Goal: Task Accomplishment & Management: Complete application form

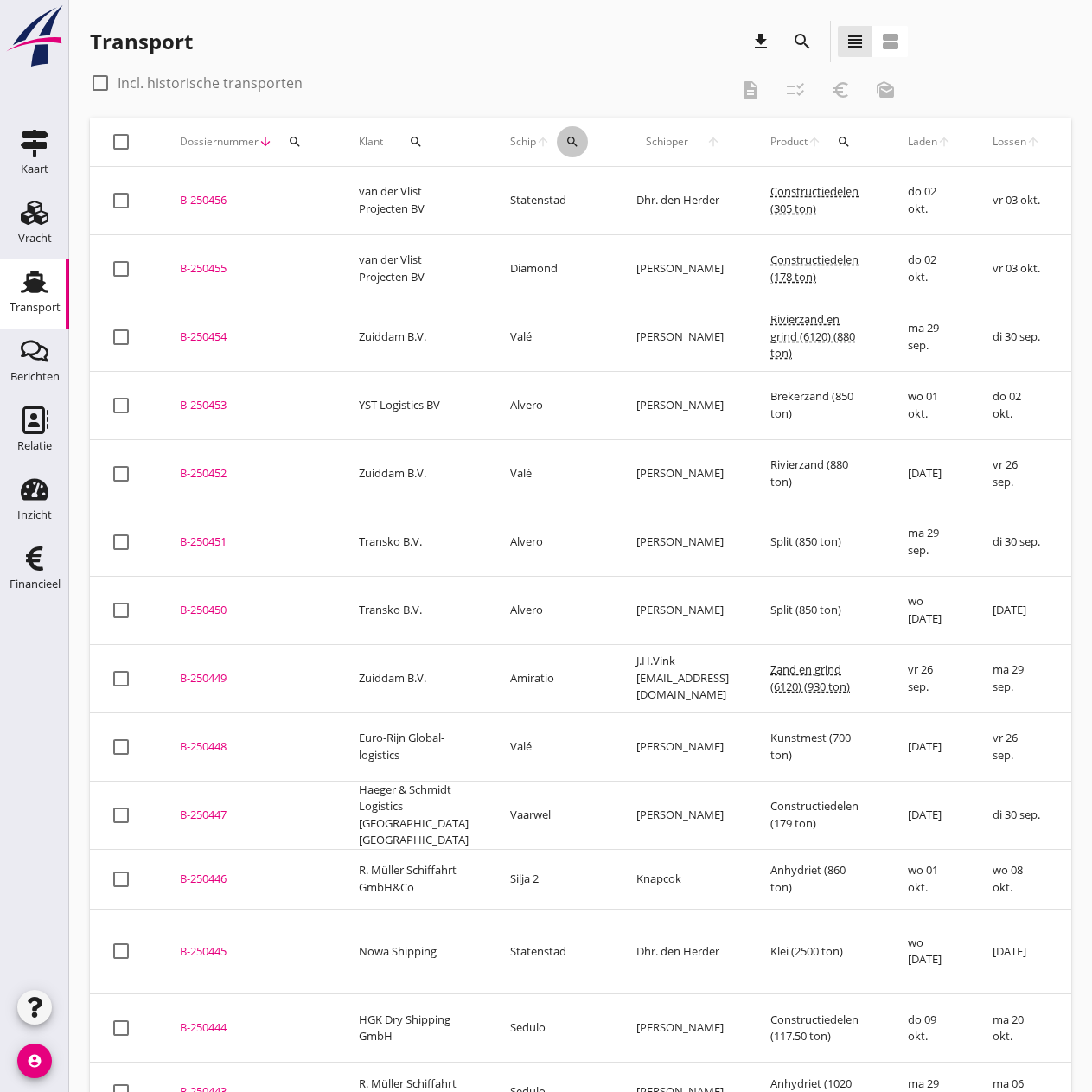
click at [566, 143] on icon "search" at bounding box center [572, 141] width 14 height 14
click at [538, 189] on input "Zoek op (scheeps)naam" at bounding box center [619, 192] width 180 height 28
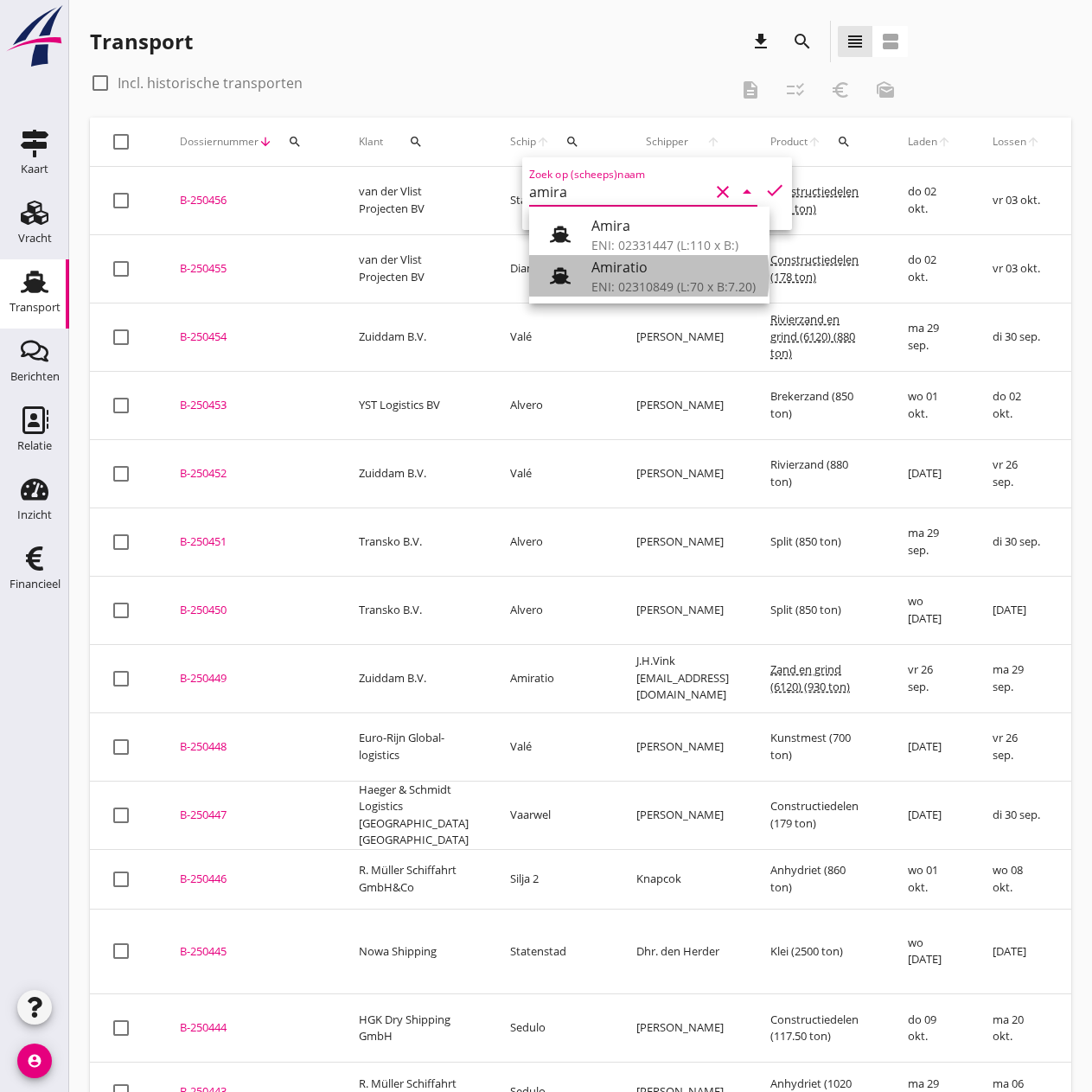
click at [637, 289] on div "ENI: 02310849 (L:70 x B:7.20)" at bounding box center [673, 286] width 165 height 19
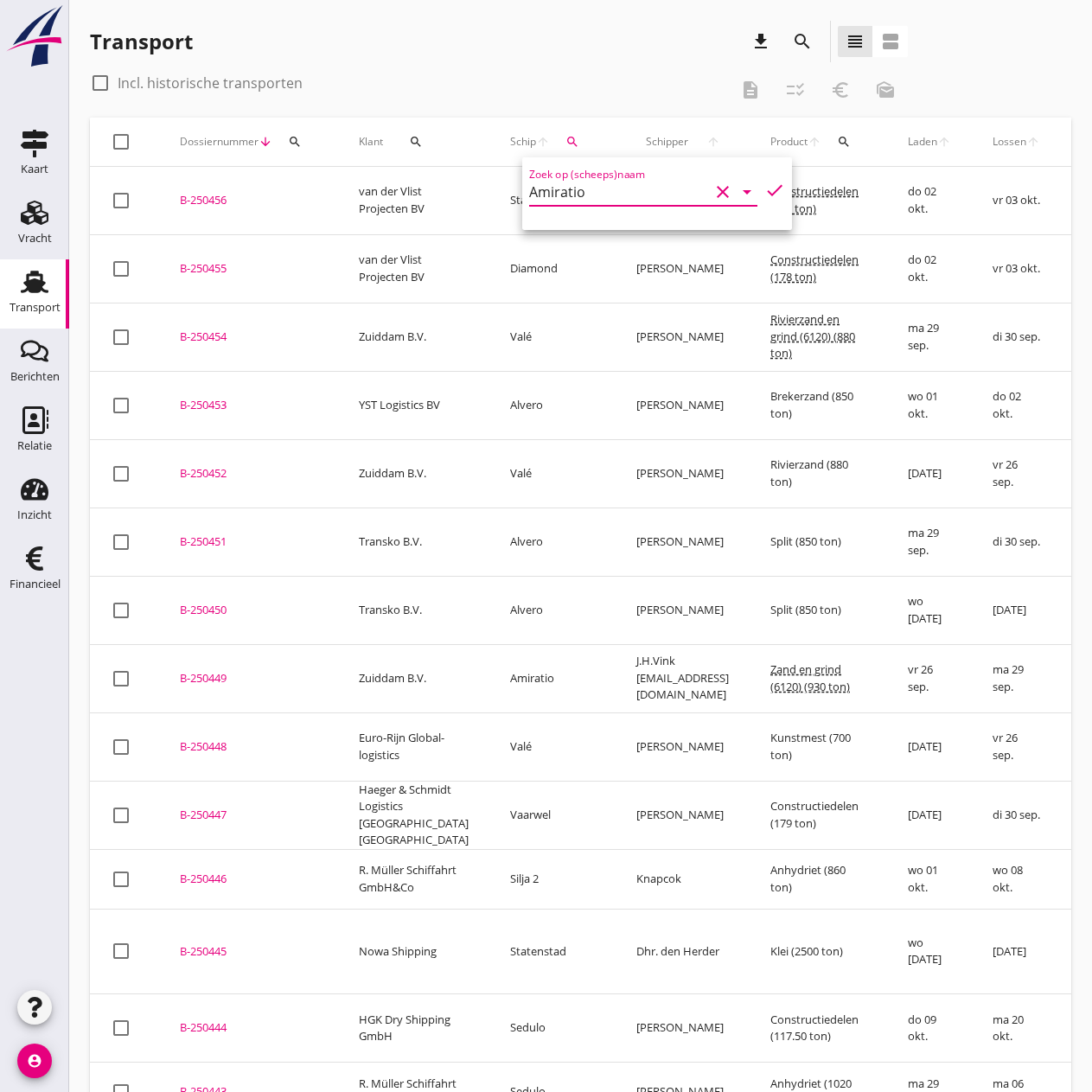
click at [769, 190] on div "Zoek op (scheeps)naam Amiratio clear arrow_drop_down check" at bounding box center [657, 193] width 270 height 73
click at [613, 190] on input "Amiratio" at bounding box center [619, 192] width 180 height 28
drag, startPoint x: 642, startPoint y: 227, endPoint x: 712, endPoint y: 189, distance: 79.6
click at [642, 226] on div "Amiratio" at bounding box center [673, 225] width 165 height 20
click at [764, 184] on icon "check" at bounding box center [774, 190] width 20 height 20
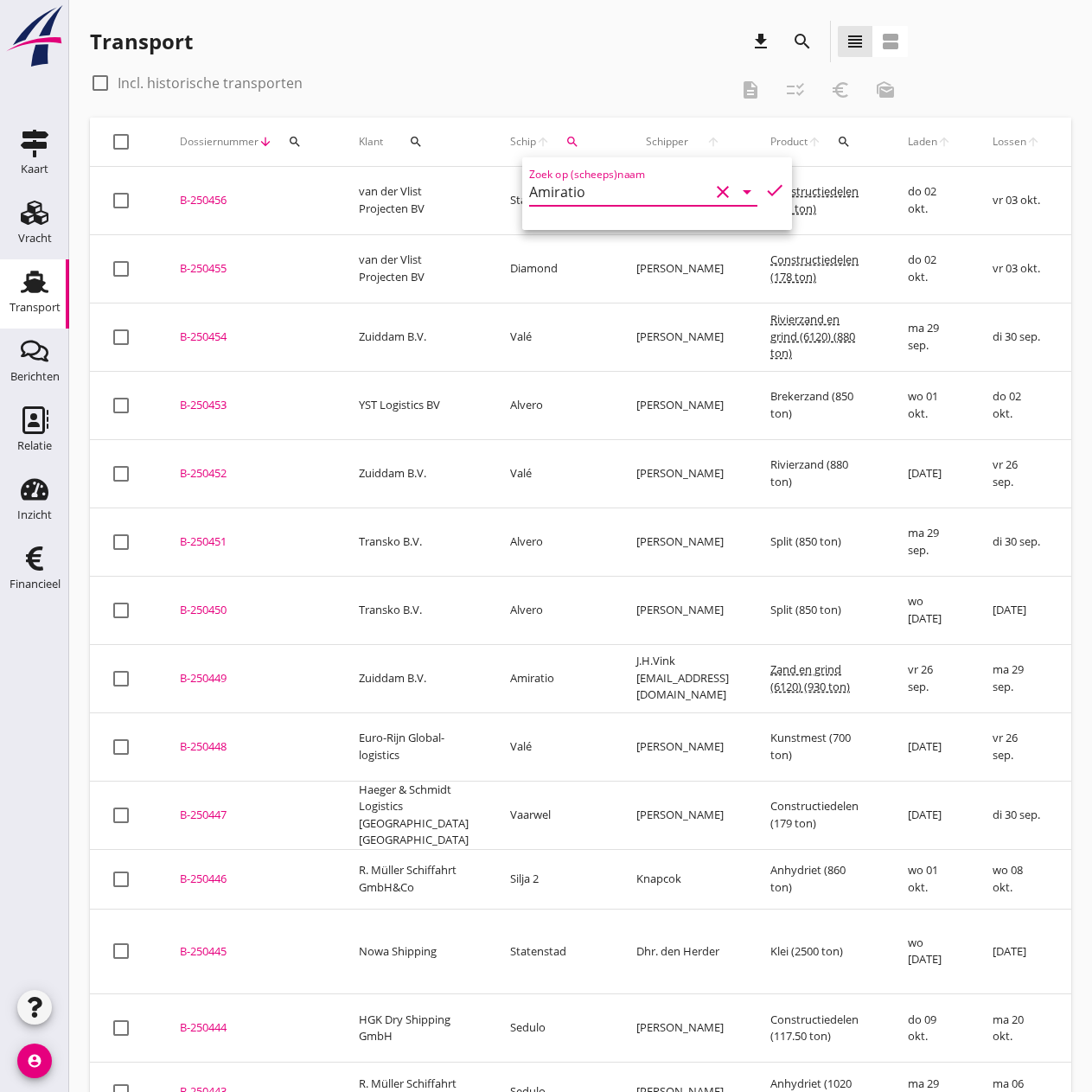
type input "Amiratio"
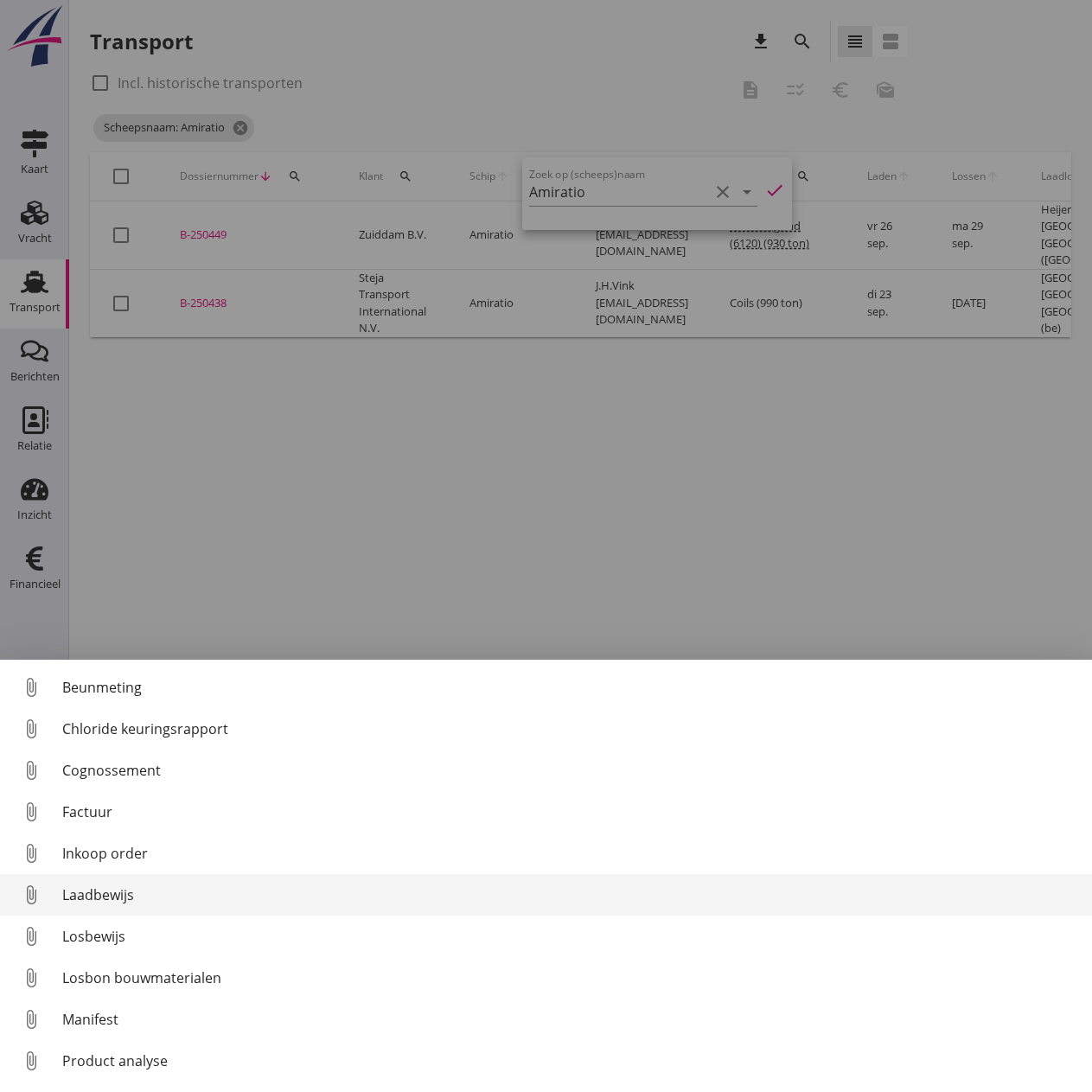
click at [86, 849] on div "Laadbewijs" at bounding box center [570, 895] width 1016 height 20
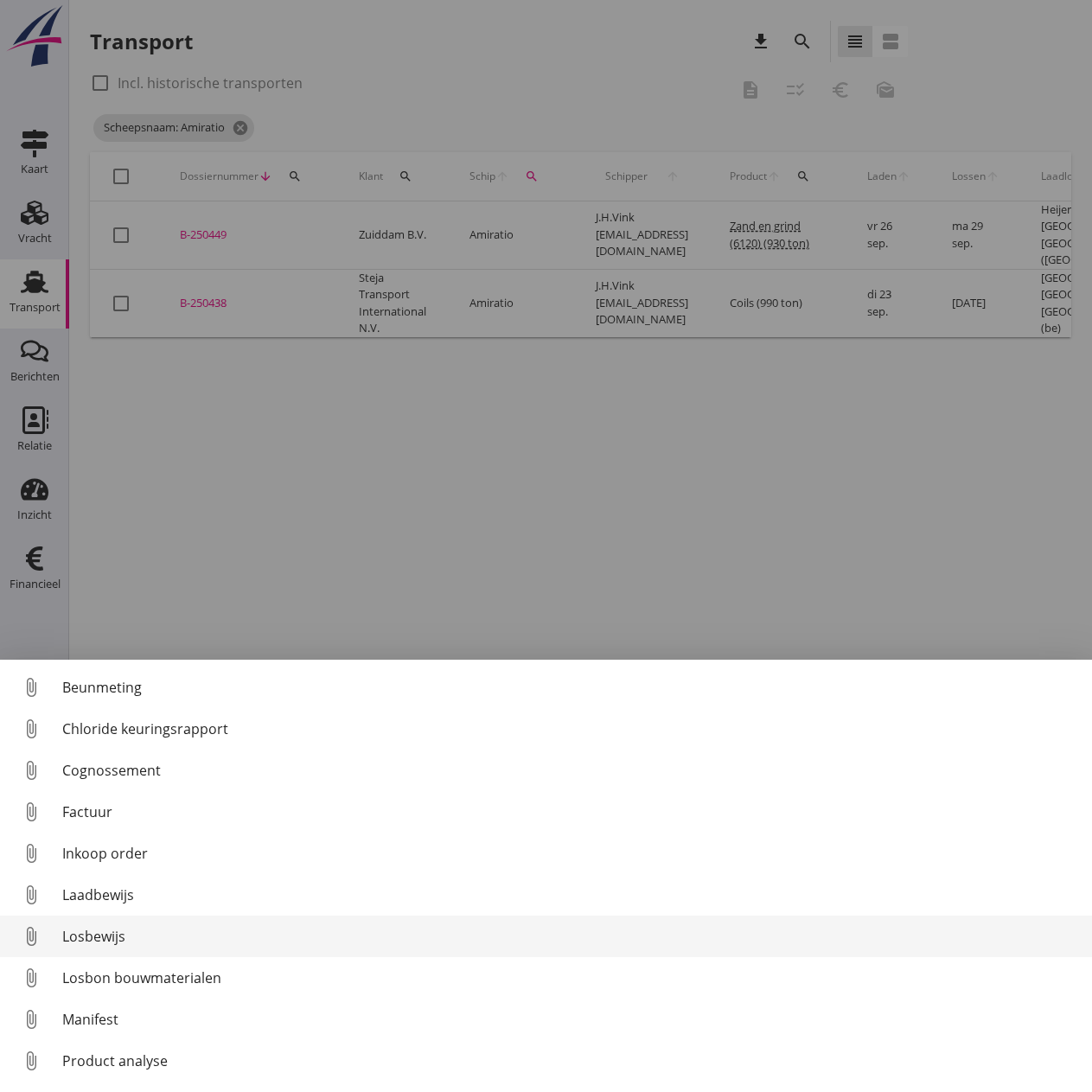
click at [92, 849] on div "Losbewijs" at bounding box center [570, 936] width 1016 height 20
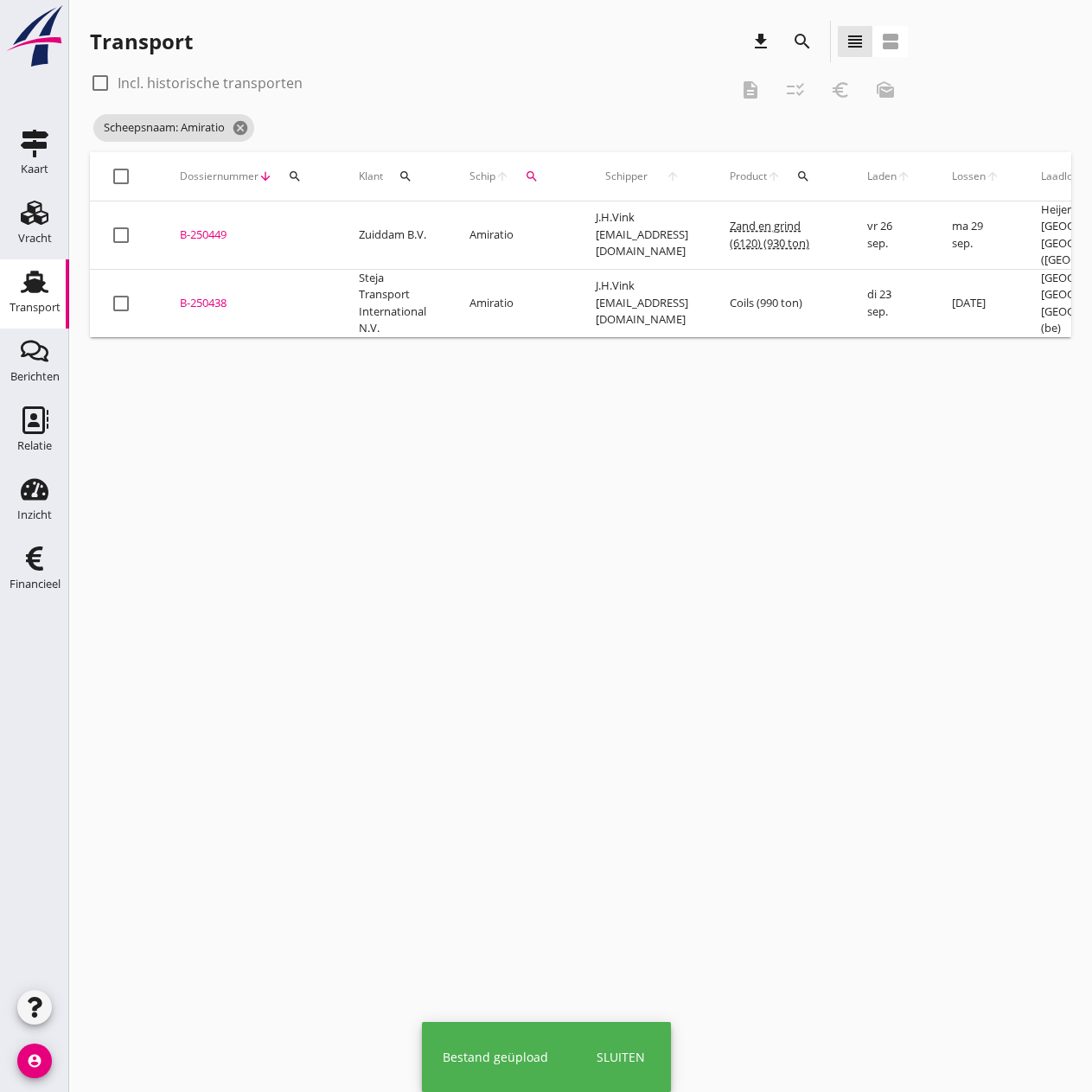
click at [216, 297] on div "B-250438" at bounding box center [248, 303] width 138 height 18
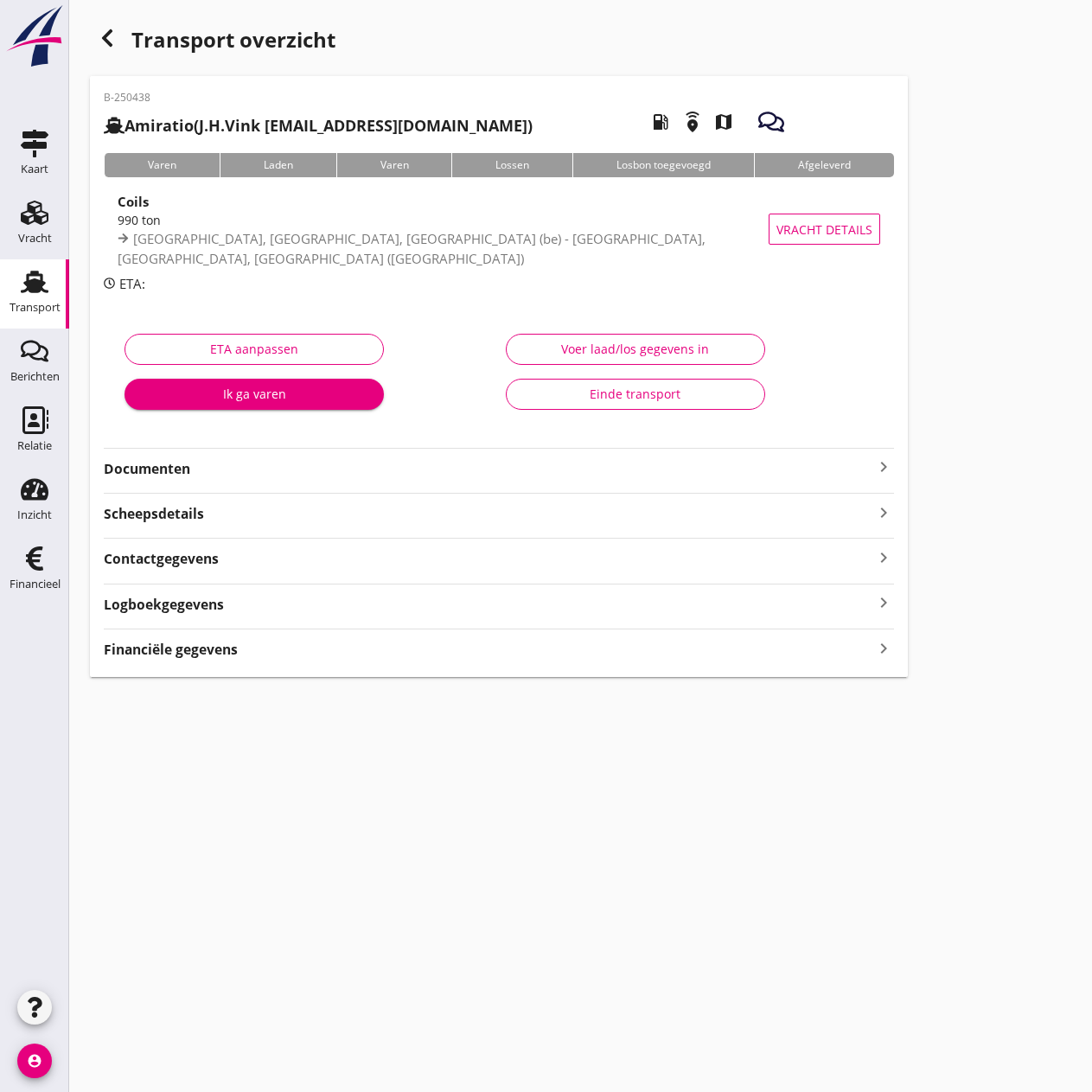
click at [622, 343] on div "Voer laad/los gegevens in" at bounding box center [634, 349] width 230 height 19
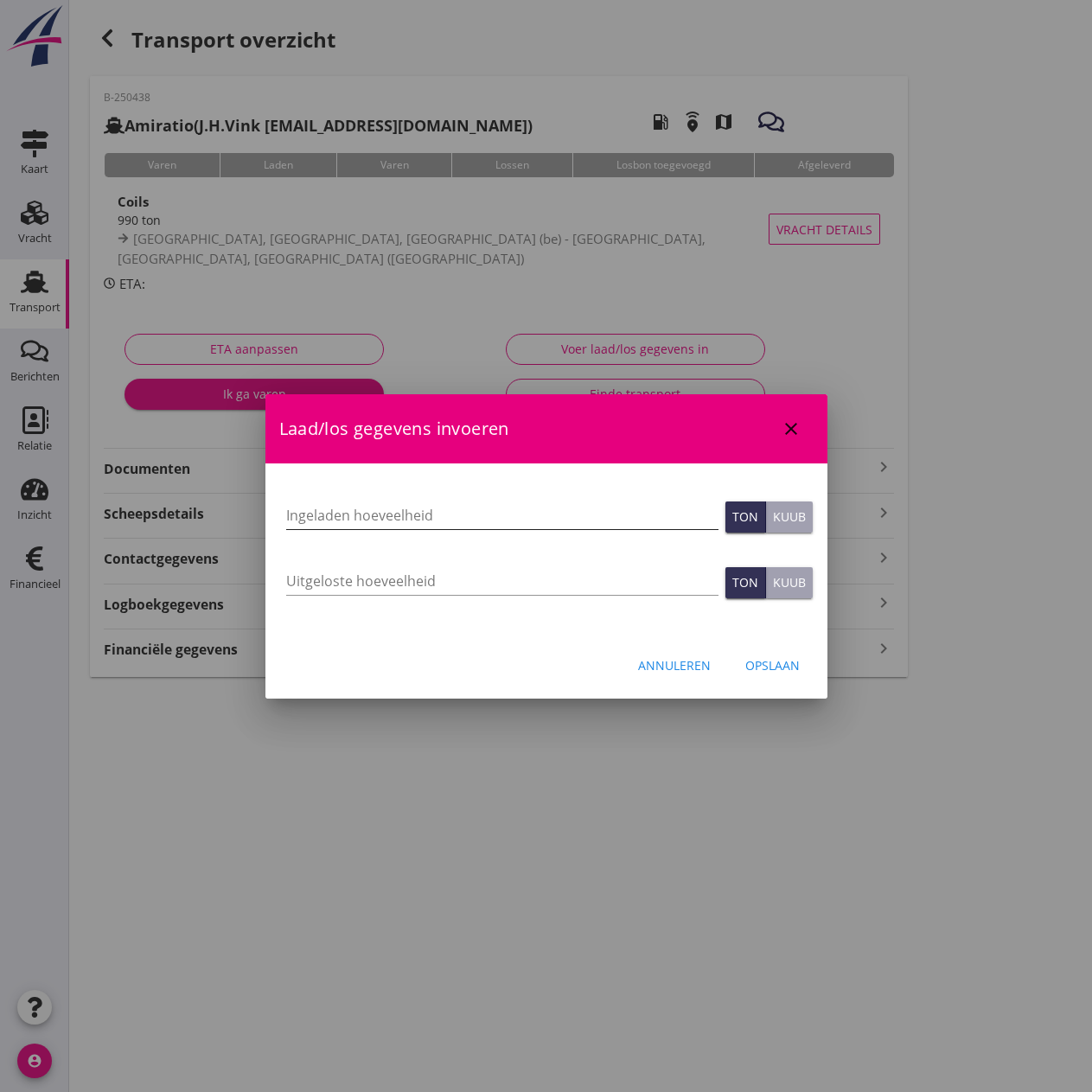
click at [358, 513] on input "Ingeladen hoeveelheid" at bounding box center [502, 515] width 433 height 28
type input "985.530"
click at [311, 577] on input "Uitgeloste hoeveelheid" at bounding box center [502, 581] width 433 height 28
type input "985.530"
click at [764, 654] on button "Opslaan" at bounding box center [772, 665] width 82 height 31
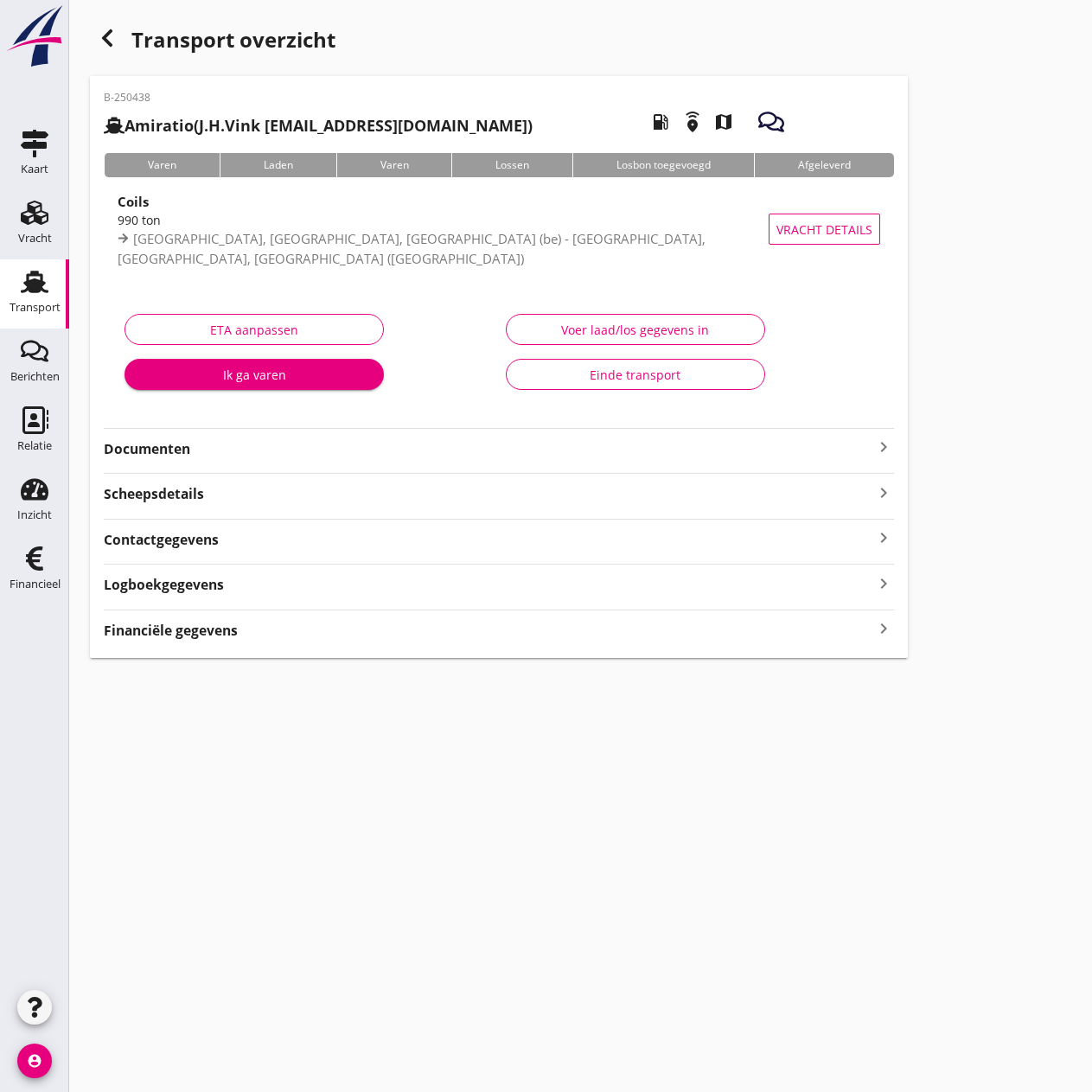
click at [173, 624] on strong "Financiële gegevens" at bounding box center [171, 630] width 134 height 20
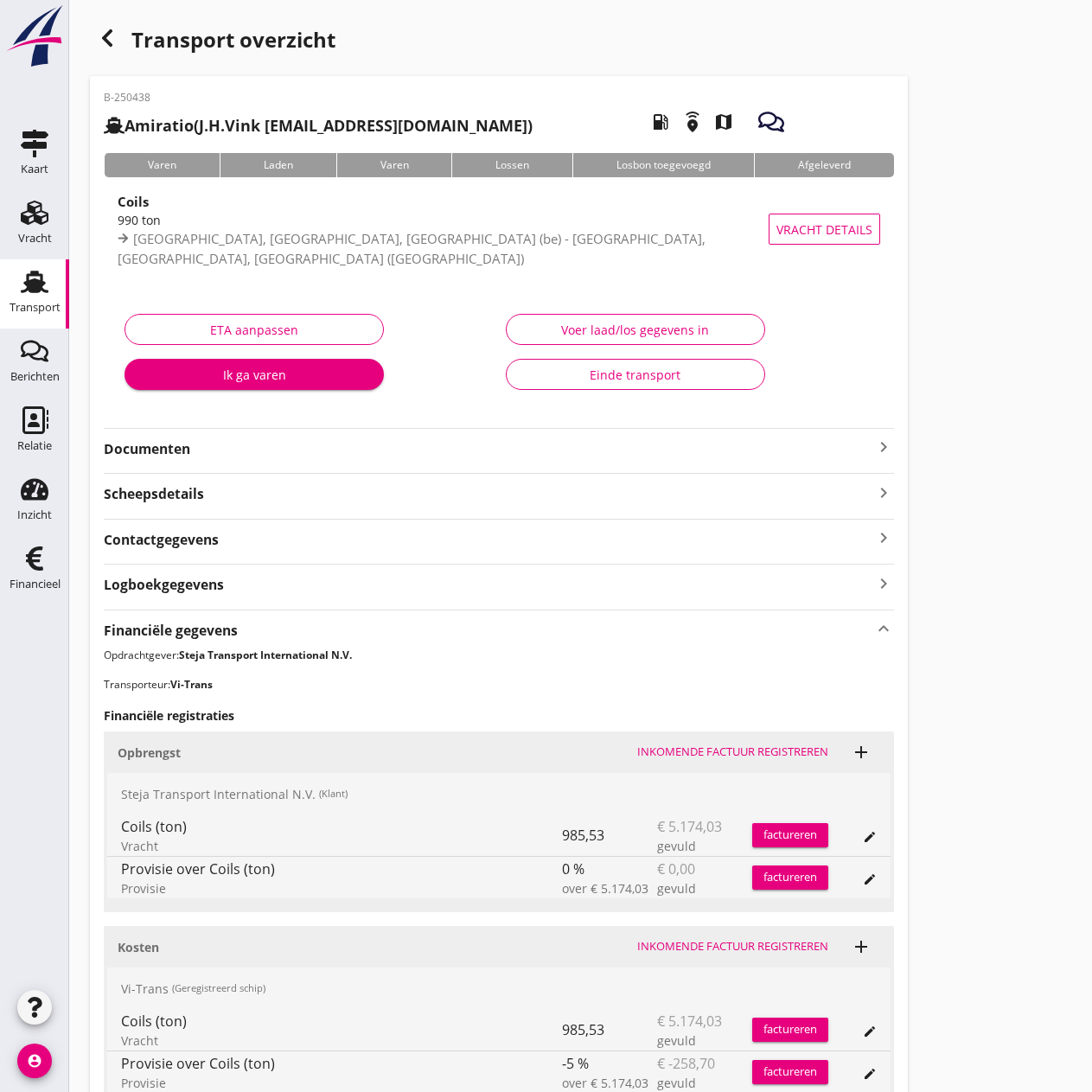
click at [694, 849] on div "Inkomende factuur registreren" at bounding box center [732, 946] width 191 height 18
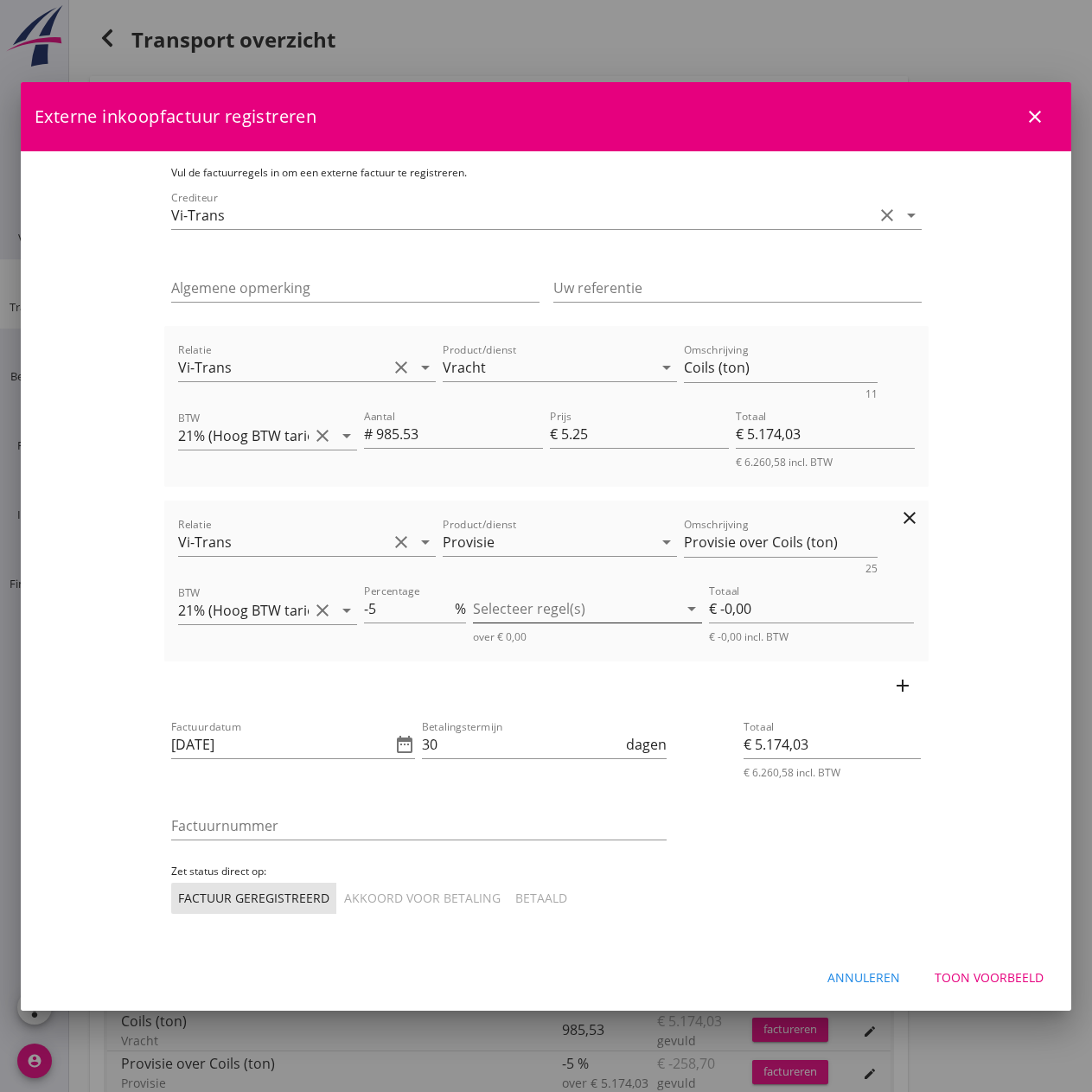
click at [593, 608] on div at bounding box center [575, 608] width 205 height 28
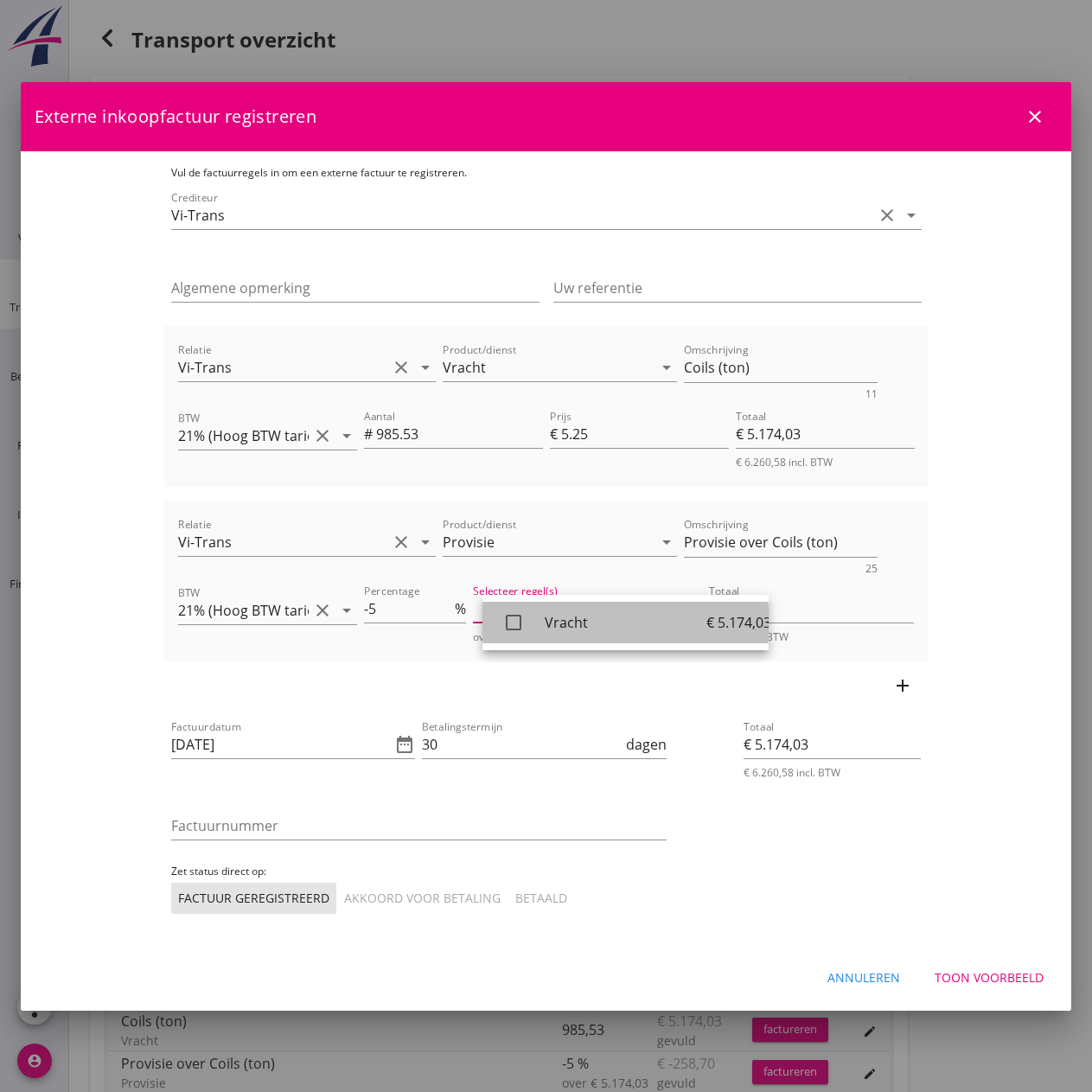
click at [539, 622] on div "check_box_outline_blank" at bounding box center [520, 622] width 48 height 34
type input "€ -258,70"
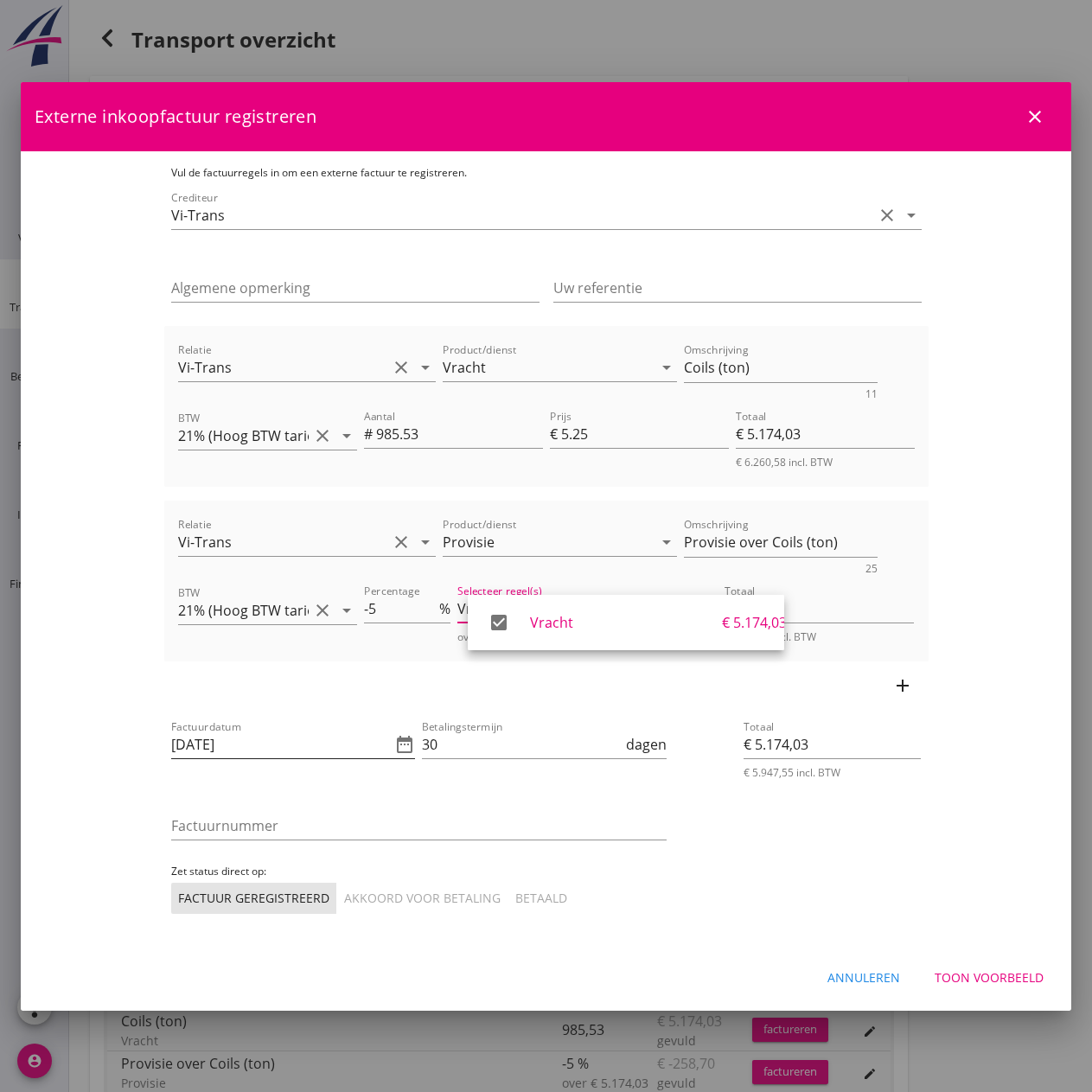
click at [248, 738] on input "[DATE]" at bounding box center [281, 744] width 220 height 28
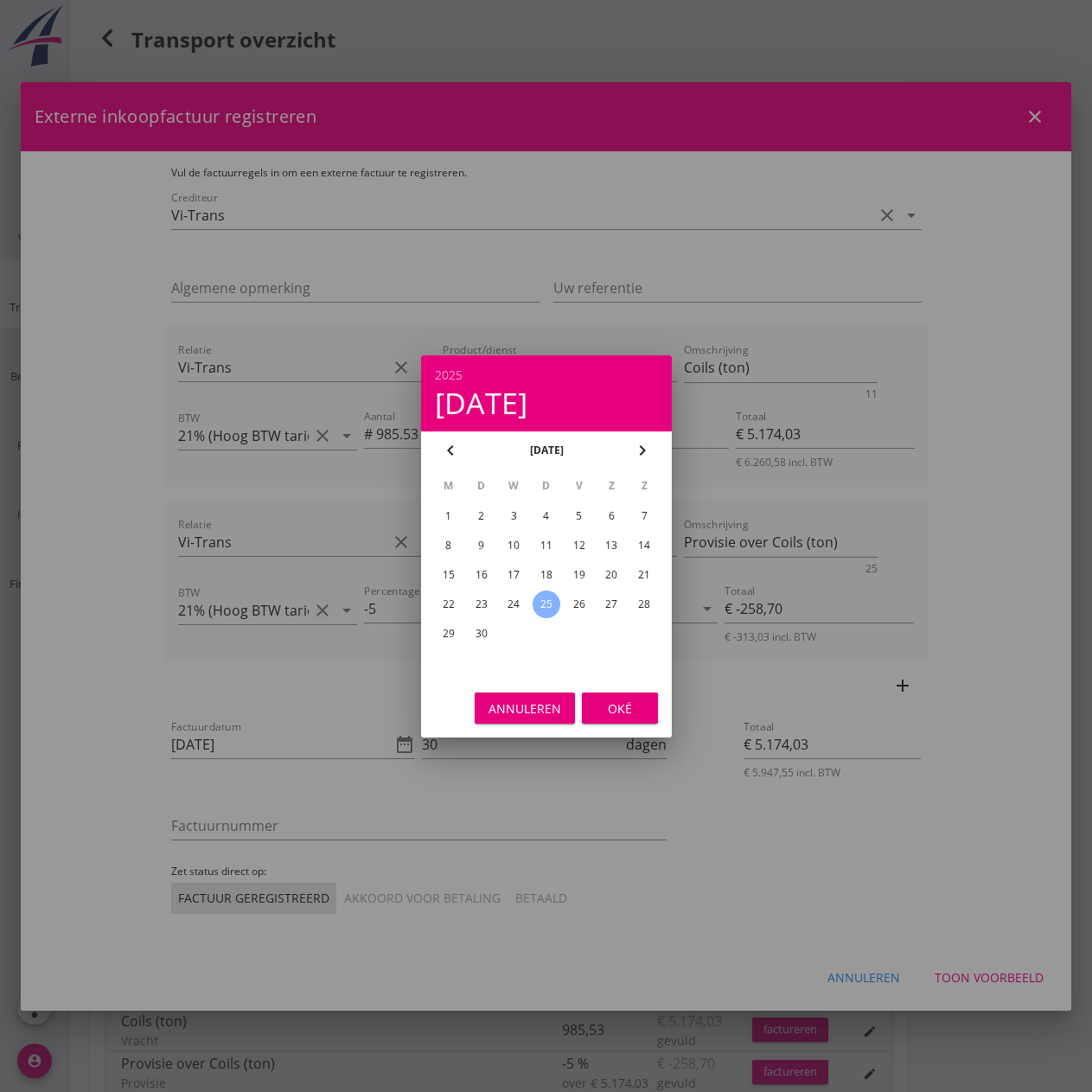
click at [547, 606] on div "25" at bounding box center [546, 605] width 28 height 28
click at [631, 712] on div "Oké" at bounding box center [619, 708] width 48 height 19
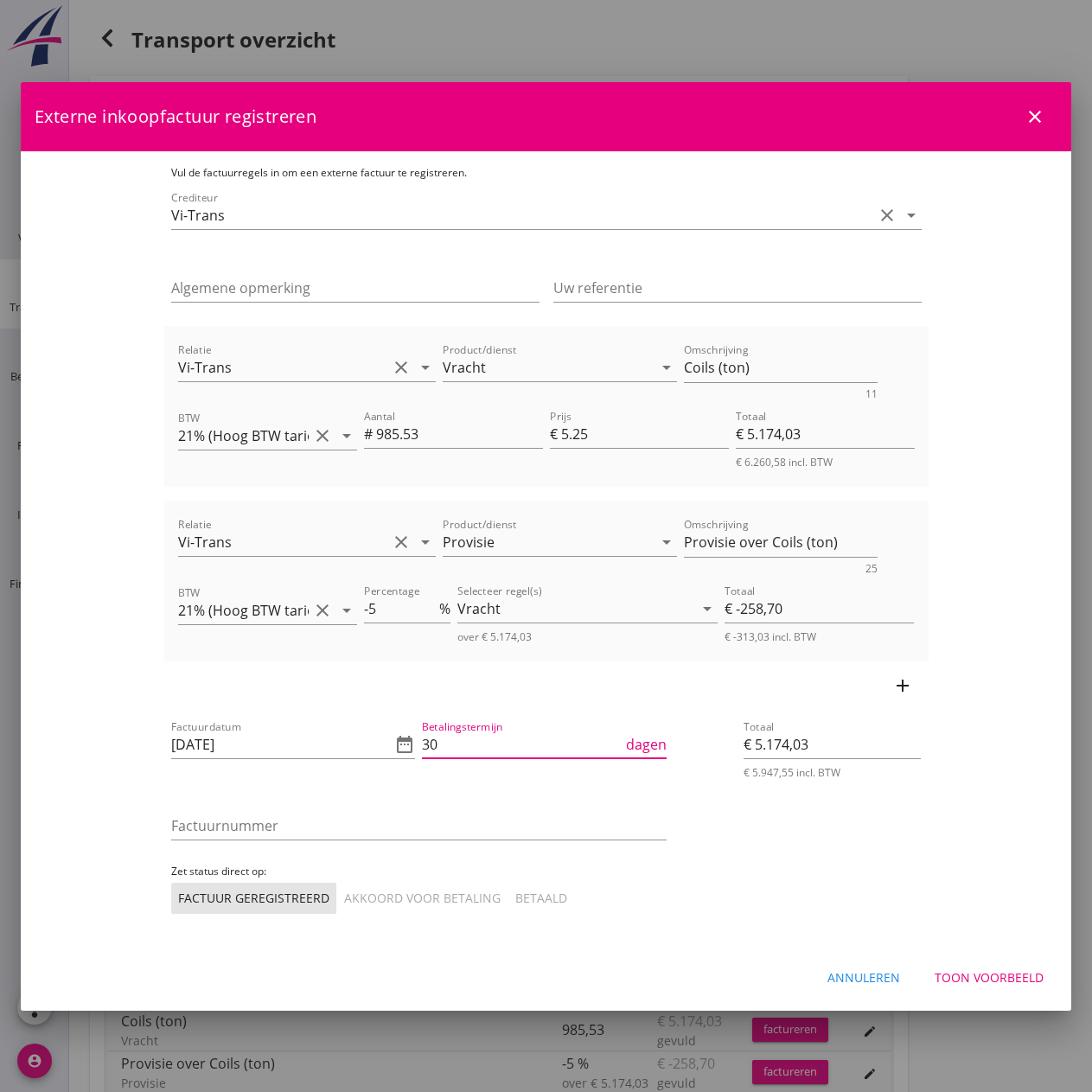
click at [506, 747] on input "30" at bounding box center [522, 744] width 201 height 28
type input "3"
type input "14"
click at [436, 824] on input "Factuurnummer" at bounding box center [419, 826] width 495 height 28
type input "25040"
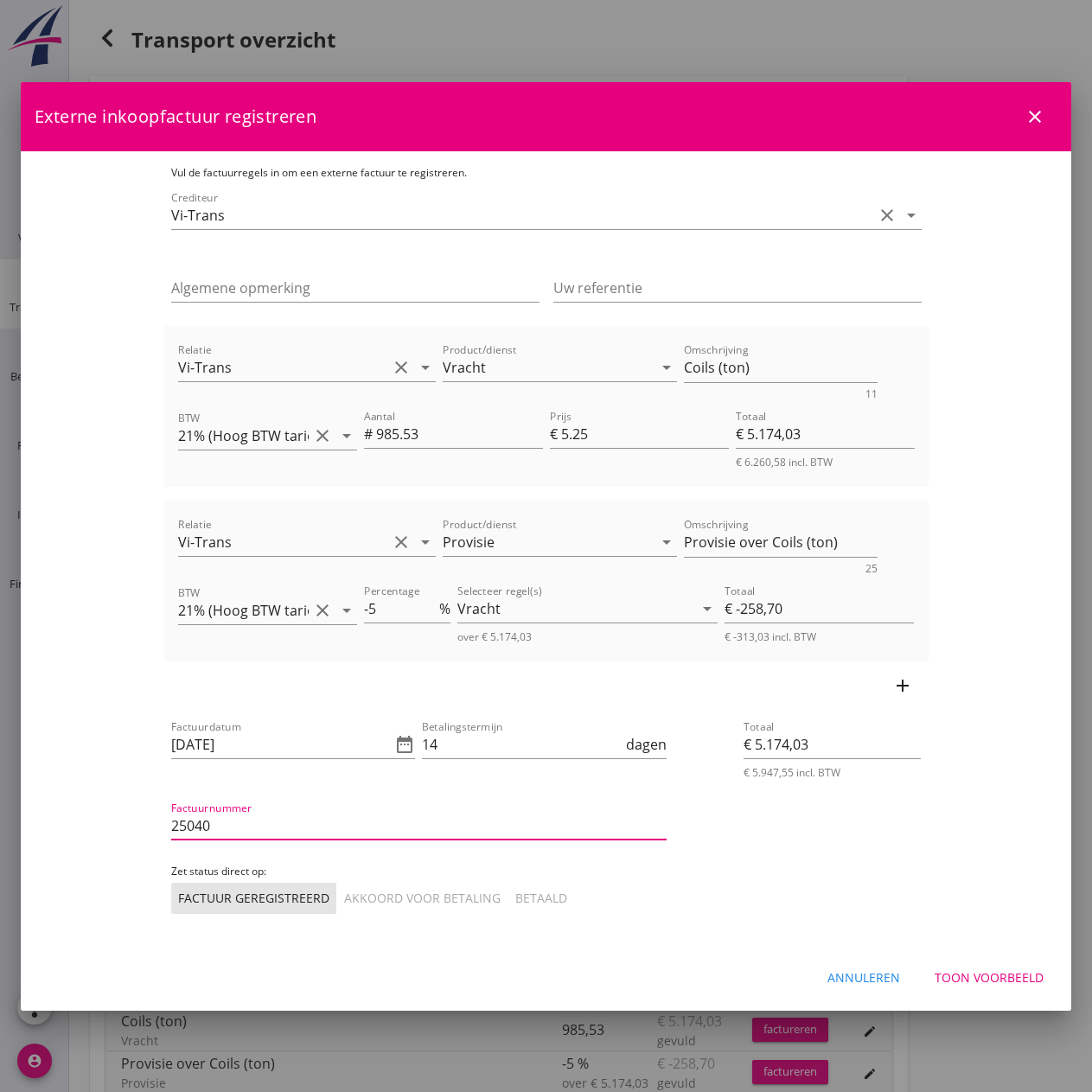
click at [344, 849] on div "Akkoord voor betaling" at bounding box center [422, 898] width 156 height 19
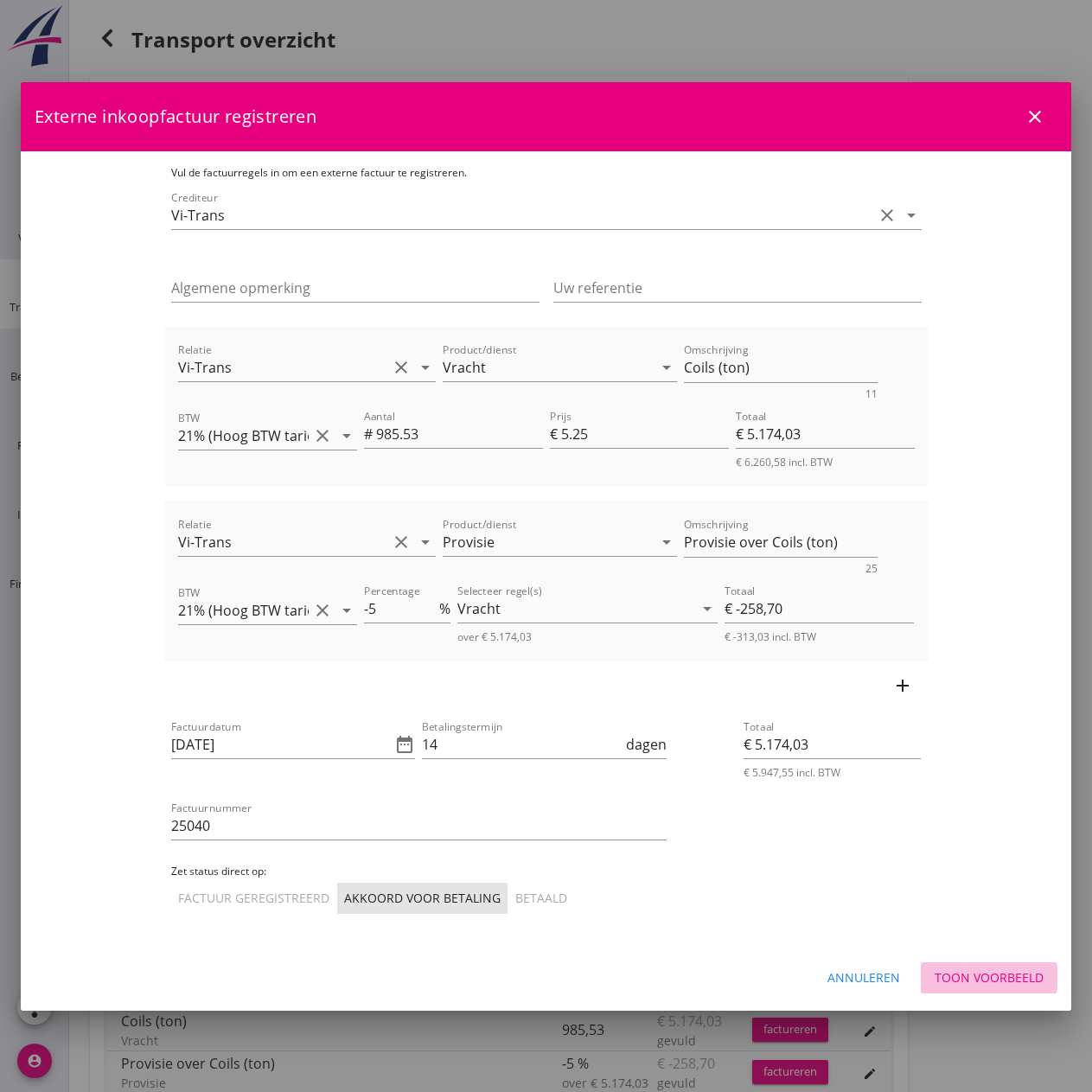
click at [1008, 849] on div "Toon voorbeeld" at bounding box center [989, 978] width 109 height 19
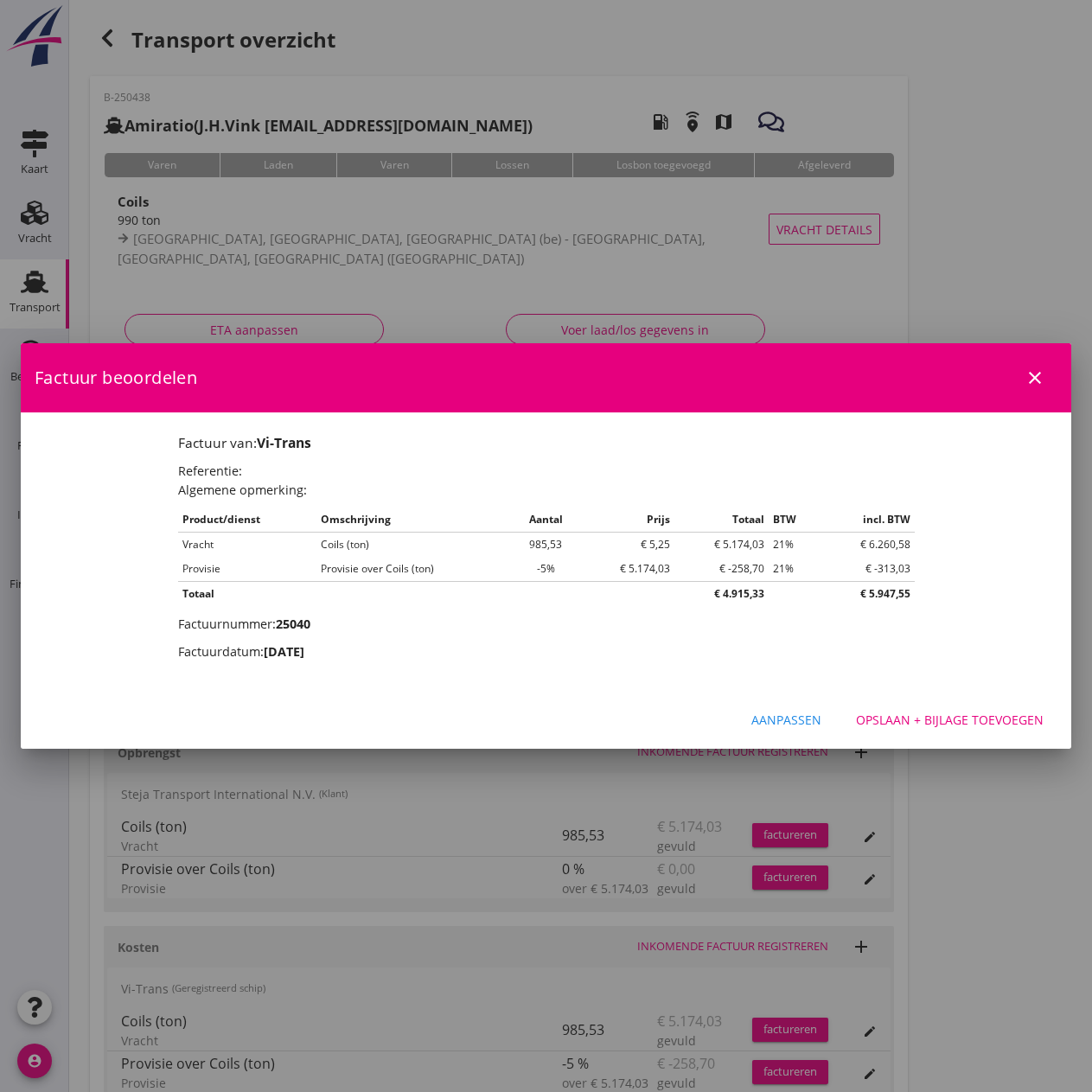
click at [978, 717] on div "Opslaan + bijlage toevoegen" at bounding box center [950, 720] width 188 height 19
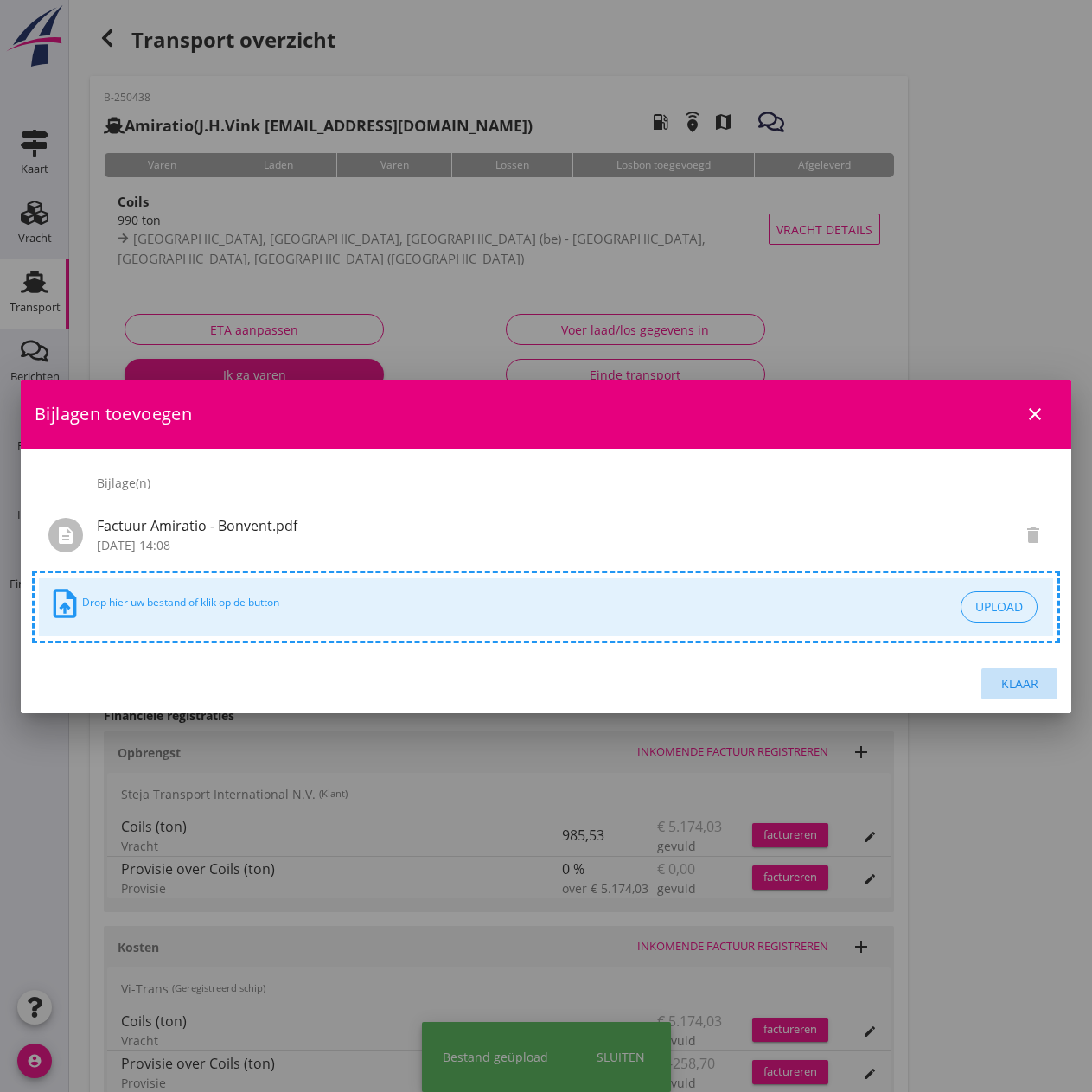
click at [1023, 685] on div "Klaar" at bounding box center [1019, 684] width 48 height 19
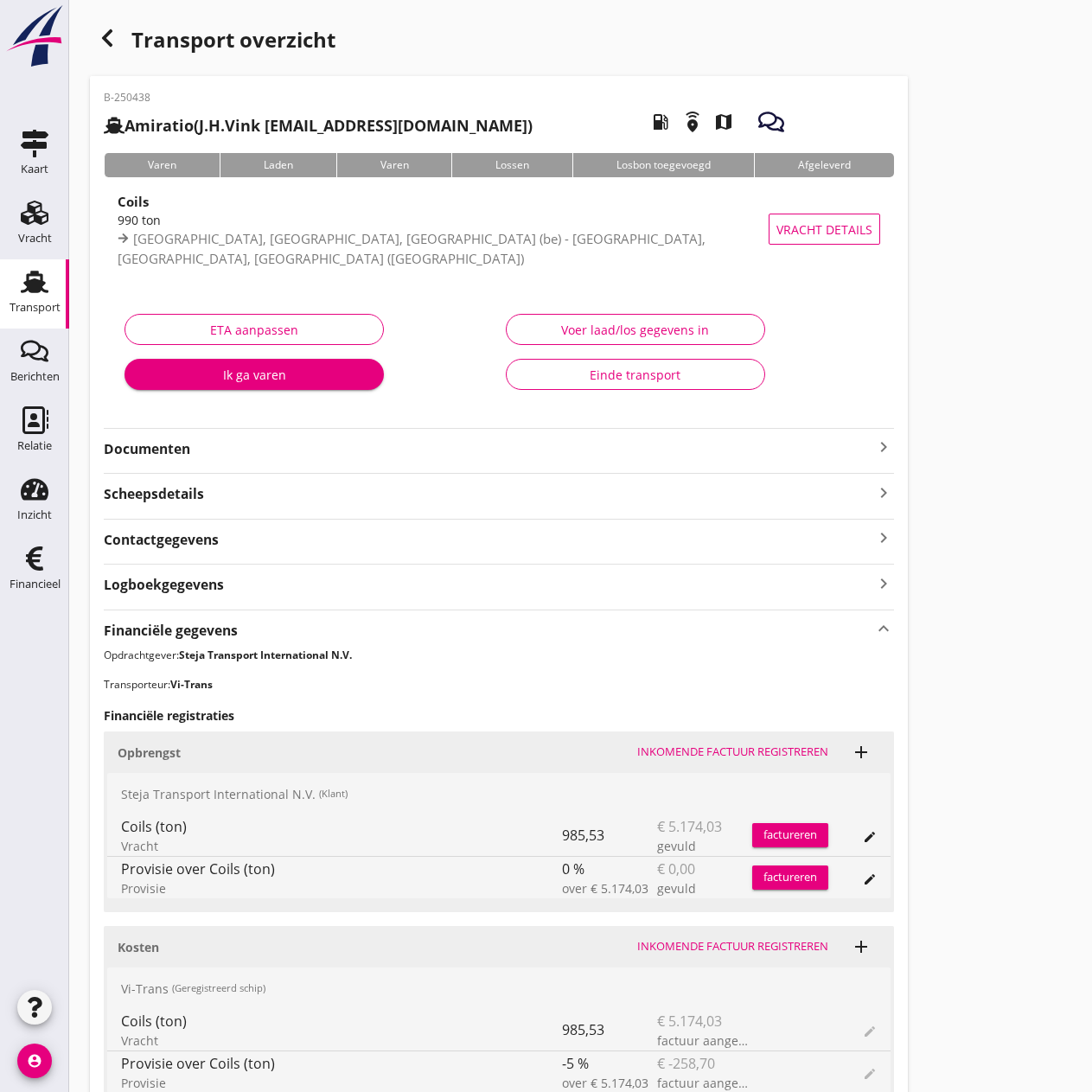
click at [787, 836] on div "factureren" at bounding box center [790, 834] width 76 height 18
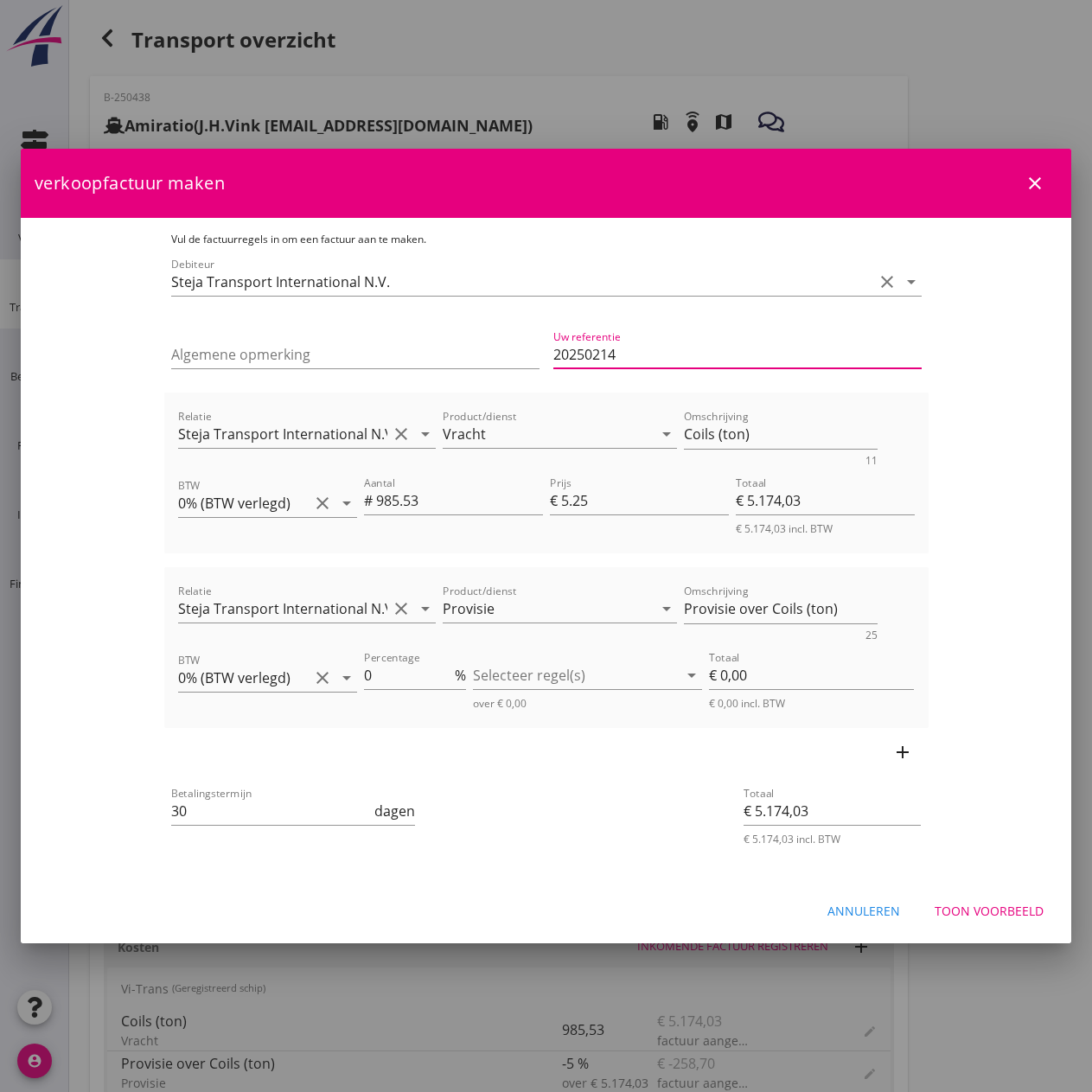
drag, startPoint x: 686, startPoint y: 357, endPoint x: 444, endPoint y: 331, distance: 243.4
click at [444, 331] on div "Algemene opmerking Uw referentie 20250214" at bounding box center [546, 356] width 764 height 73
type input "20250245"
click at [713, 433] on textarea "Coils (ton)" at bounding box center [780, 434] width 193 height 29
type textarea "Coils (985,53 ton)"
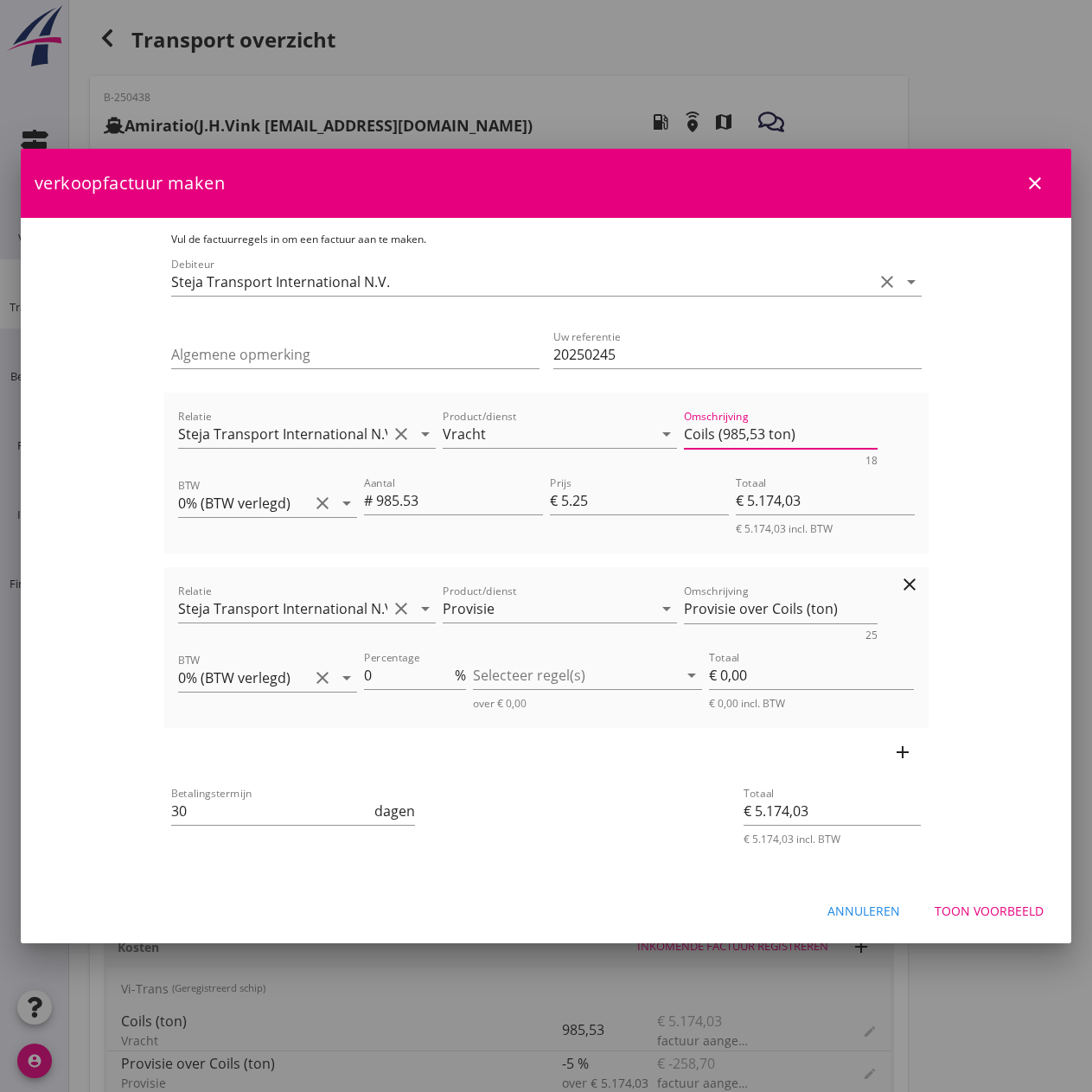
click at [920, 586] on icon "clear" at bounding box center [909, 584] width 20 height 20
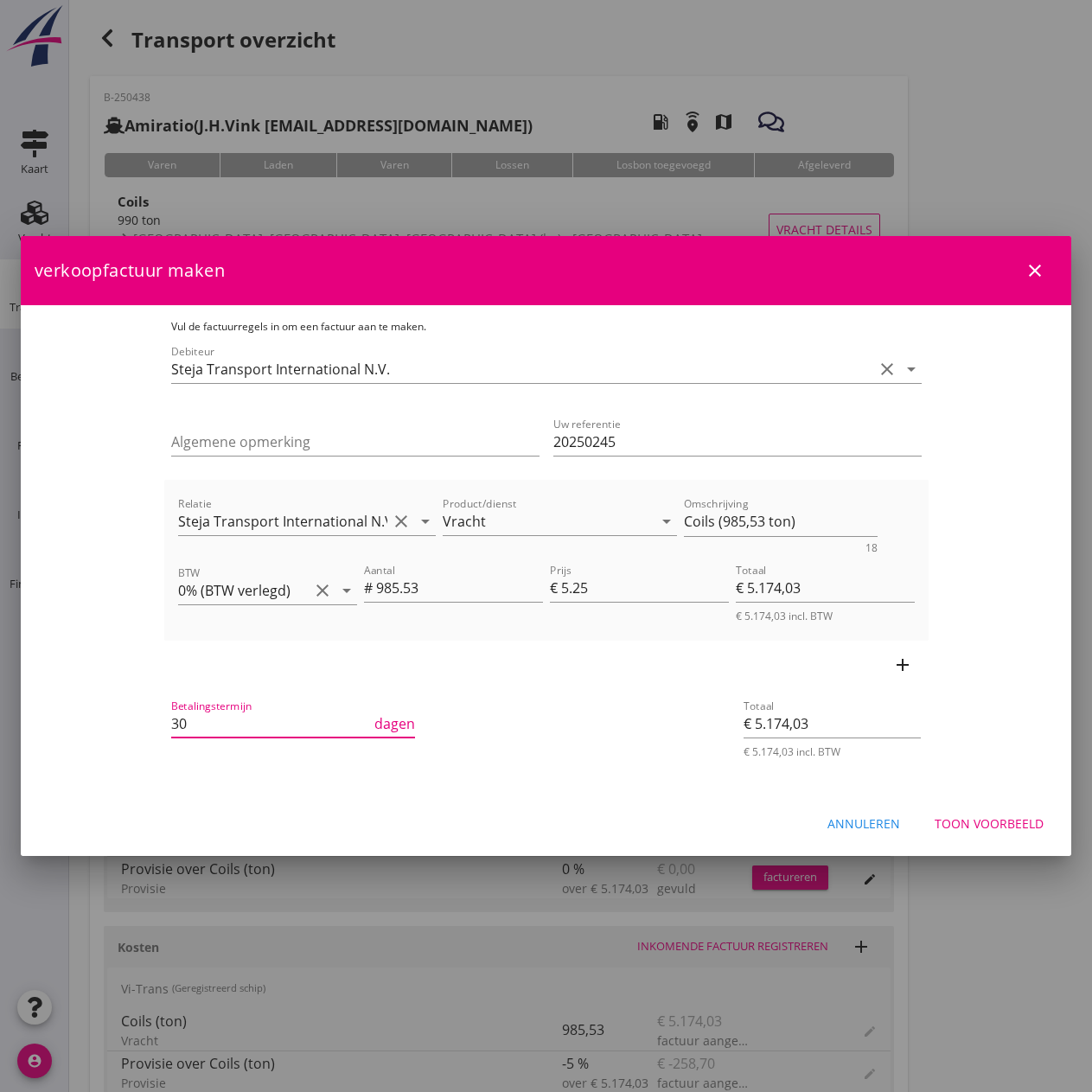
click at [300, 731] on input "30" at bounding box center [272, 724] width 201 height 28
type input "3"
type input "14"
click at [1018, 824] on div "Toon voorbeeld" at bounding box center [989, 823] width 109 height 19
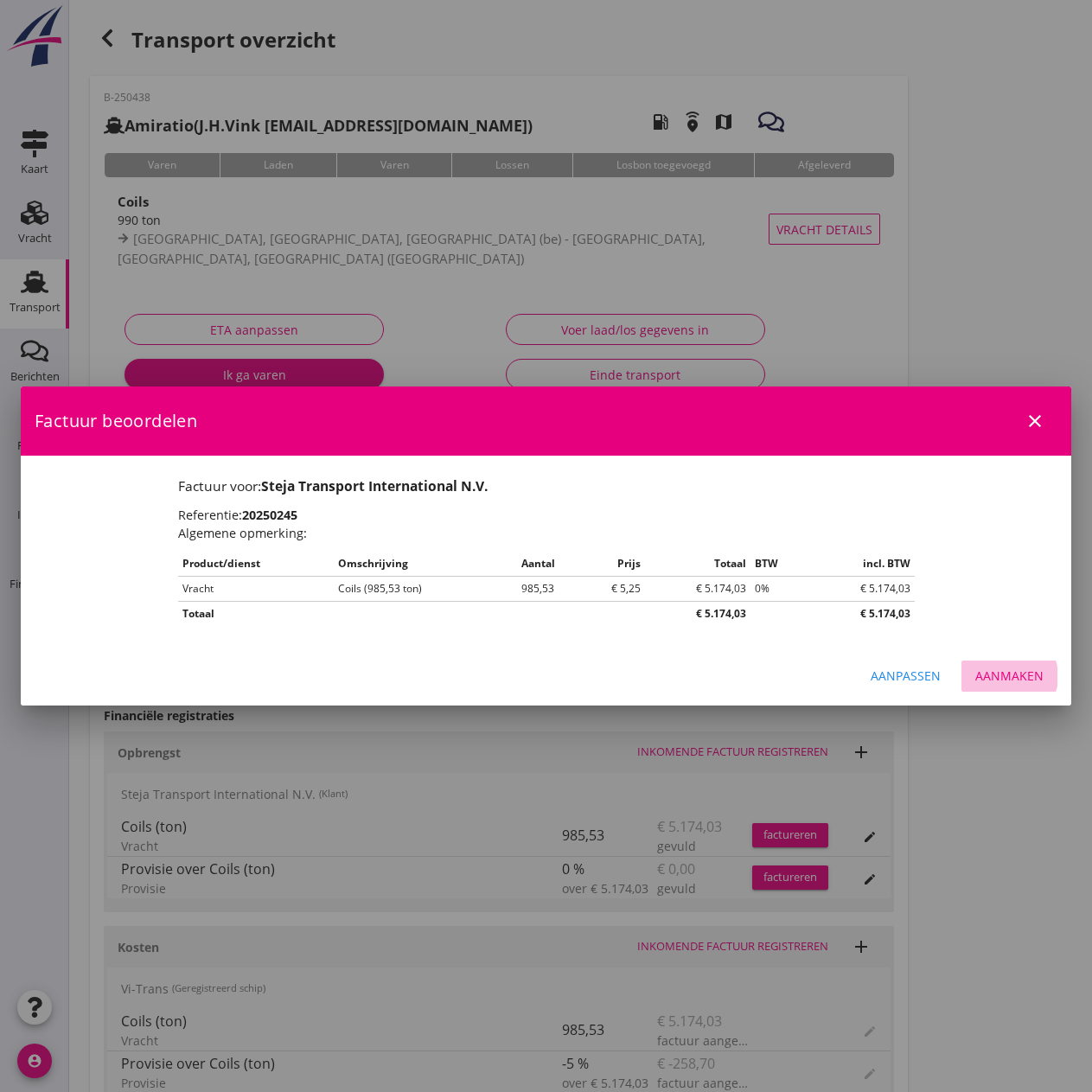
click at [1006, 676] on div "Aanmaken" at bounding box center [1008, 675] width 68 height 19
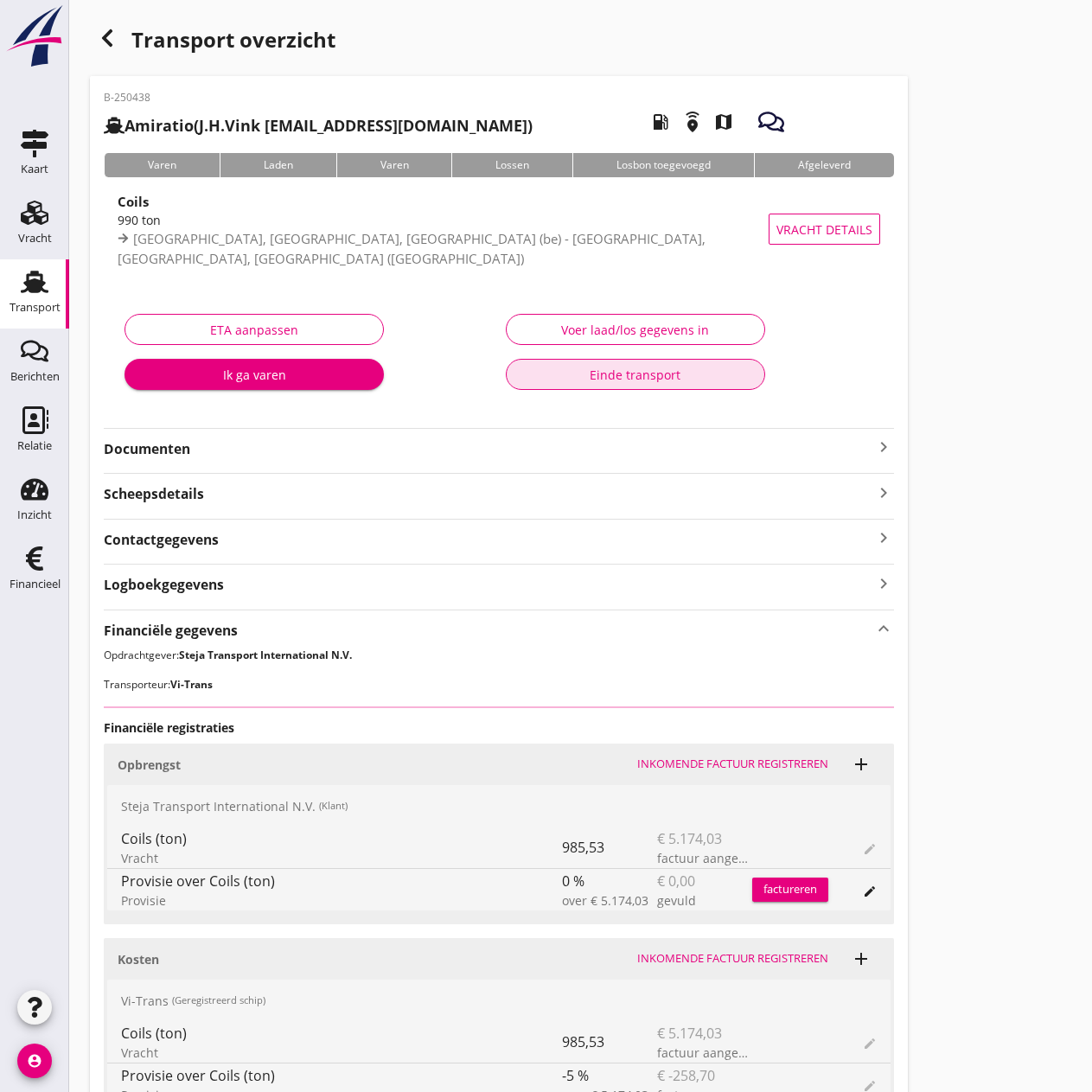
click at [593, 371] on div "Einde transport" at bounding box center [634, 375] width 230 height 19
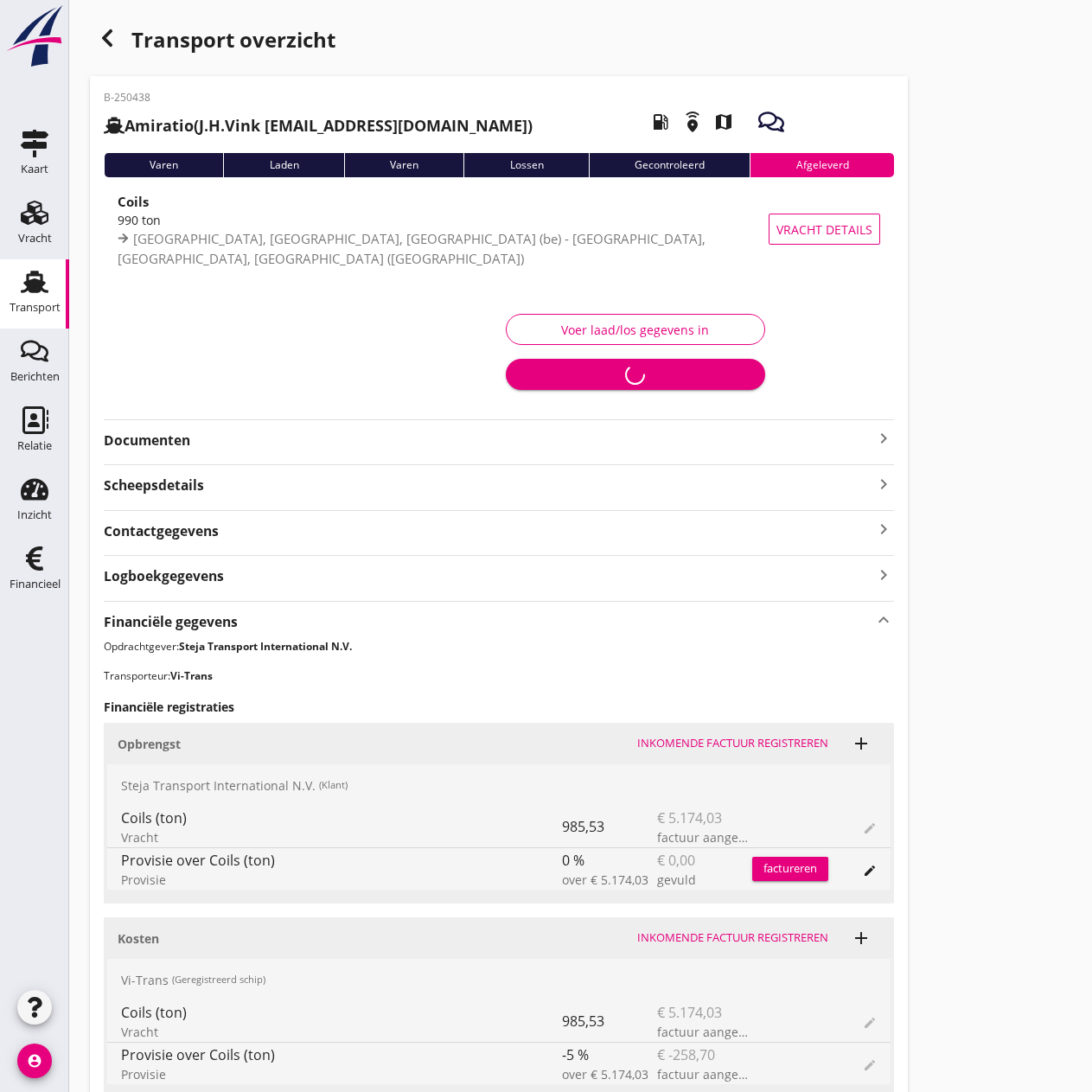
drag, startPoint x: 45, startPoint y: 563, endPoint x: 101, endPoint y: 532, distance: 64.0
click at [45, 563] on icon "Financieel" at bounding box center [34, 558] width 28 height 28
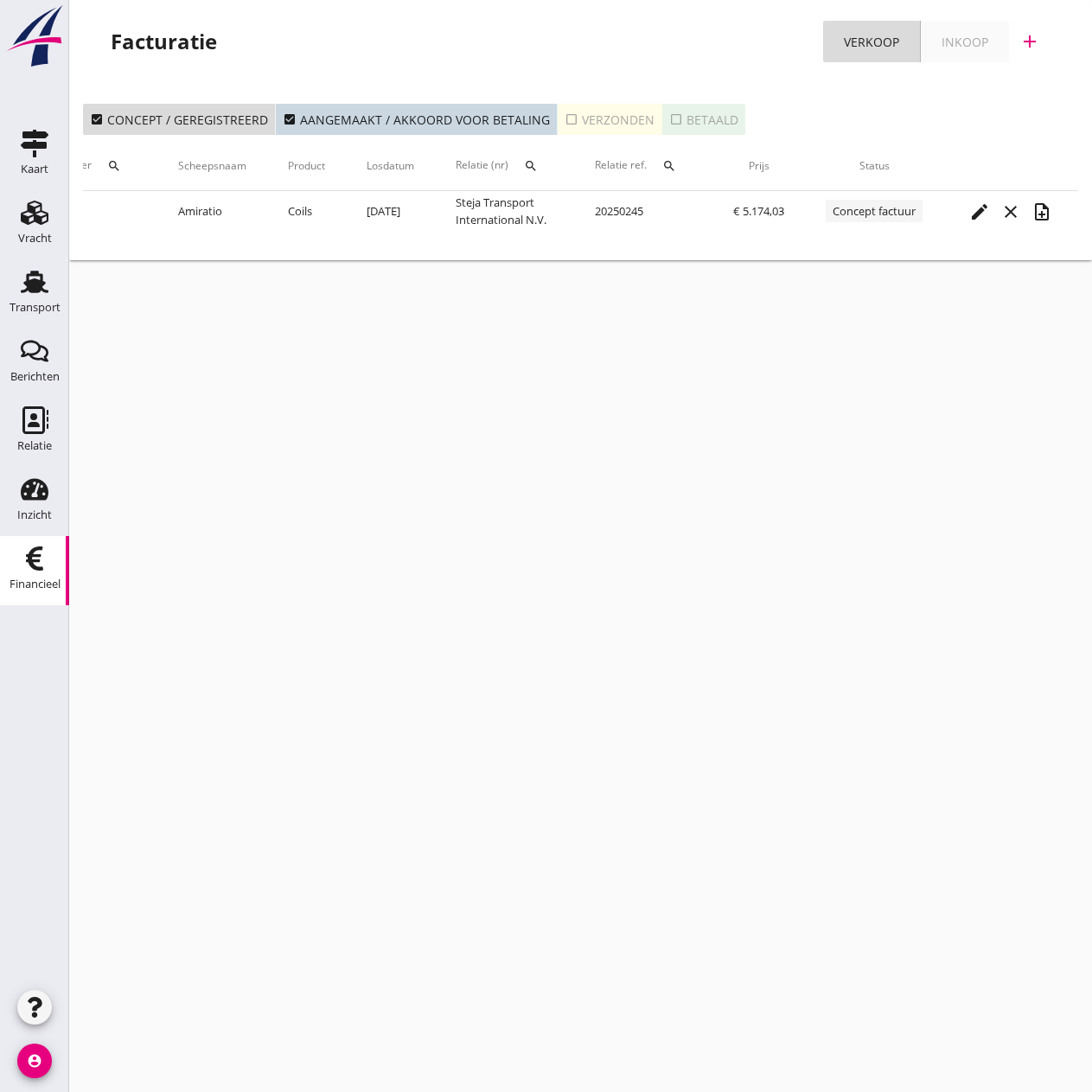
scroll to position [0, 277]
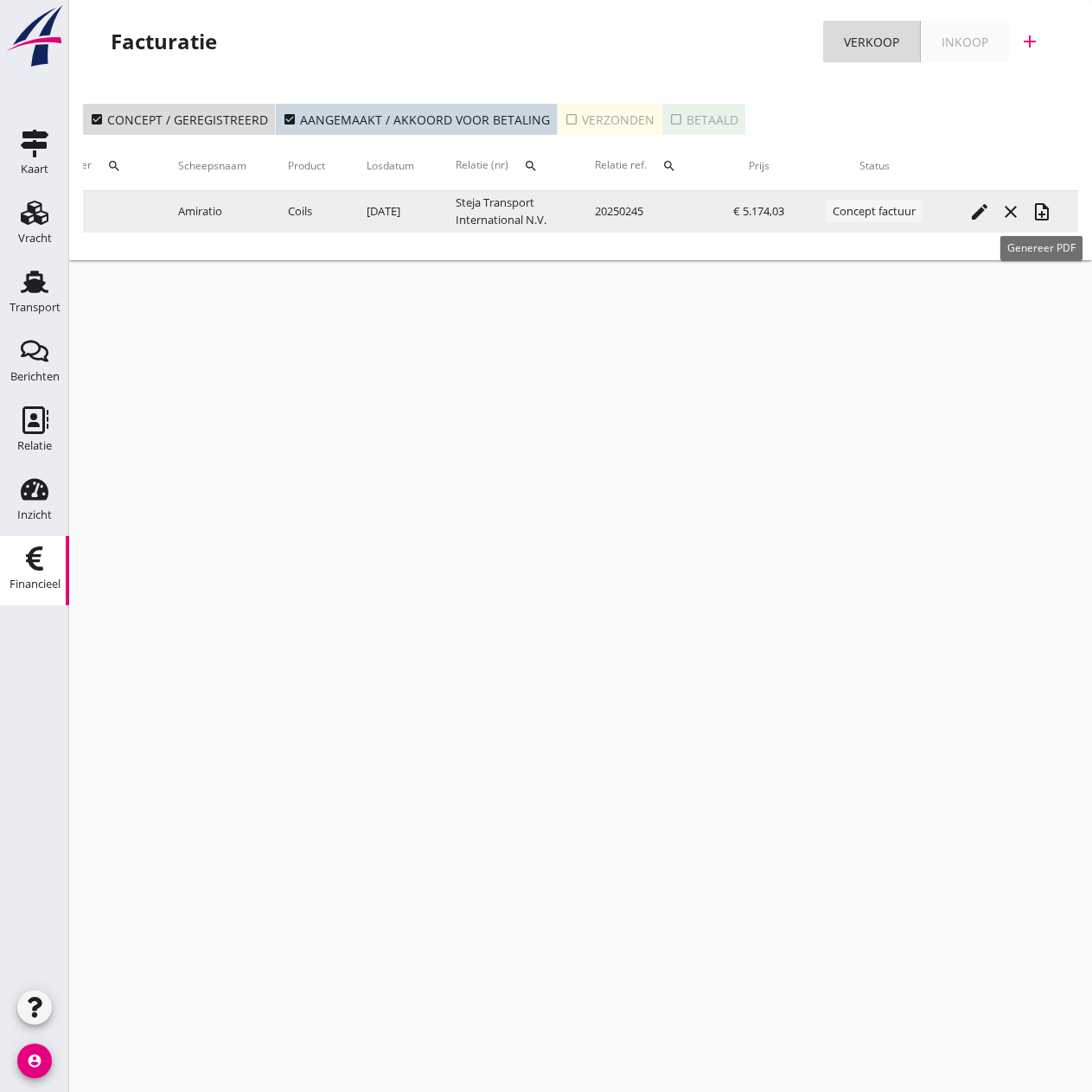
click at [1046, 212] on icon "note_add" at bounding box center [1042, 212] width 20 height 20
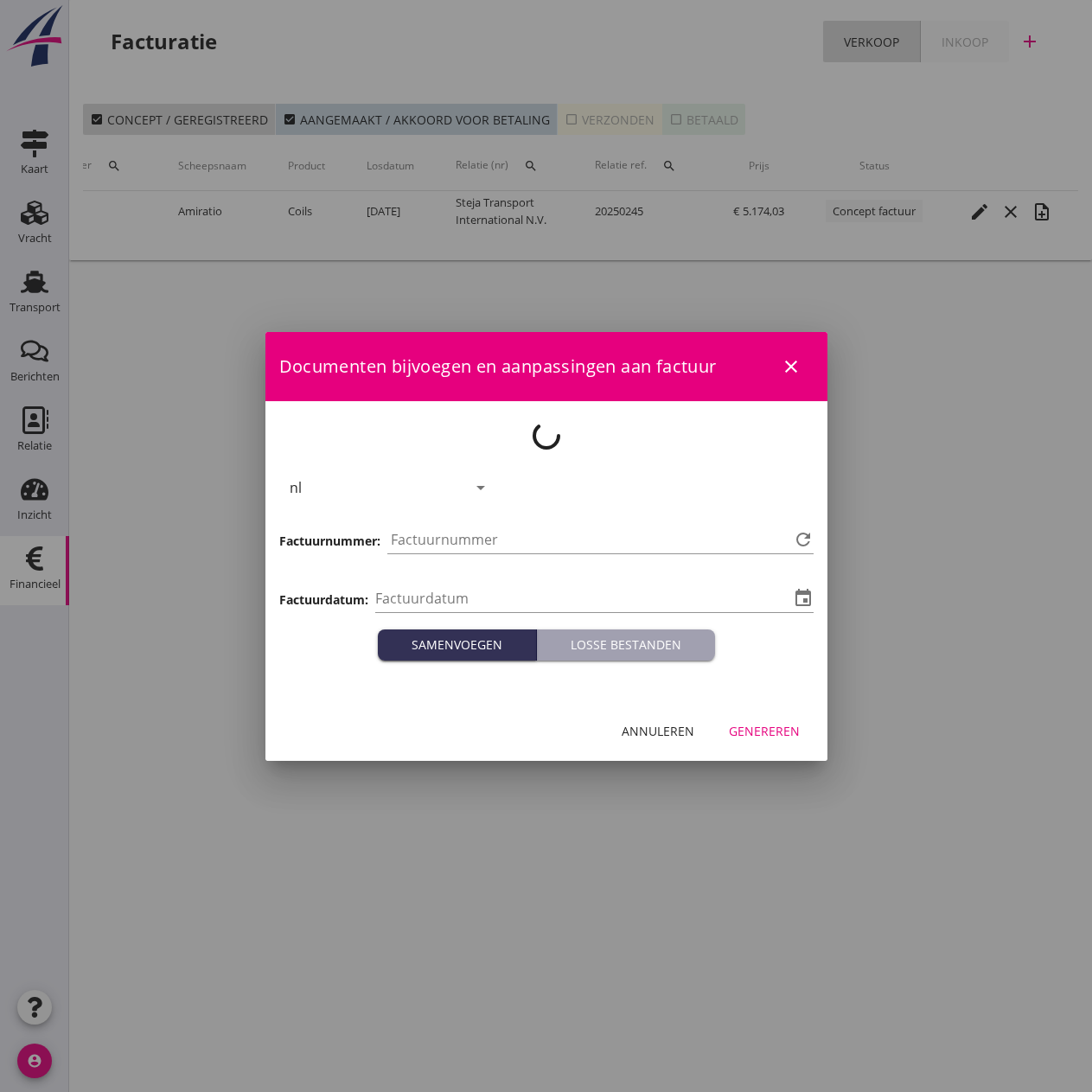
type input "2025-09-25"
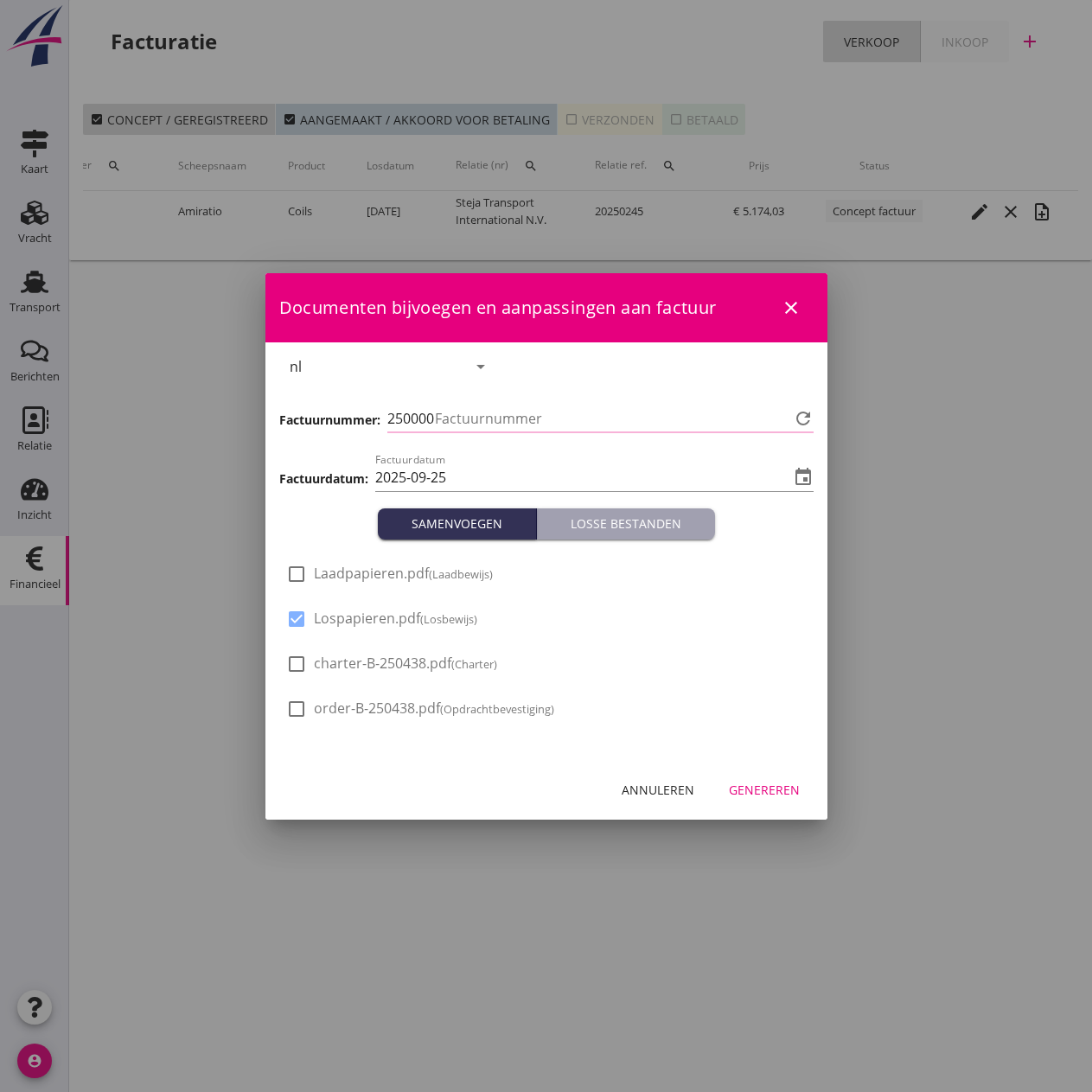
type input "526"
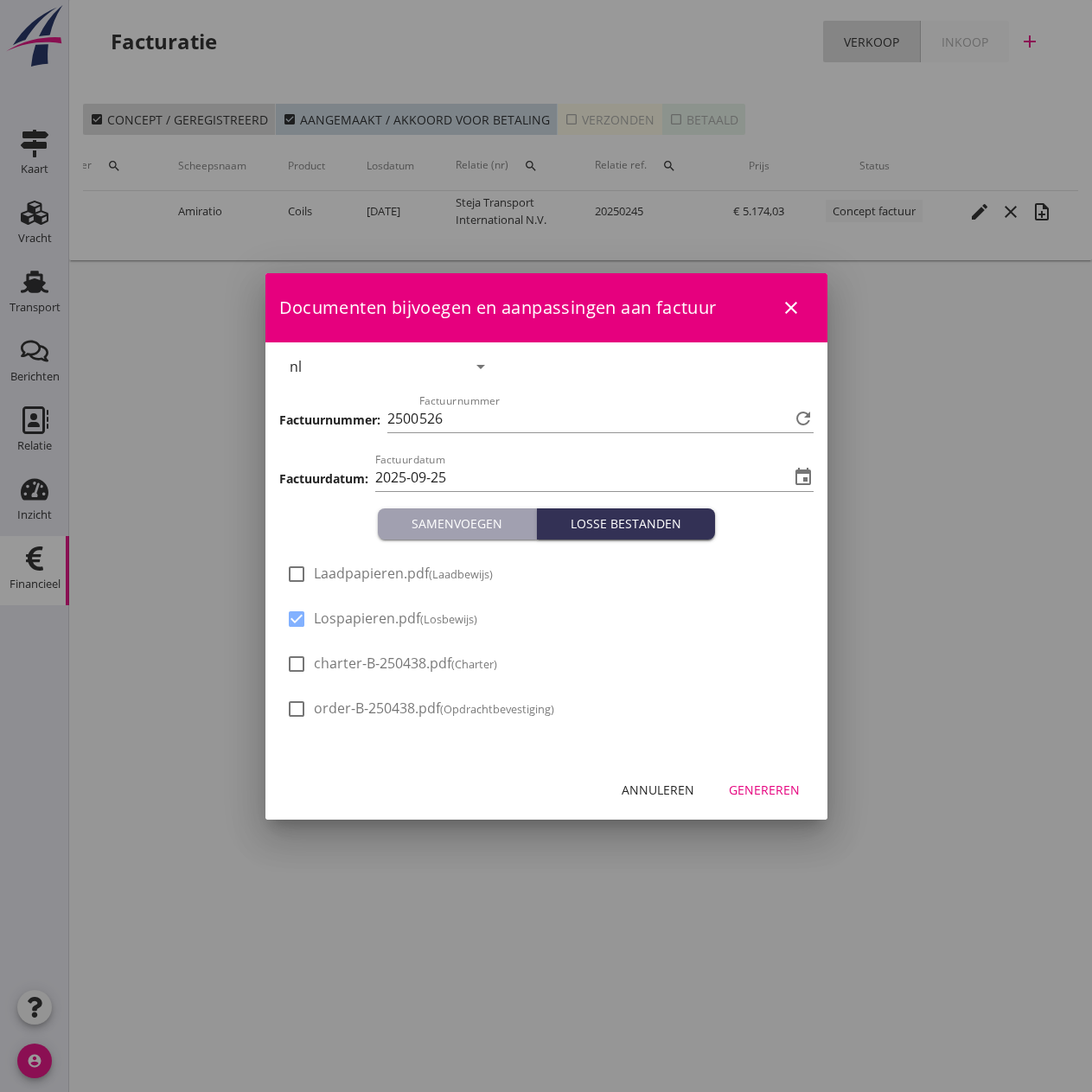
click at [346, 568] on span "Laadpapieren.pdf (Laadbewijs)" at bounding box center [403, 574] width 179 height 19
checkbox input "true"
click at [766, 789] on div "Genereren" at bounding box center [764, 790] width 71 height 19
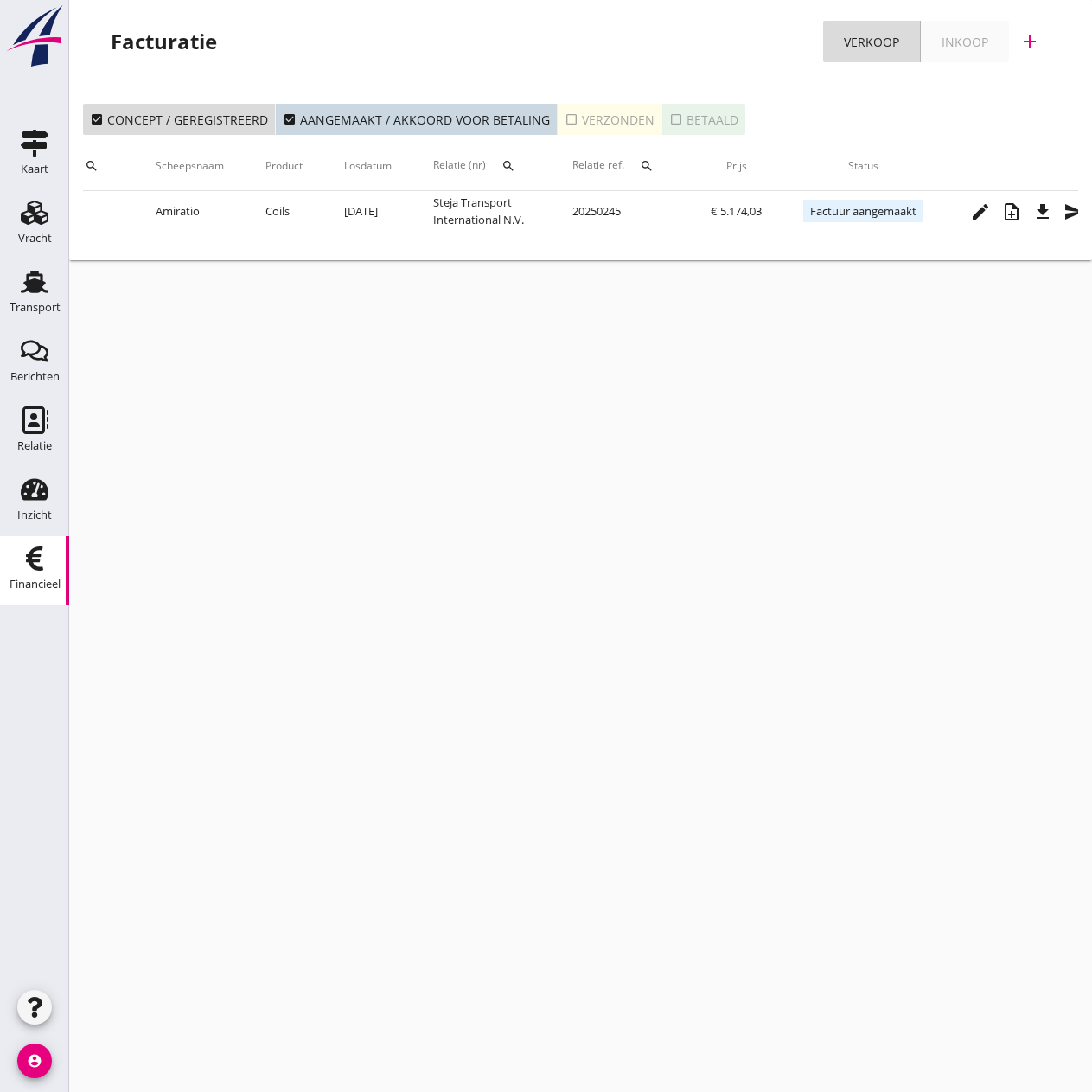
scroll to position [0, 332]
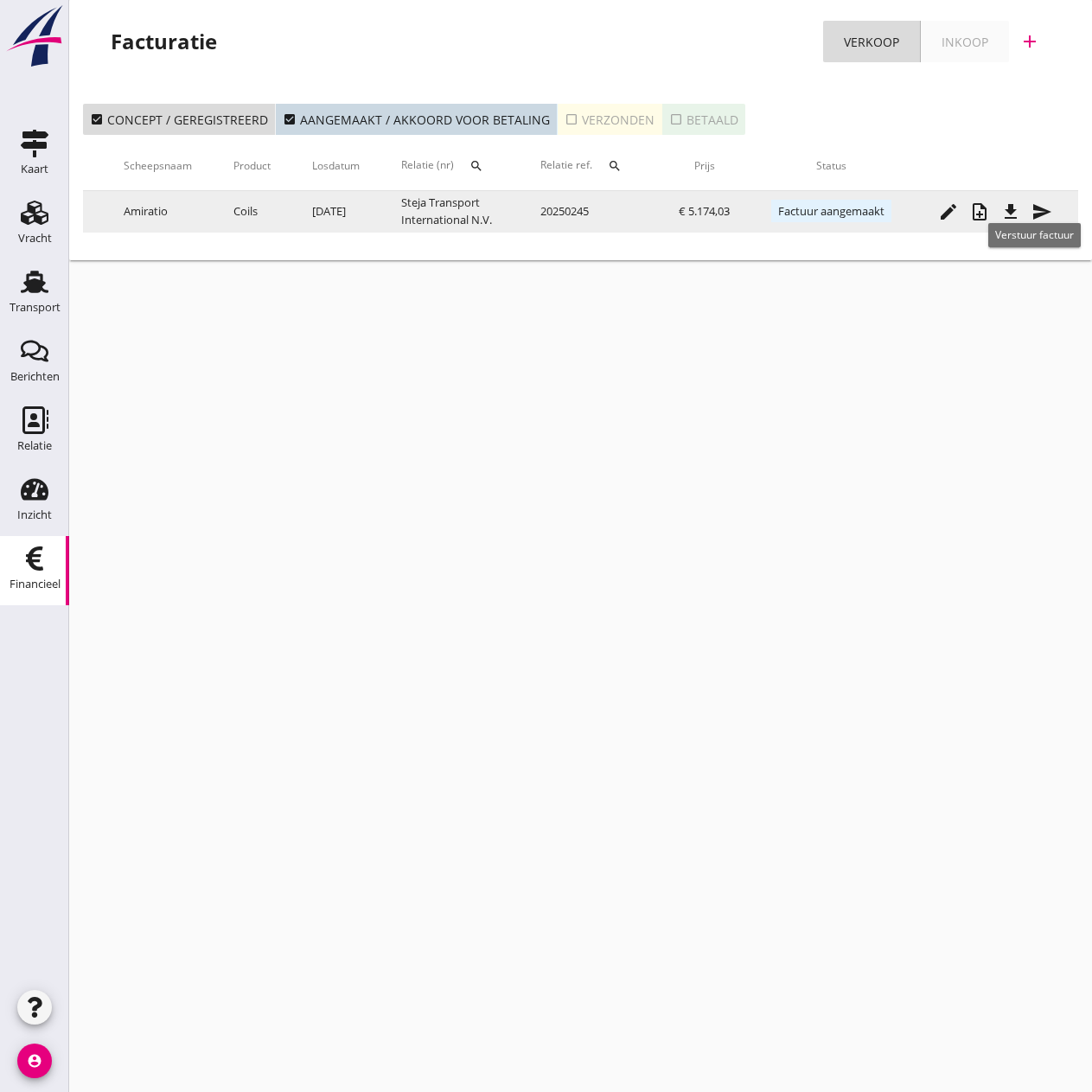
click at [1041, 214] on icon "send" at bounding box center [1042, 212] width 20 height 20
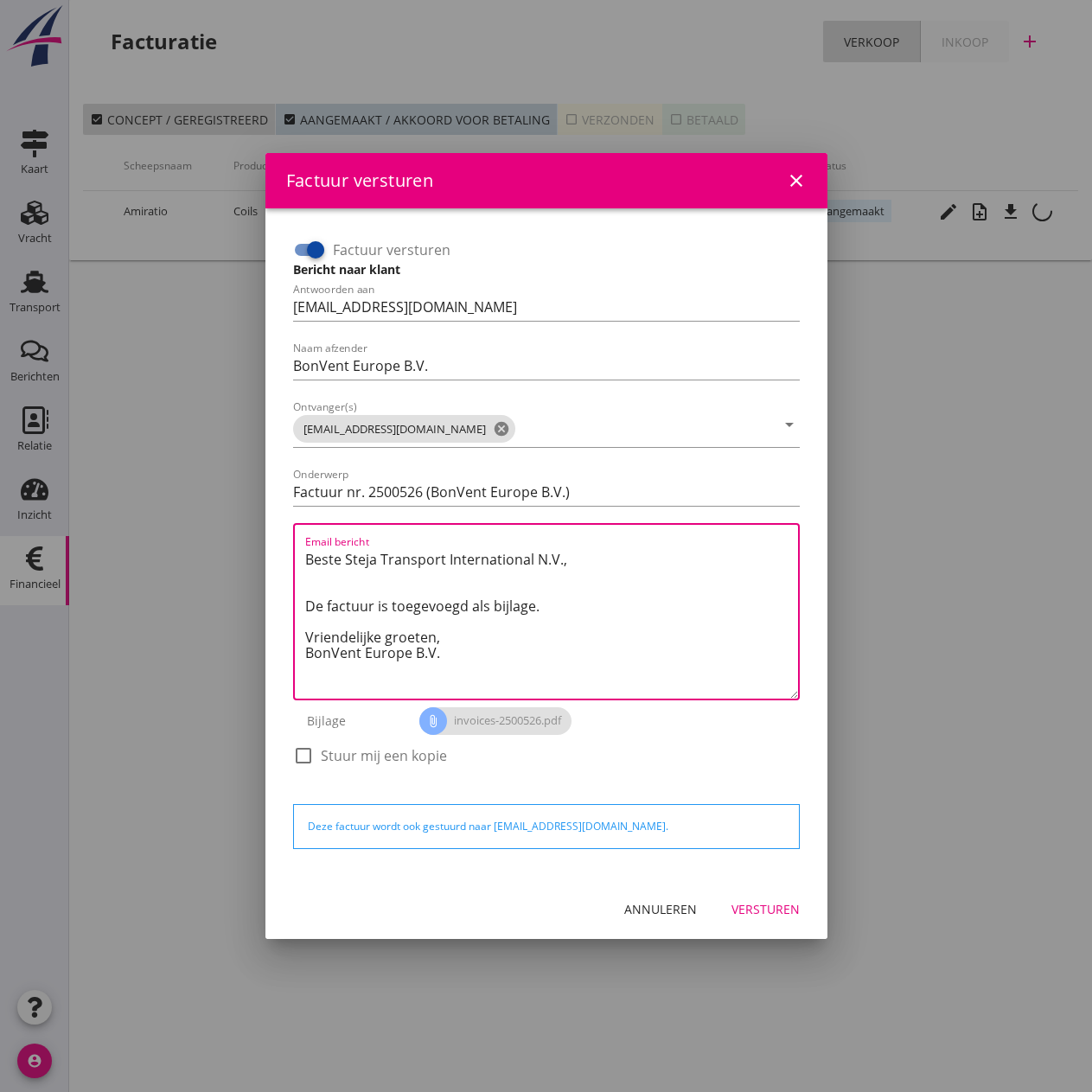
drag, startPoint x: 456, startPoint y: 633, endPoint x: 180, endPoint y: 535, distance: 292.9
click at [180, 535] on div "Factuur versturen close Factuur versturen Bericht naar klant Antwoorden aan [EM…" at bounding box center [546, 546] width 1092 height 1092
paste textarea "Relatie, In de bijlage vindt u de afrekening voor de reis van de MS [PERSON_NAM…"
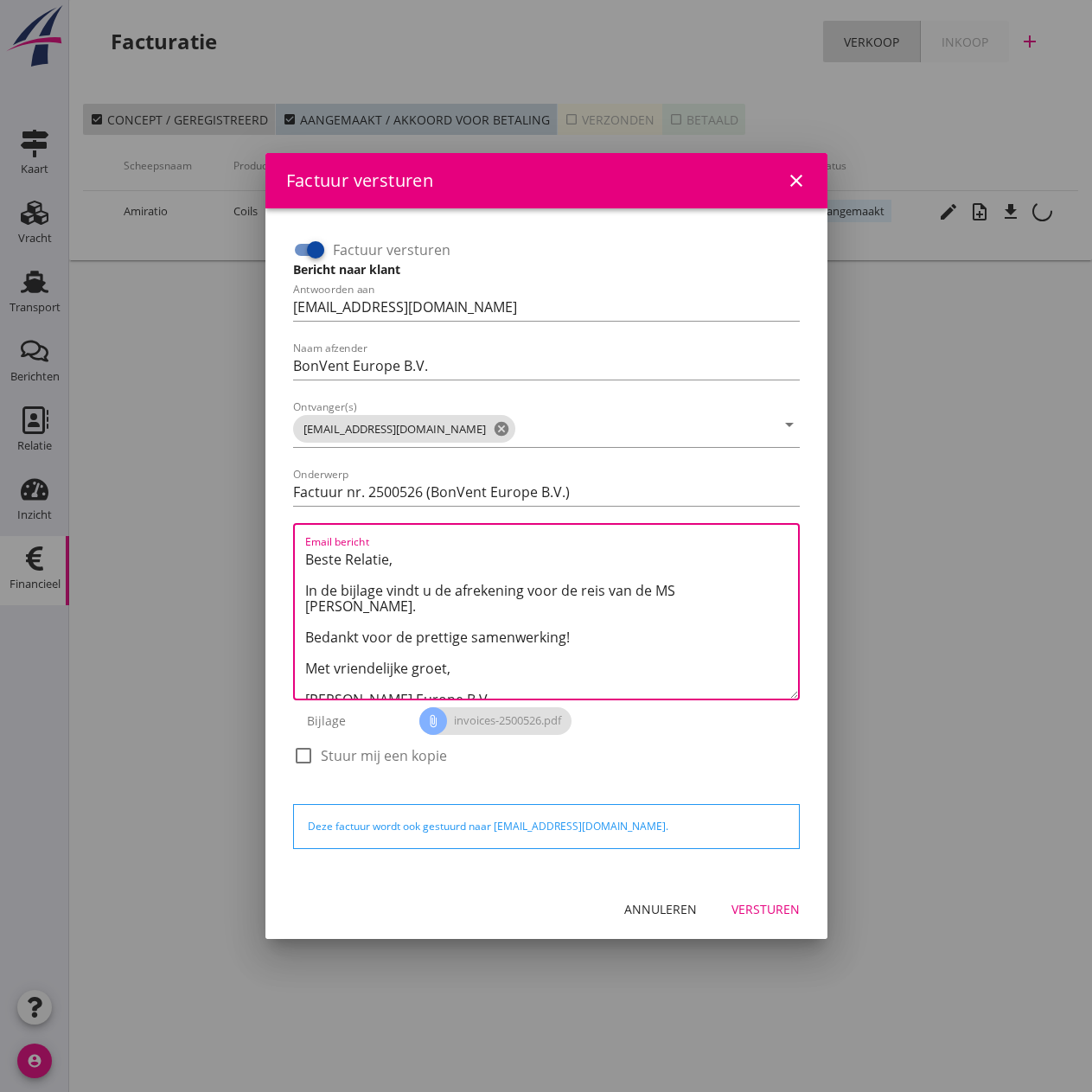
click at [681, 588] on textarea "Beste Relatie, In de bijlage vindt u de afrekening voor de reis van de MS [PERS…" at bounding box center [552, 621] width 493 height 153
type textarea "Beste Relatie, In de bijlage vindt u de afrekening voor de reis van de MS [PERS…"
click at [767, 849] on div "Versturen" at bounding box center [765, 909] width 68 height 19
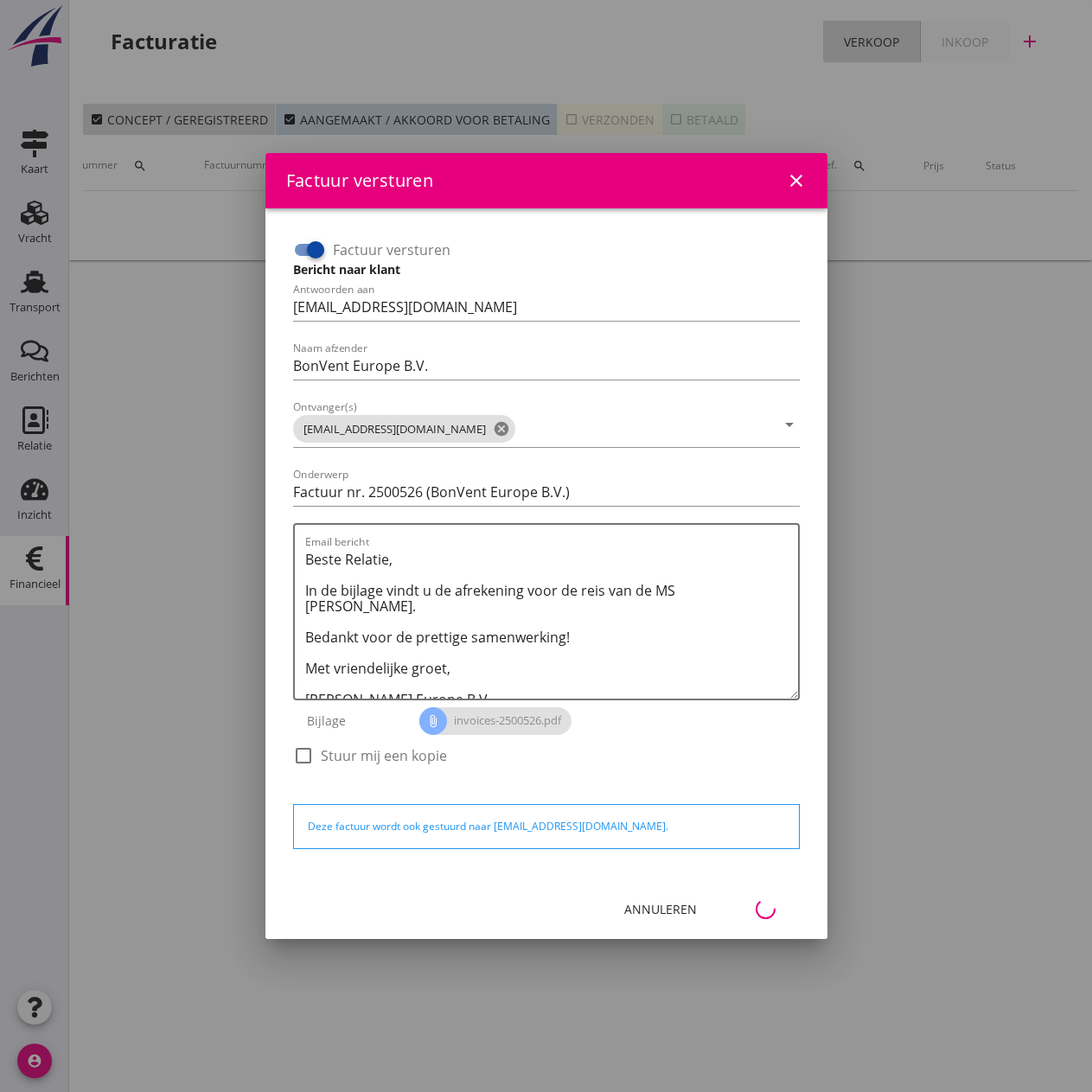
scroll to position [0, 77]
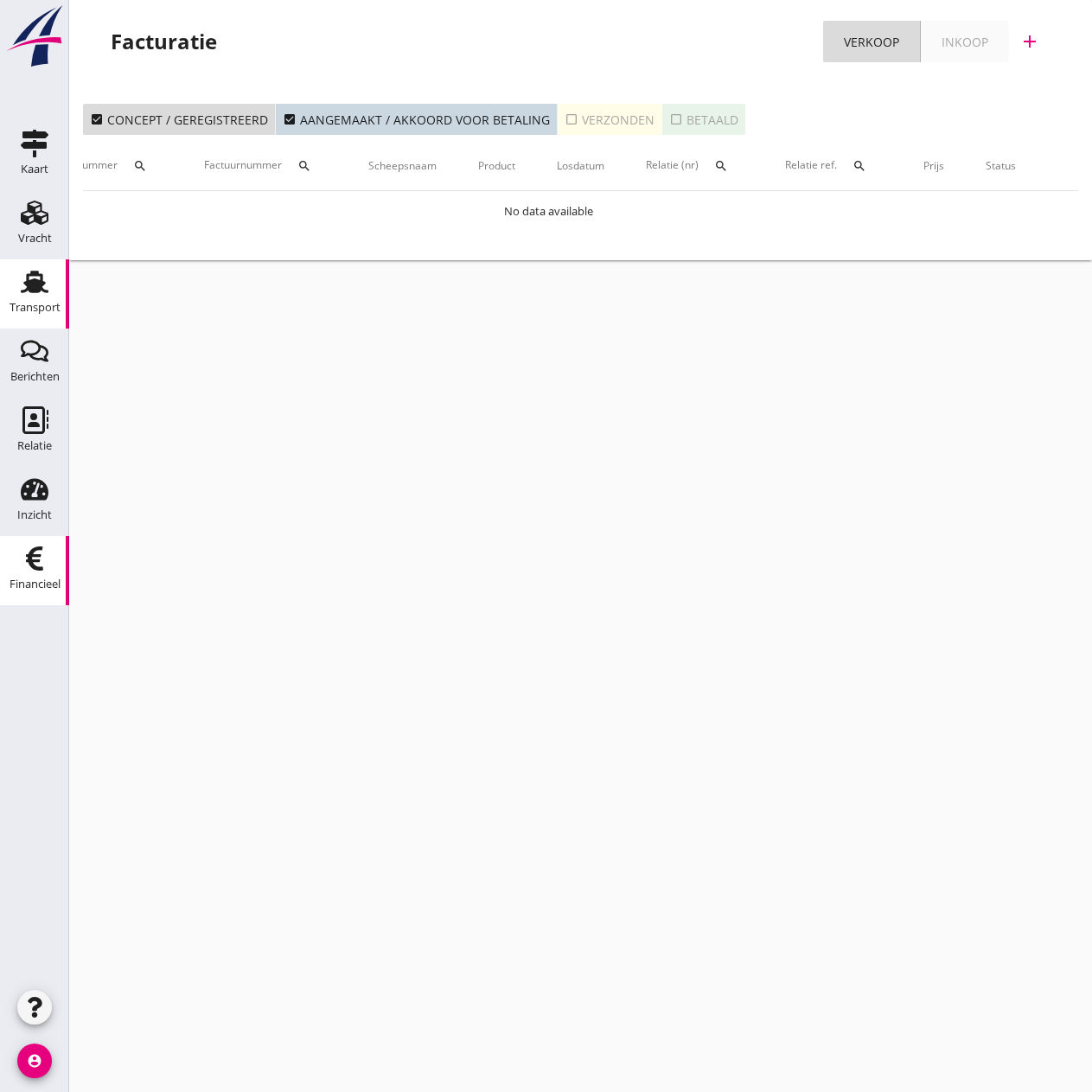
click at [38, 300] on div "Transport" at bounding box center [34, 308] width 51 height 24
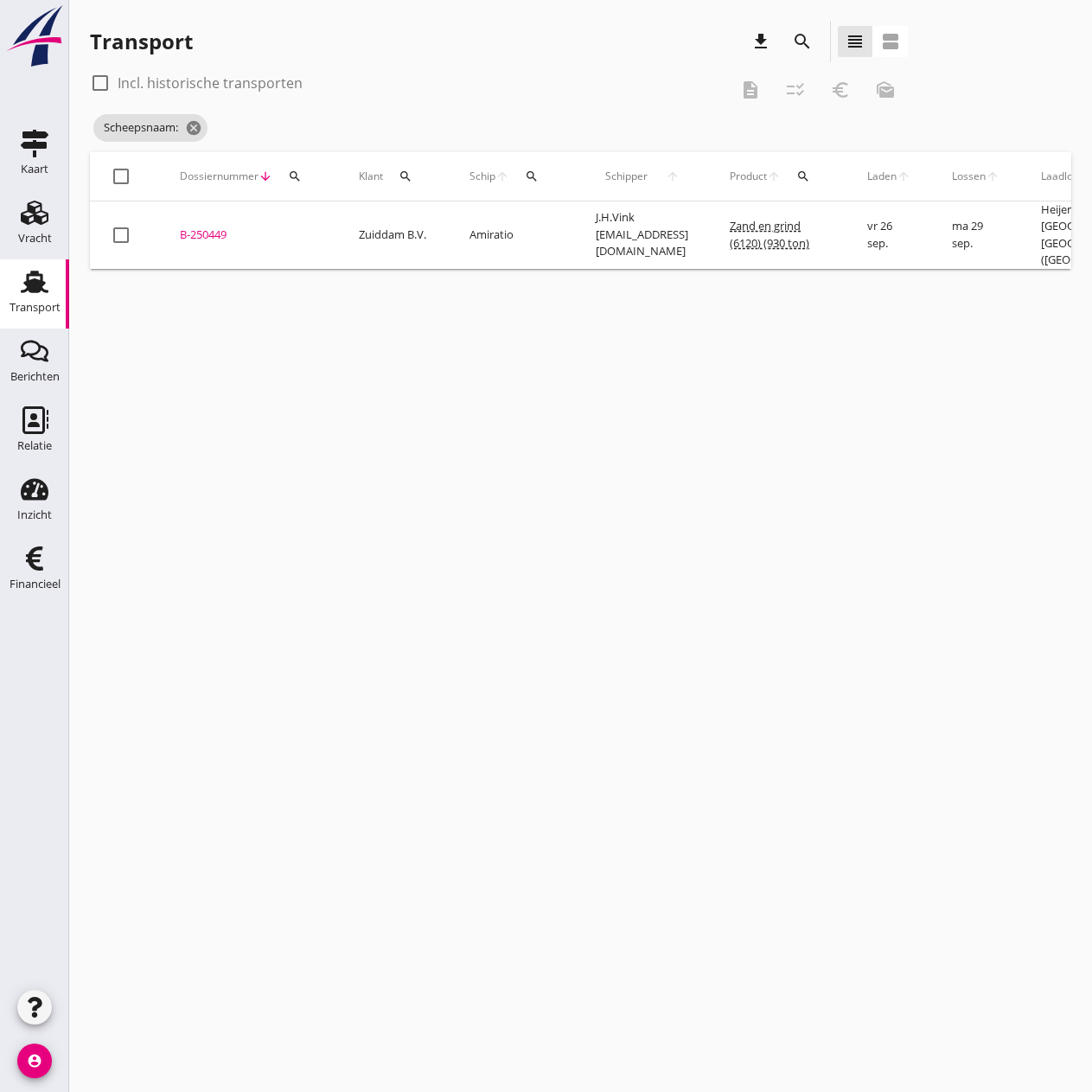
click at [531, 169] on icon "search" at bounding box center [531, 176] width 14 height 14
click at [391, 394] on div "cancel You are impersonating another user. Transport download search view_headl…" at bounding box center [579, 546] width 1022 height 1092
click at [523, 178] on div "search" at bounding box center [531, 176] width 31 height 14
click at [545, 226] on input "Zoek op (scheeps)naam" at bounding box center [613, 227] width 180 height 28
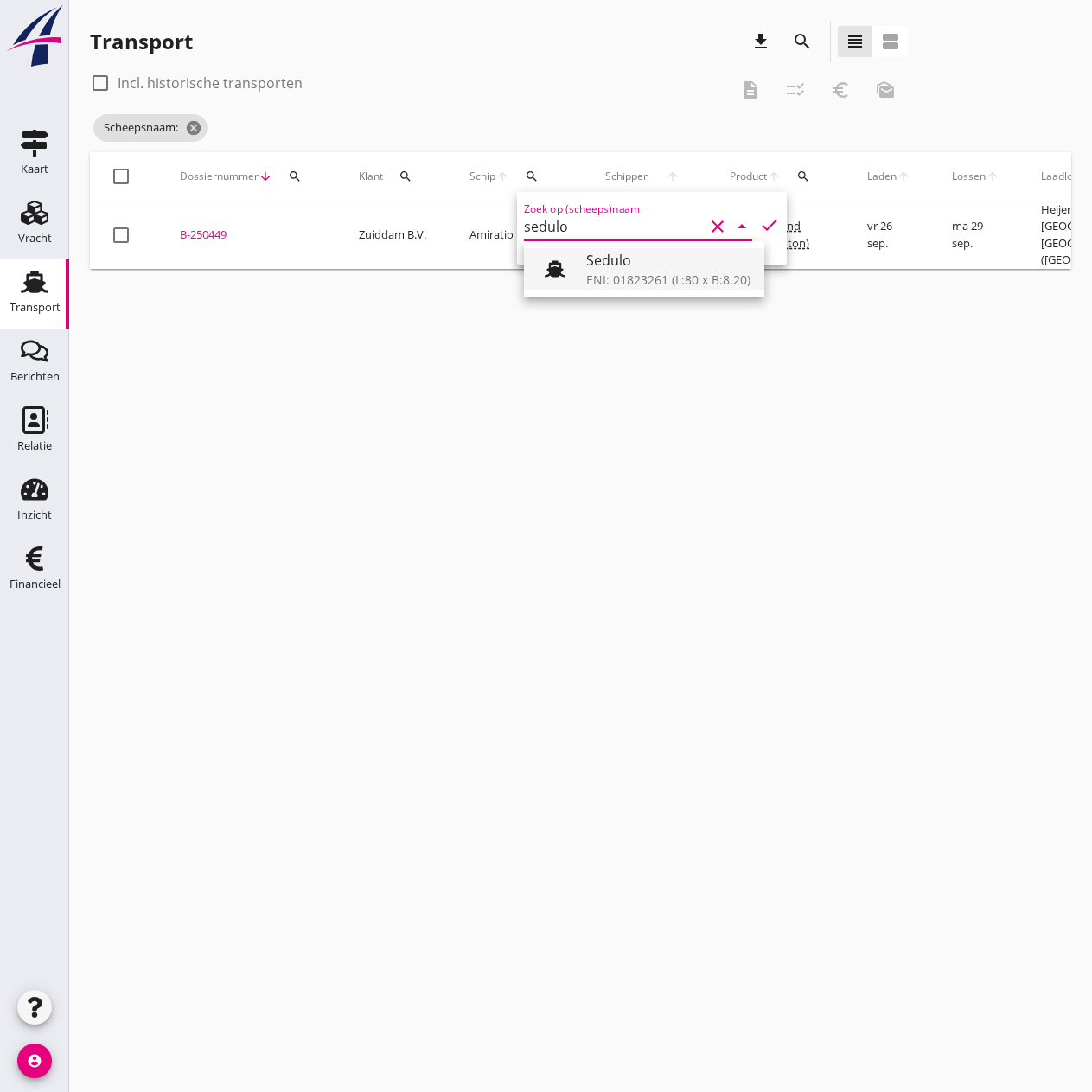
click at [671, 273] on div "ENI: 01823261 (L:80 x B:8.20)" at bounding box center [668, 280] width 165 height 19
click at [759, 226] on icon "check" at bounding box center [769, 224] width 20 height 20
type input "Sedulo"
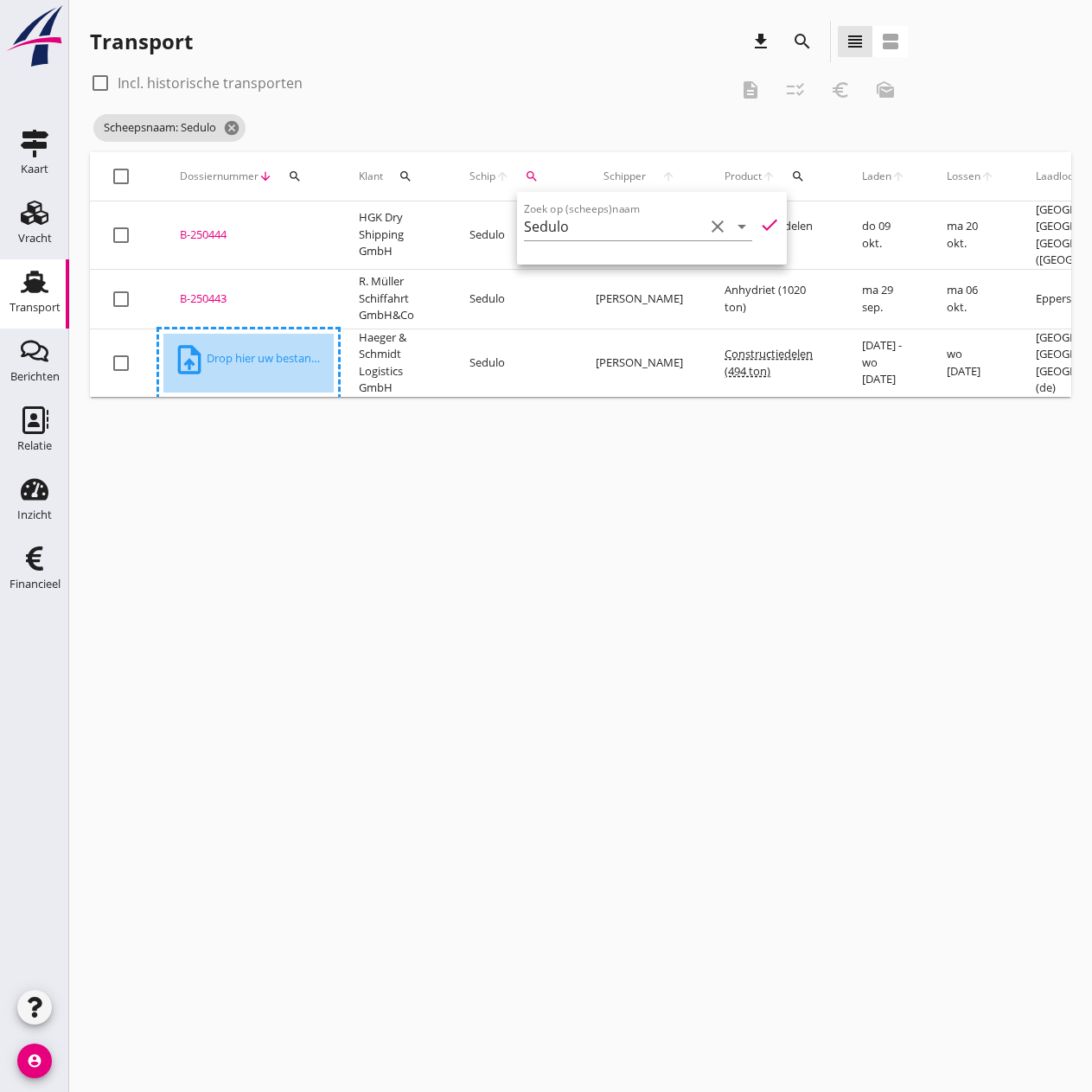
click at [334, 689] on div "cancel You are impersonating another user. Transport download search view_headl…" at bounding box center [579, 546] width 1022 height 1092
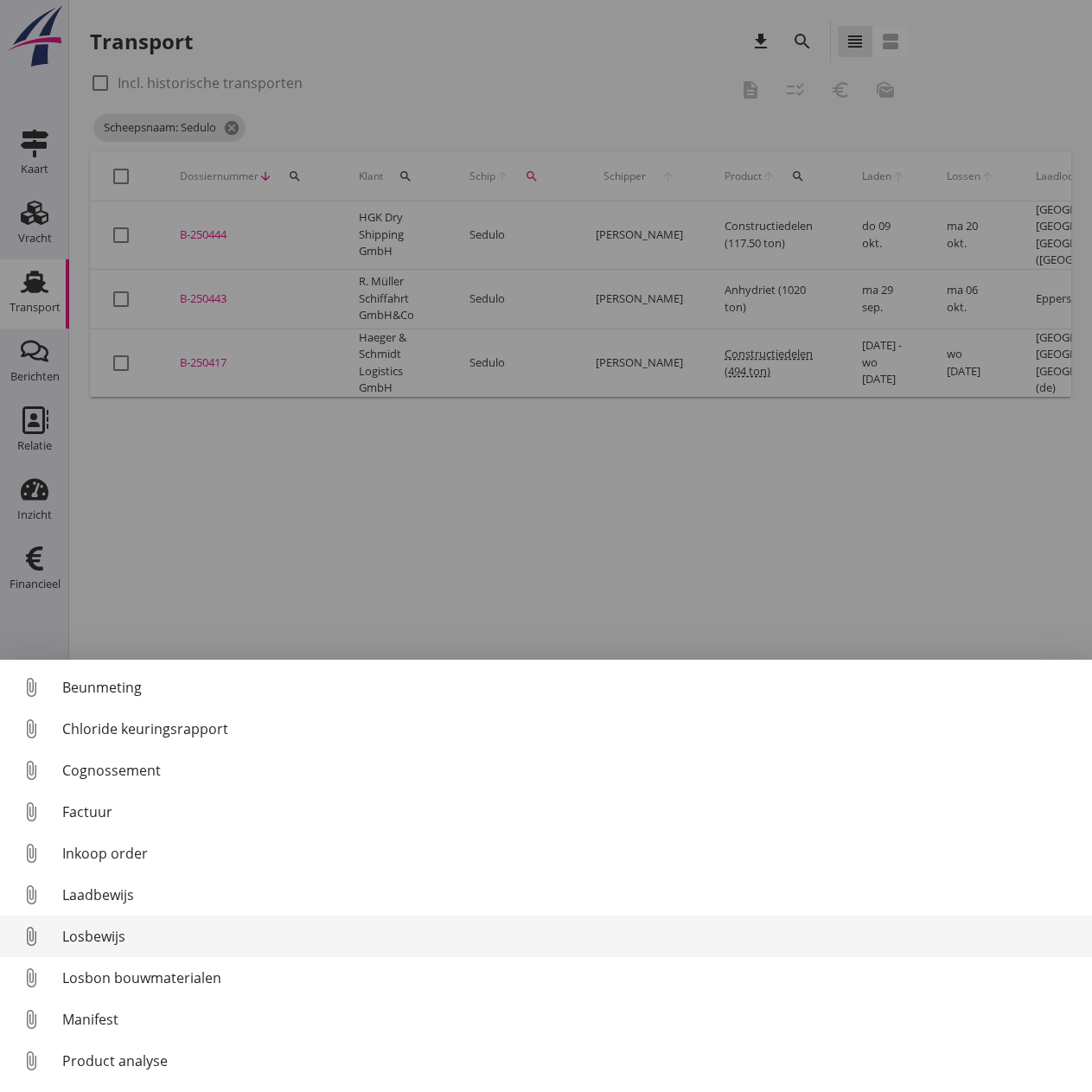
click at [98, 849] on div "Losbewijs" at bounding box center [570, 936] width 1016 height 20
click at [105, 849] on div "Losbewijs" at bounding box center [570, 936] width 1016 height 20
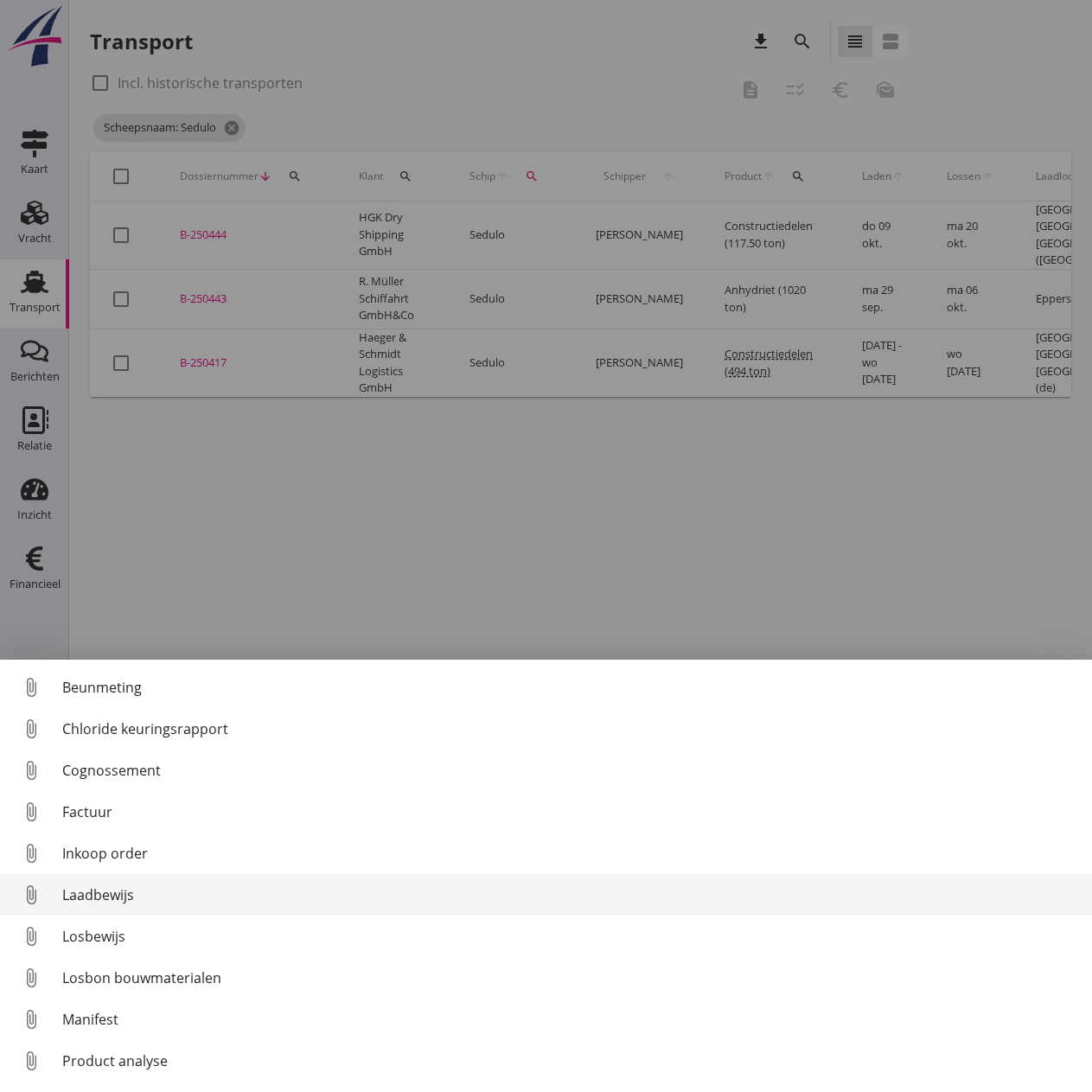
click at [108, 849] on link "attach_file Laadbewijs" at bounding box center [546, 895] width 1092 height 42
click at [80, 849] on div "Laadbewijs" at bounding box center [570, 895] width 1016 height 20
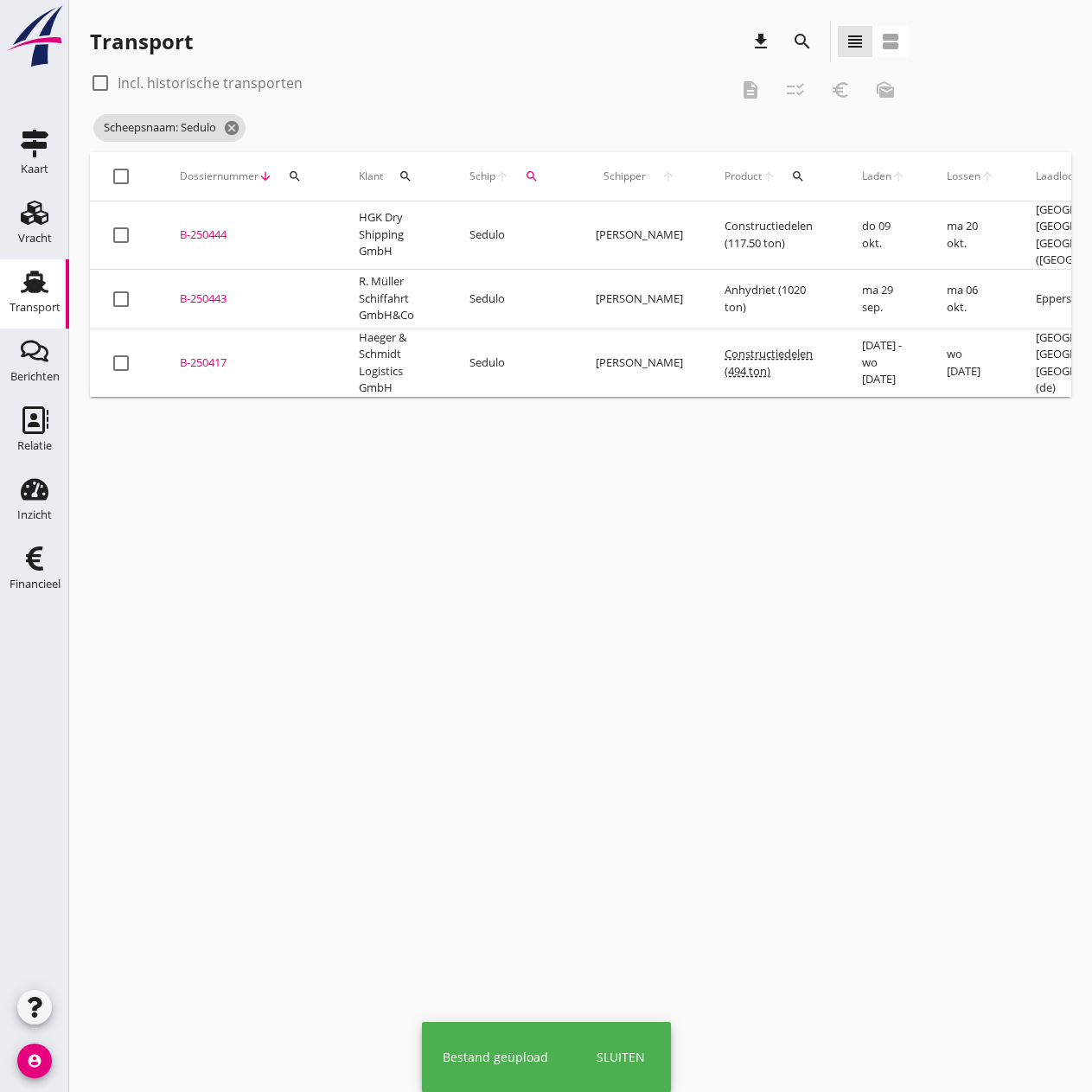
click at [214, 354] on div "B-250417" at bounding box center [248, 363] width 138 height 18
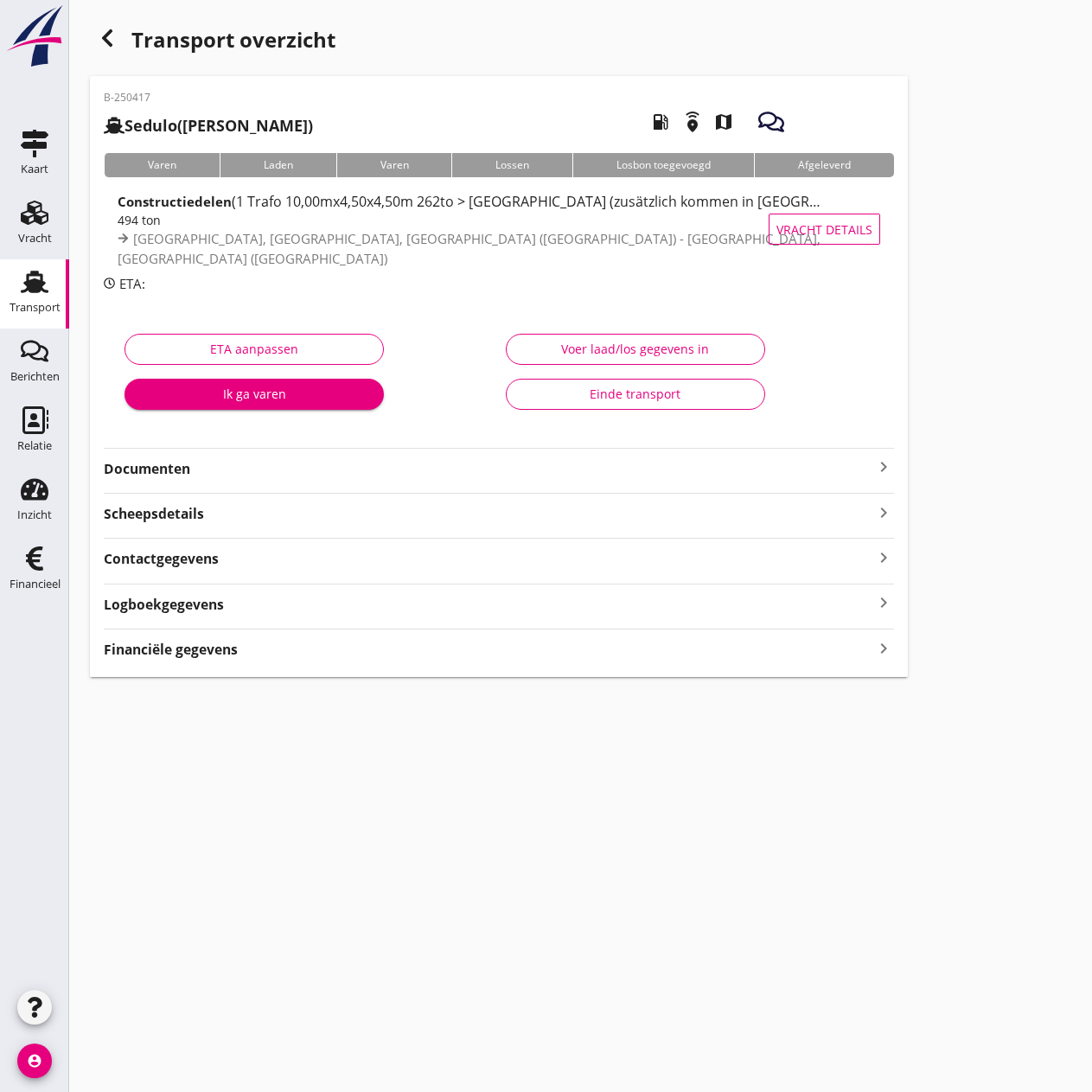
click at [599, 350] on div "Voer laad/los gegevens in" at bounding box center [634, 349] width 230 height 19
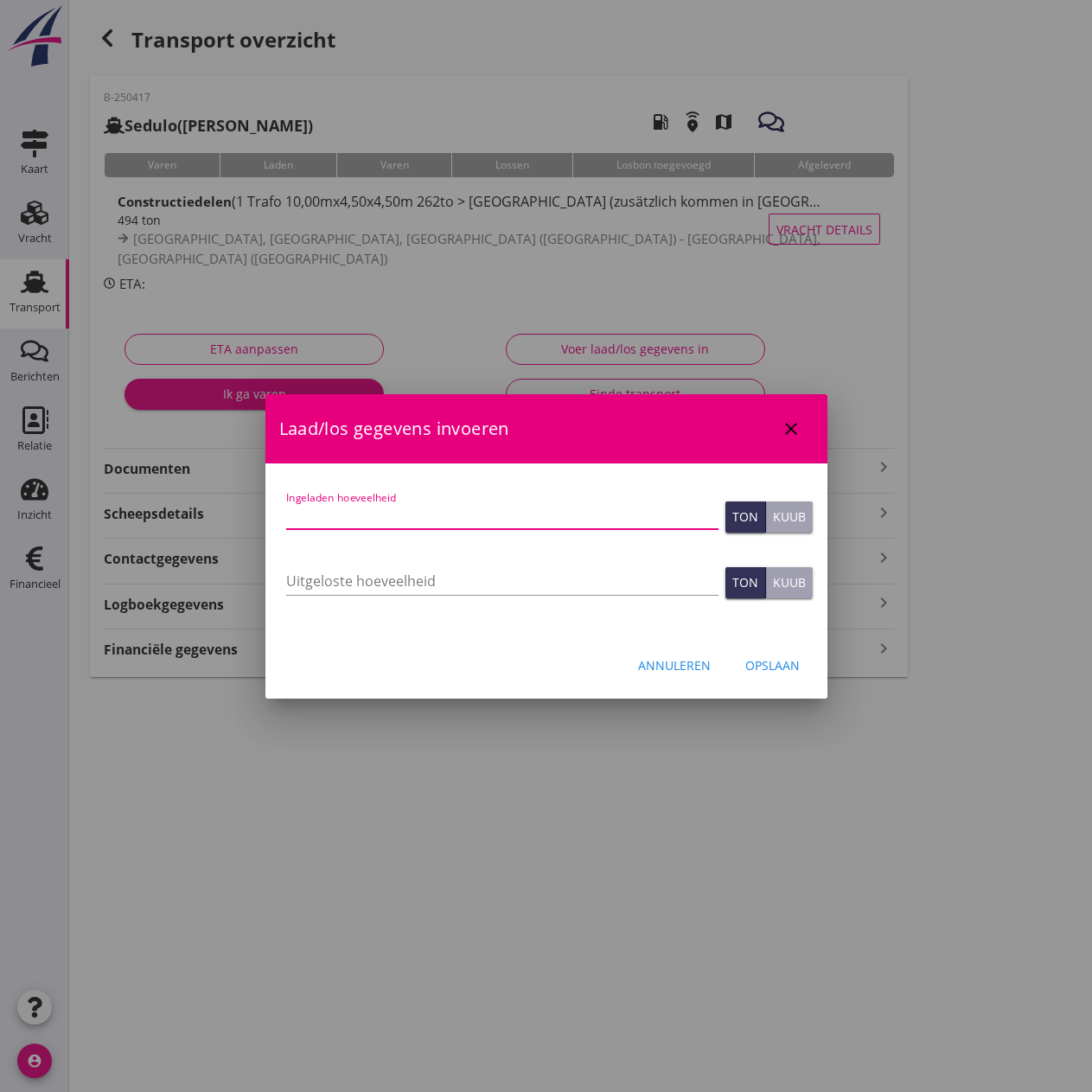
click at [338, 513] on input "Ingeladen hoeveelheid" at bounding box center [502, 515] width 433 height 28
click at [373, 521] on input "Ingeladen hoeveelheid" at bounding box center [502, 515] width 433 height 28
type input "494"
click at [382, 574] on input "Uitgeloste hoeveelheid" at bounding box center [502, 581] width 433 height 28
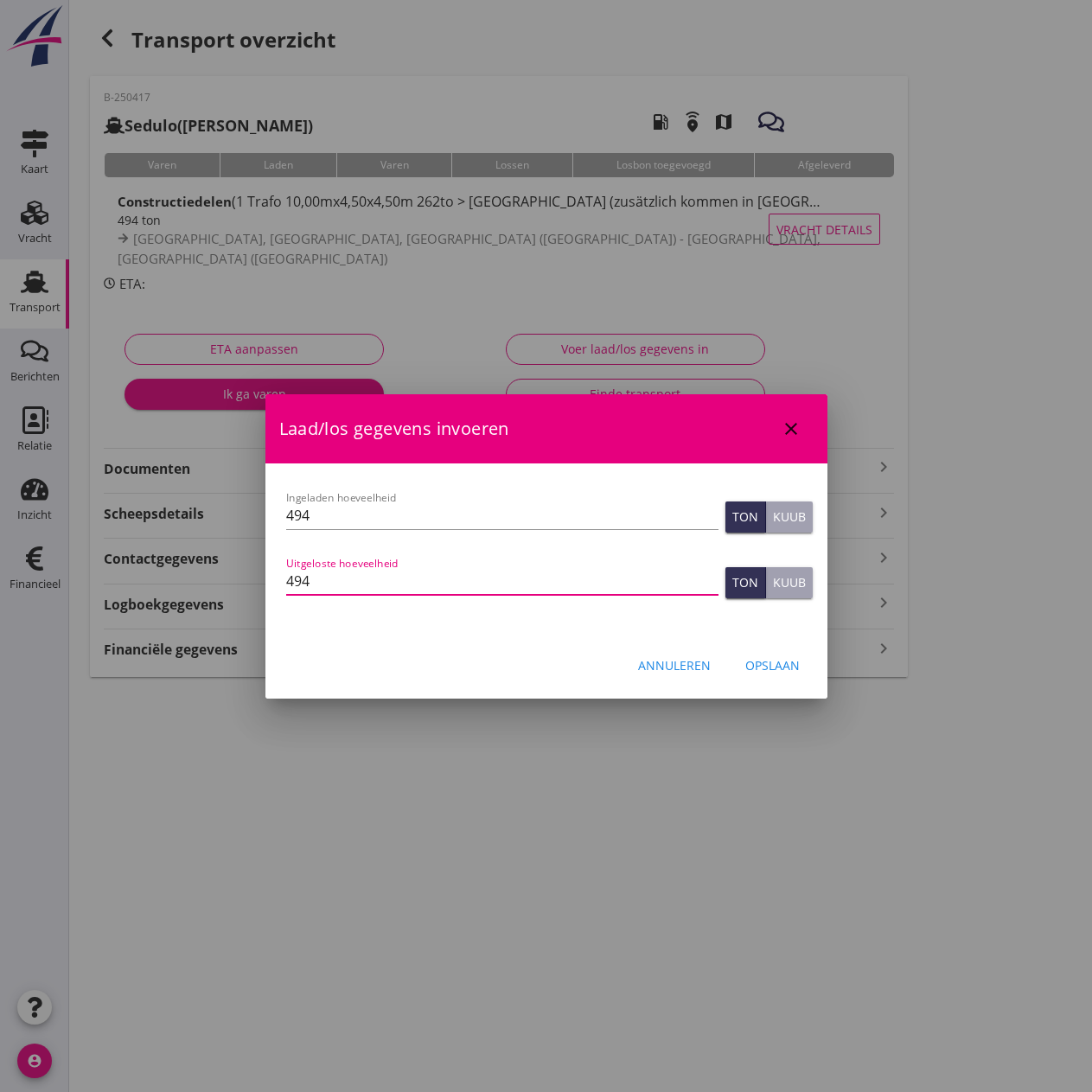
type input "494"
click at [771, 659] on div "Opslaan" at bounding box center [772, 665] width 55 height 19
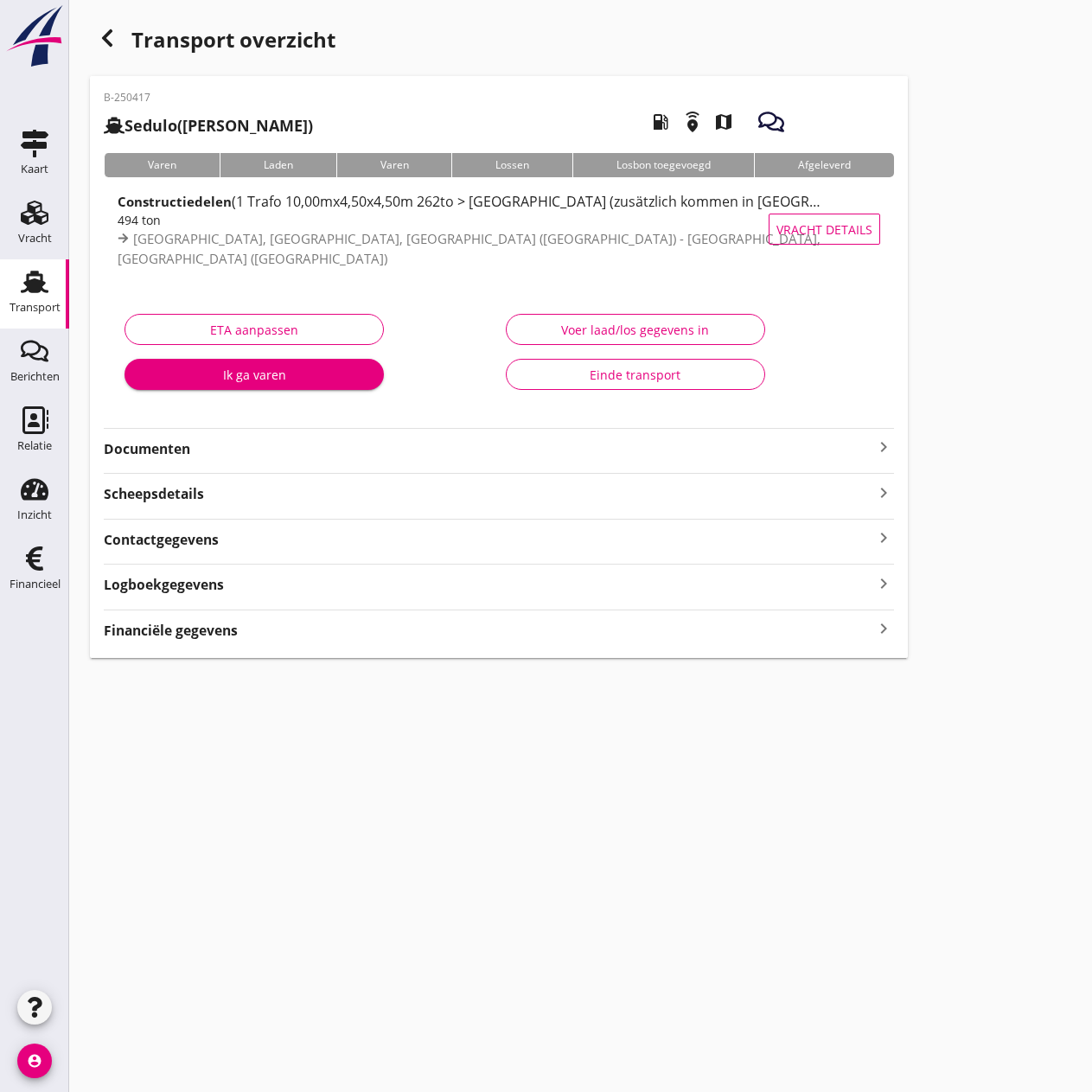
click at [143, 633] on strong "Financiële gegevens" at bounding box center [171, 630] width 134 height 20
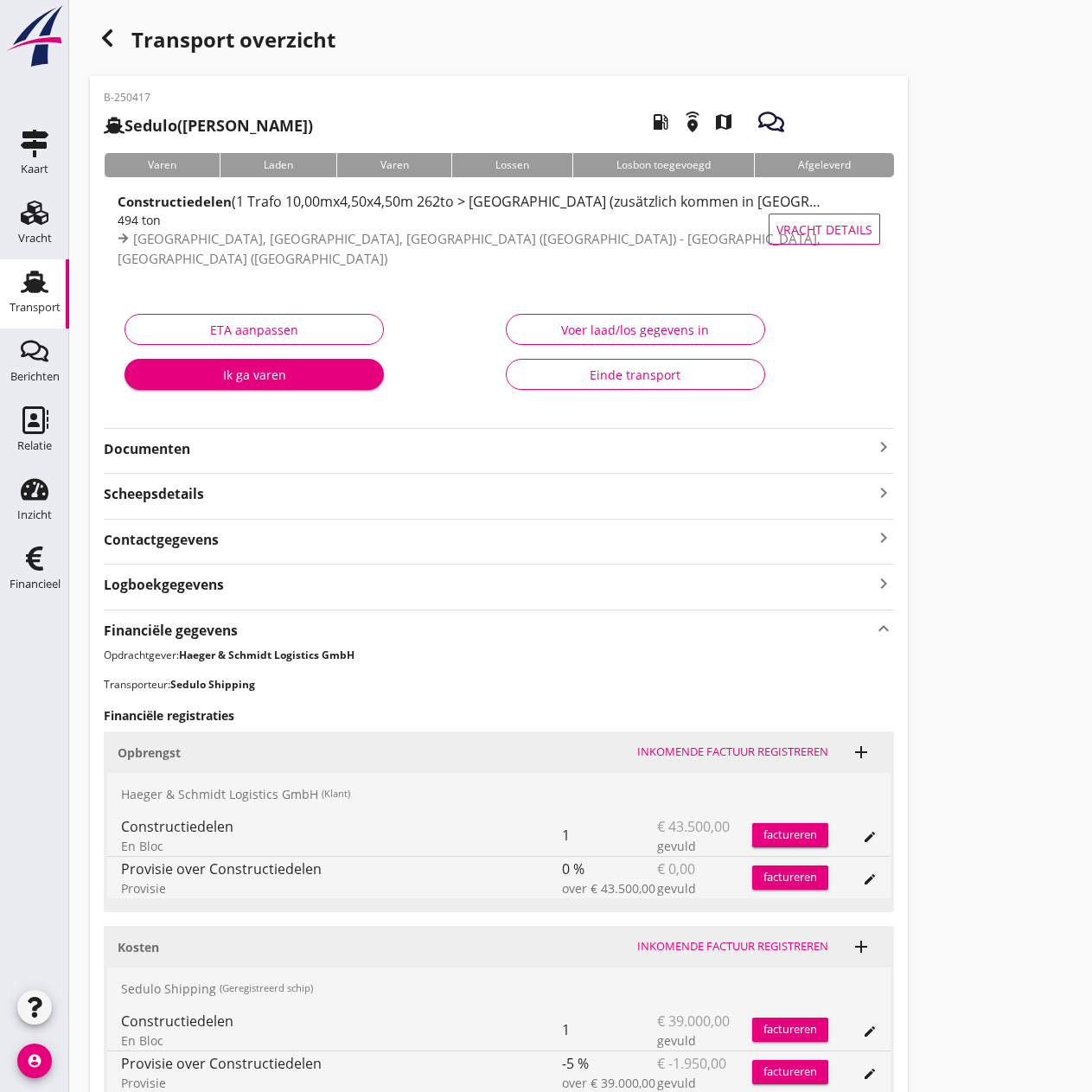
click at [753, 849] on div "Inkomende factuur registreren" at bounding box center [732, 946] width 191 height 18
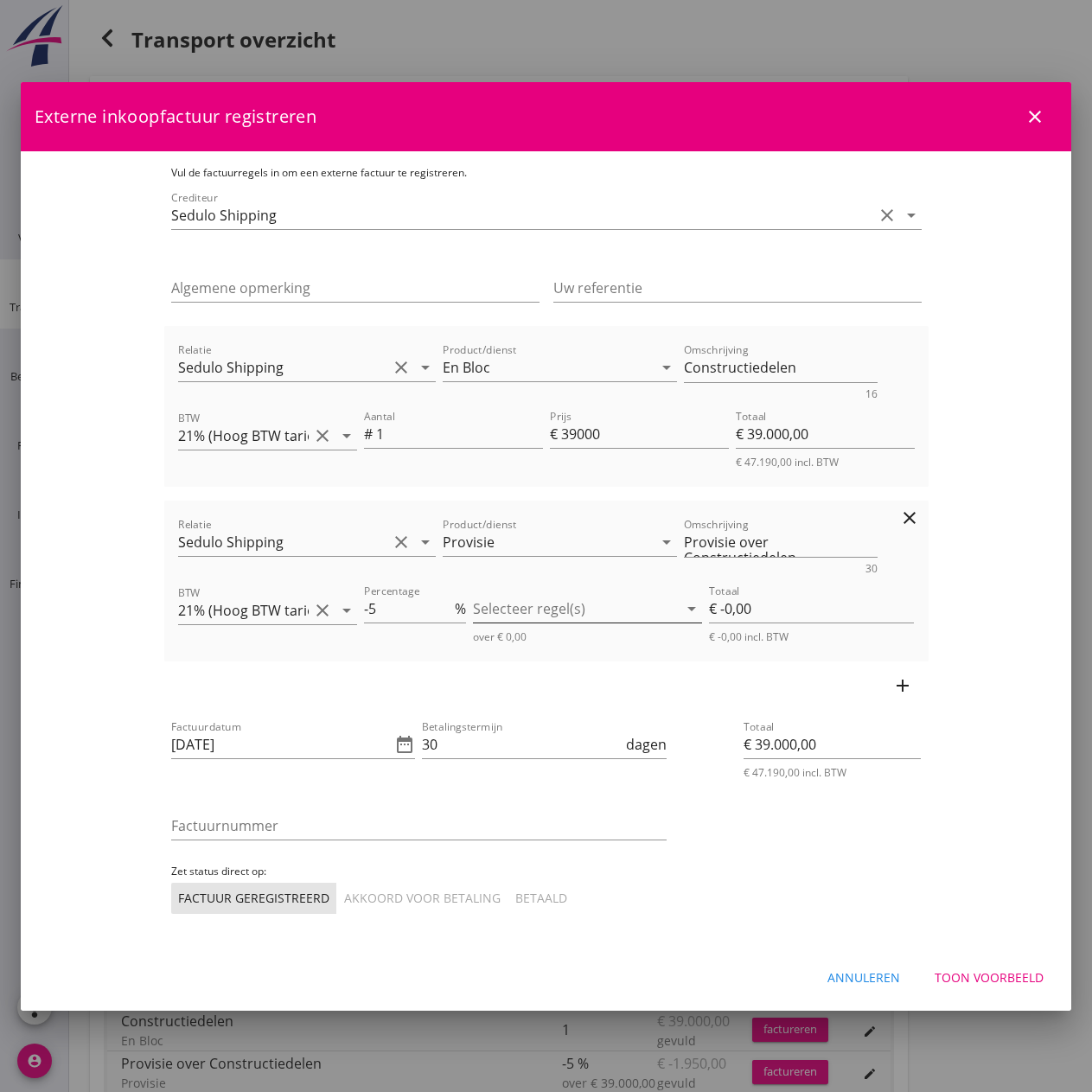
click at [591, 615] on div at bounding box center [575, 608] width 205 height 28
click at [519, 625] on icon "check_box_outline_blank" at bounding box center [513, 622] width 34 height 34
type input "€ -1.950,00"
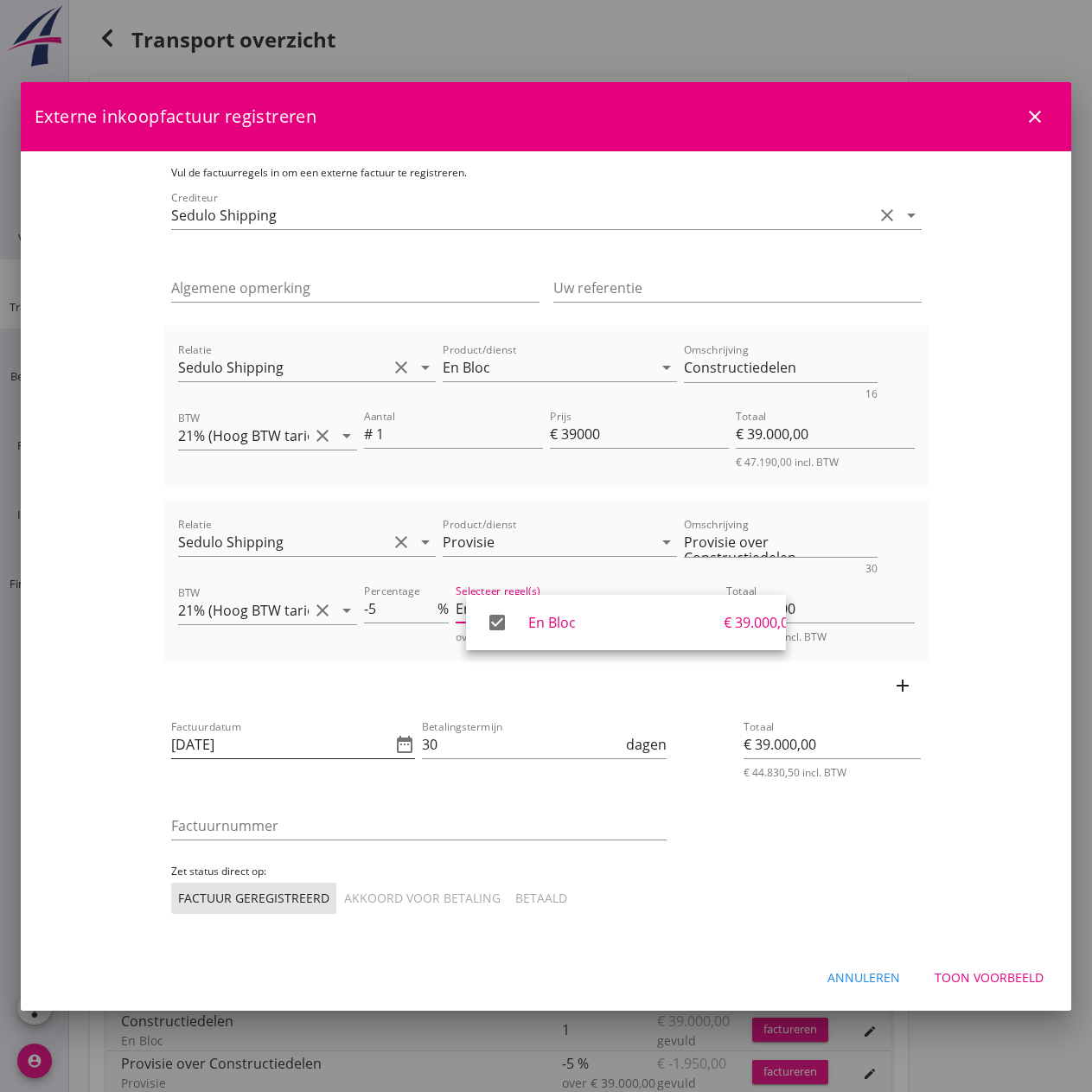
click at [228, 752] on input "[DATE]" at bounding box center [281, 744] width 220 height 28
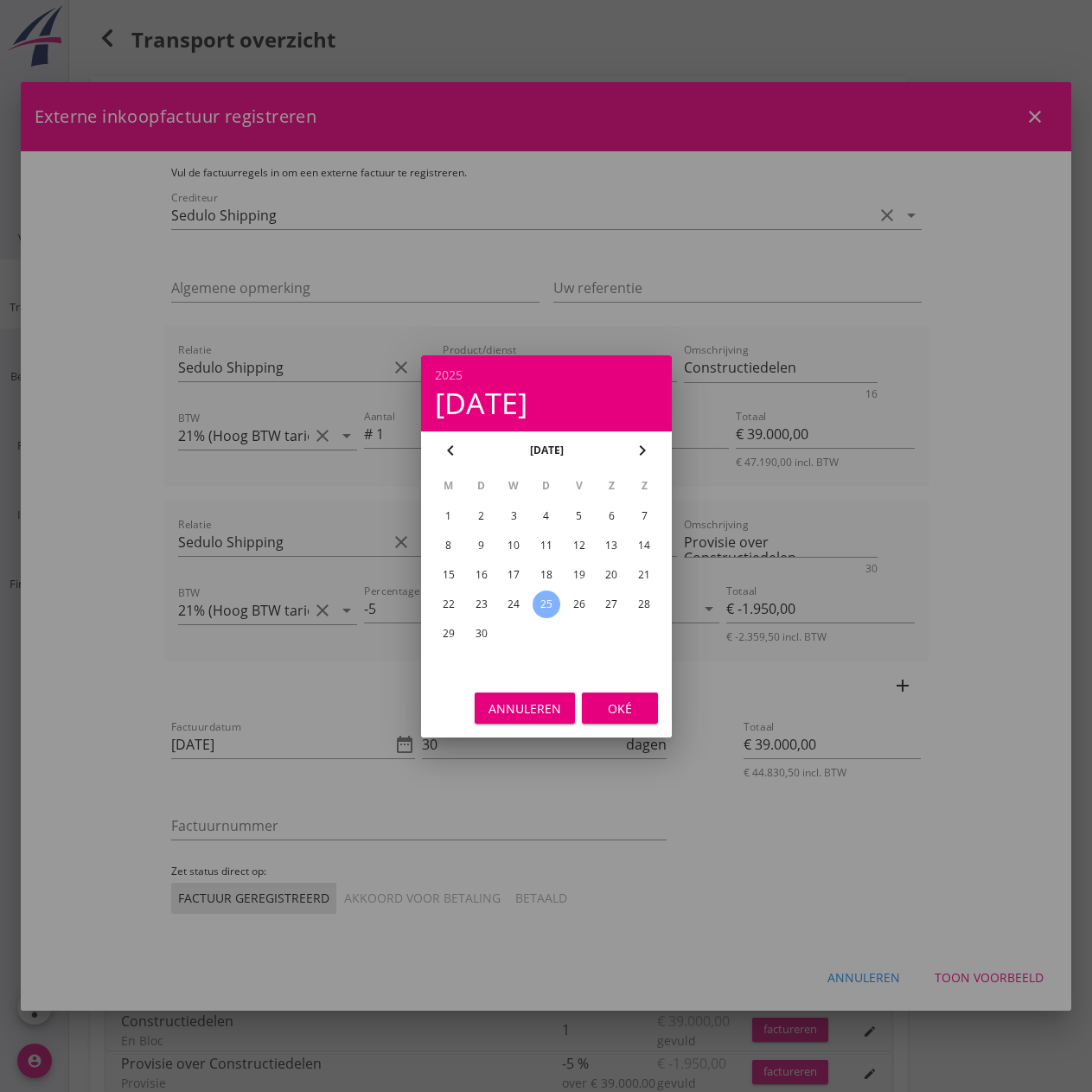
click at [552, 608] on div "25" at bounding box center [546, 605] width 28 height 28
click at [613, 715] on div "Oké" at bounding box center [619, 708] width 48 height 19
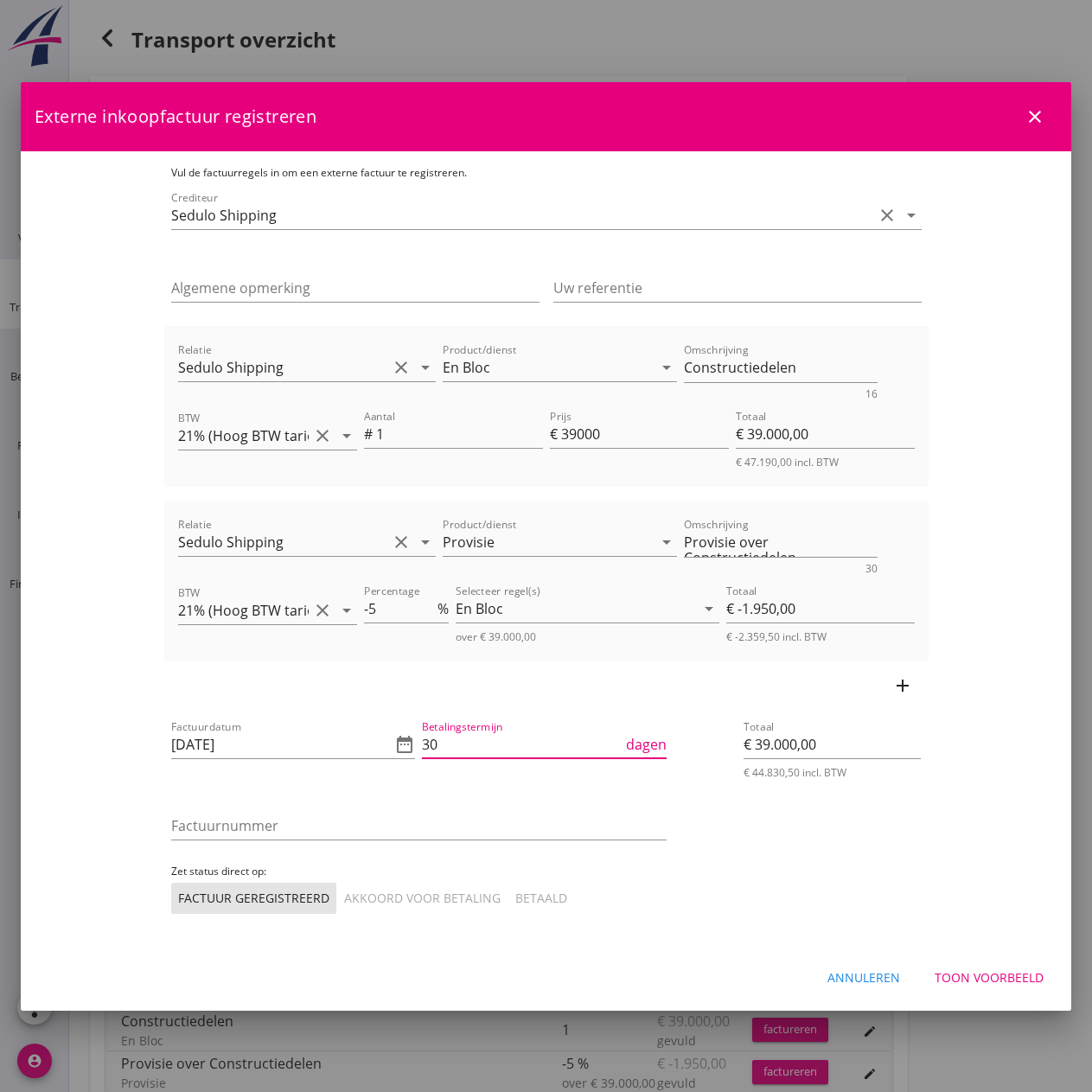
click at [508, 730] on input "30" at bounding box center [522, 744] width 201 height 28
type input "3"
type input "14"
click at [317, 819] on input "Factuurnummer" at bounding box center [419, 826] width 495 height 28
type input "202539"
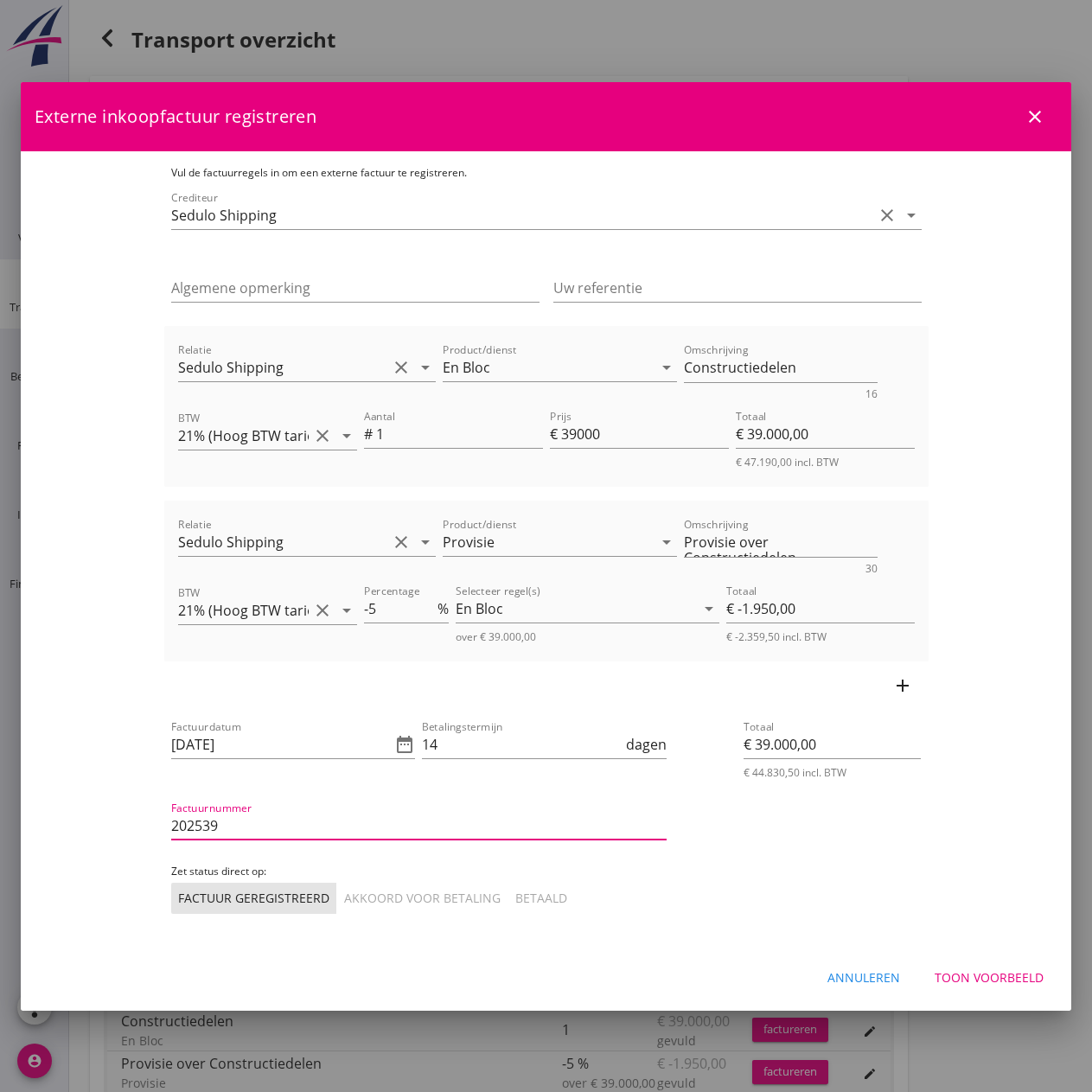
click at [344, 849] on div "Akkoord voor betaling" at bounding box center [422, 898] width 156 height 19
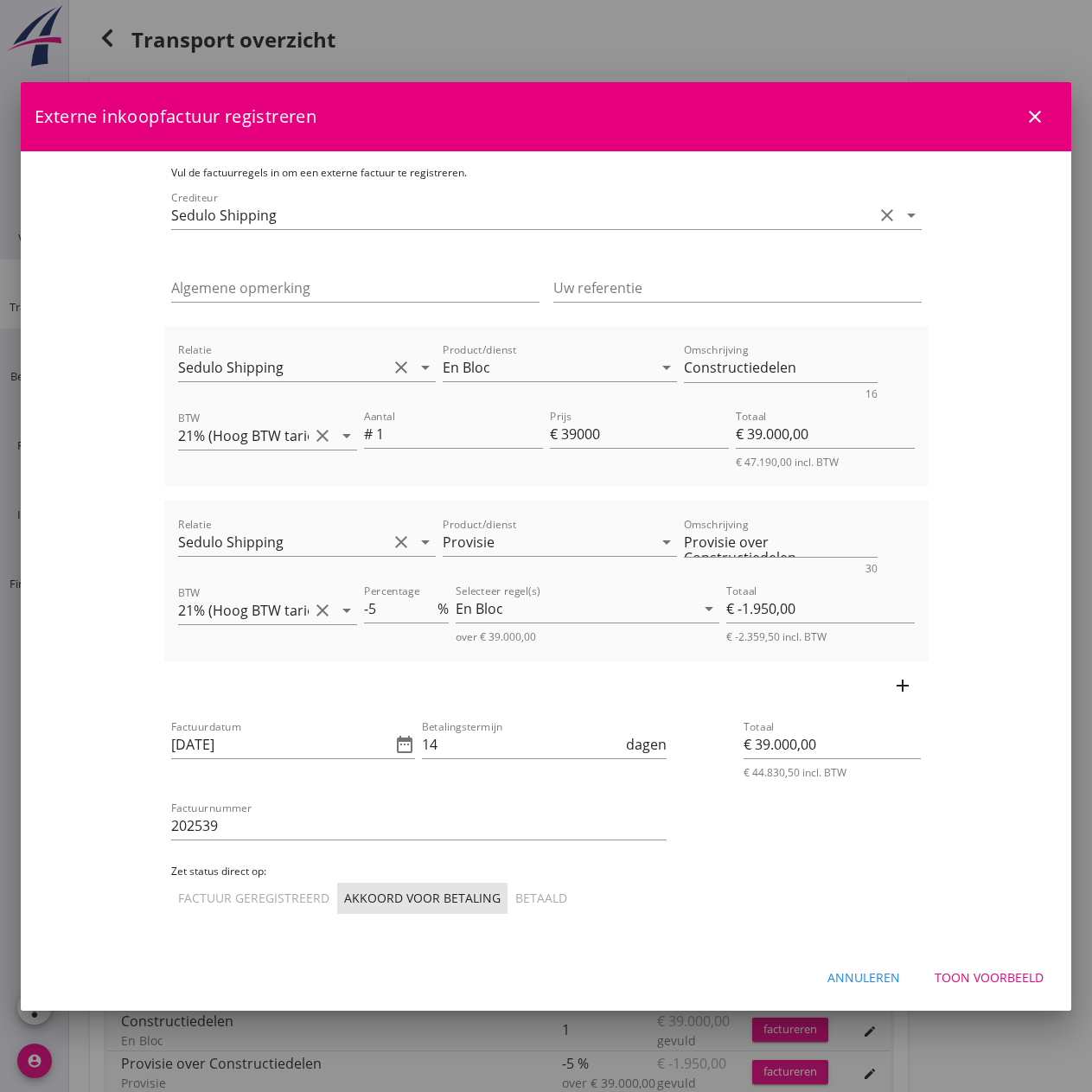
click at [970, 849] on div "Toon voorbeeld" at bounding box center [989, 978] width 109 height 19
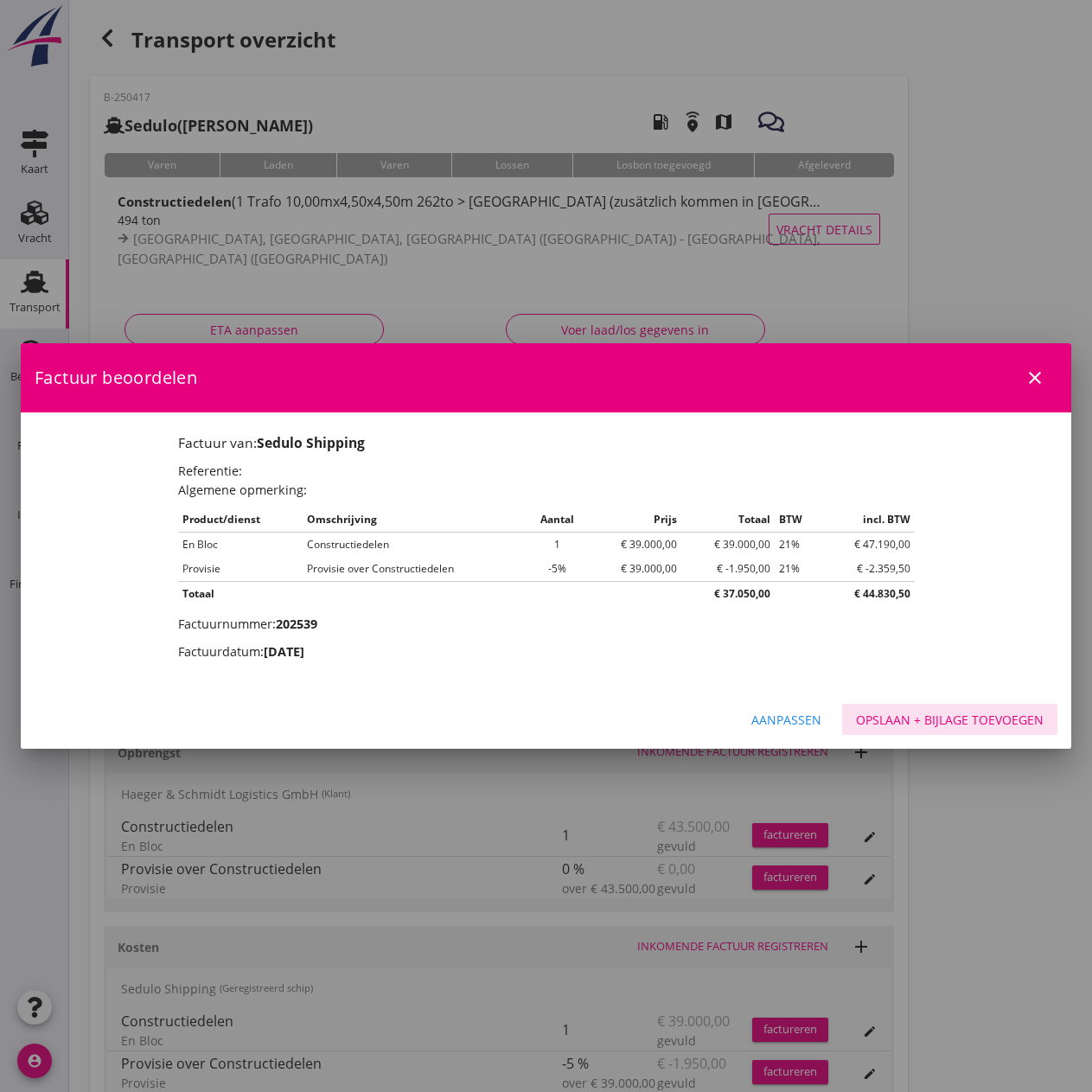
click at [952, 709] on button "Opslaan + bijlage toevoegen" at bounding box center [949, 718] width 215 height 31
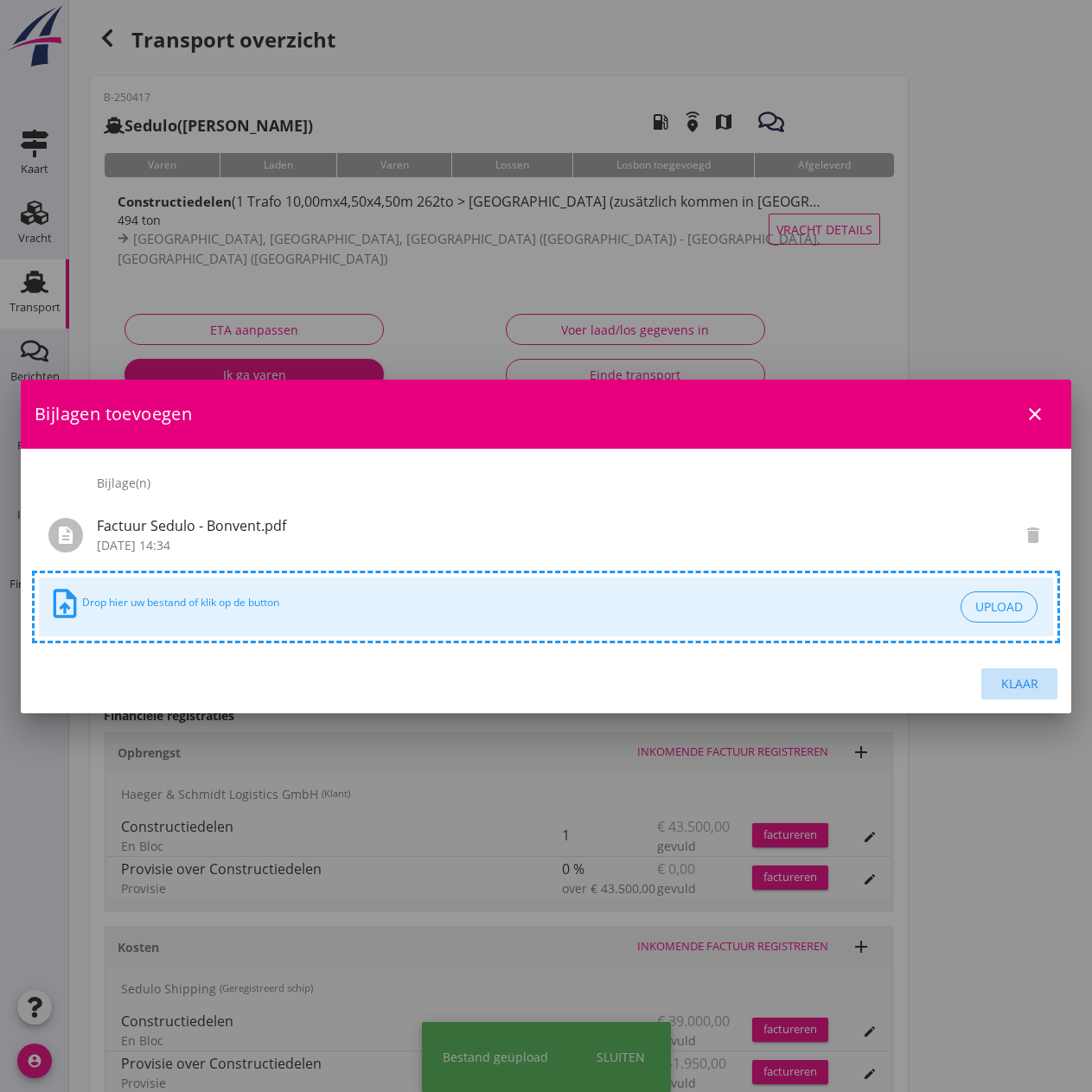
click at [1020, 684] on div "Klaar" at bounding box center [1019, 684] width 48 height 19
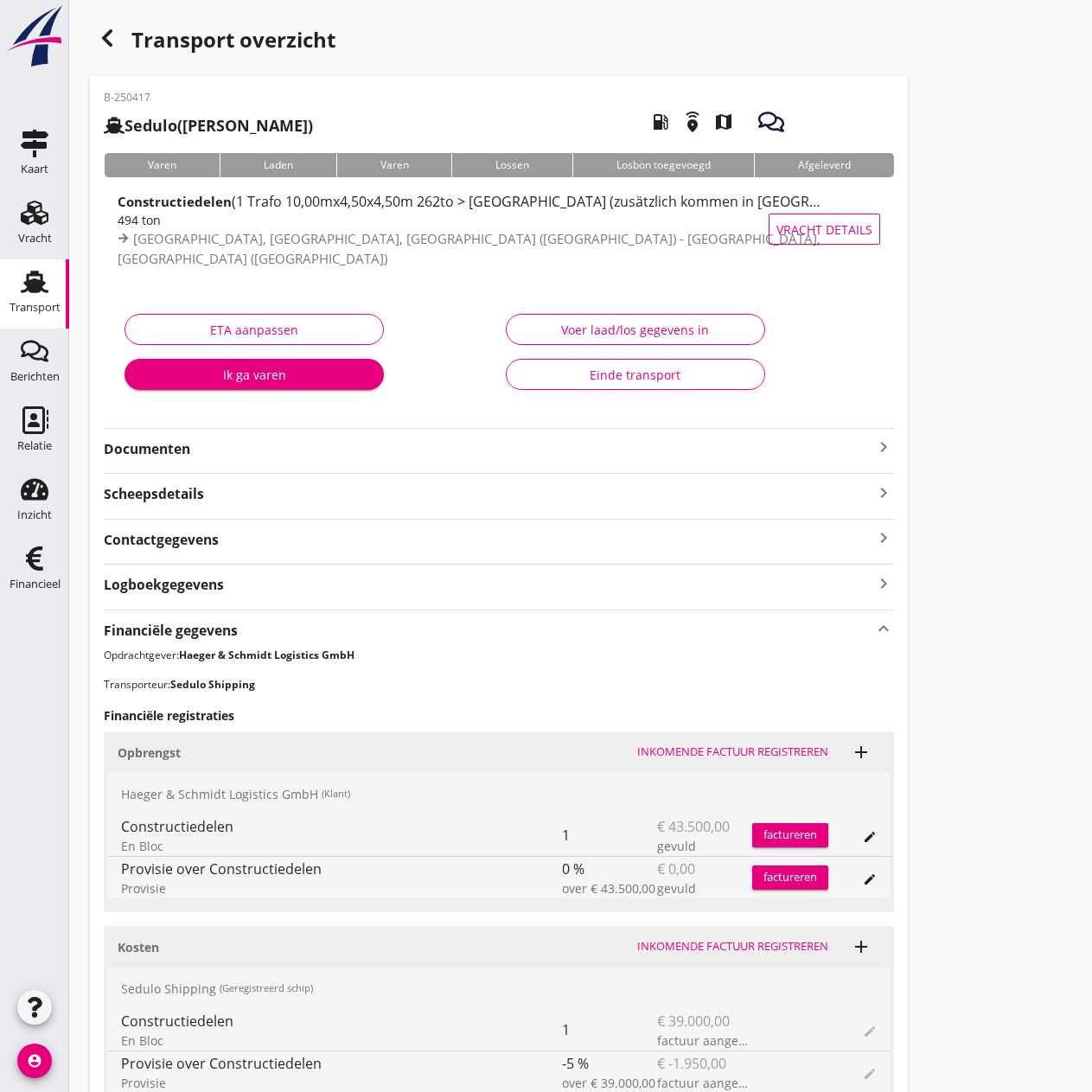
click at [785, 832] on div "factureren" at bounding box center [790, 834] width 76 height 18
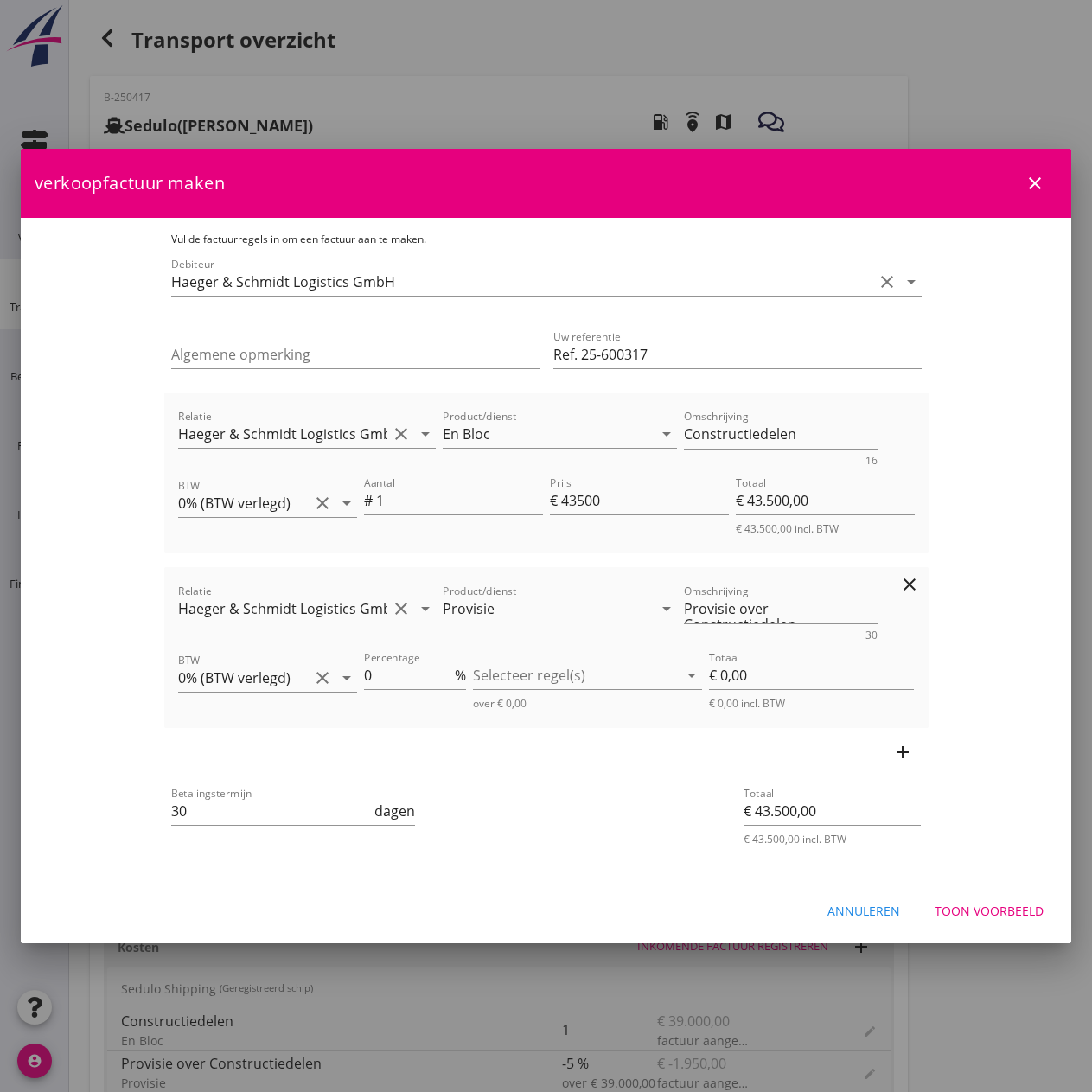
click at [920, 582] on icon "clear" at bounding box center [909, 584] width 20 height 20
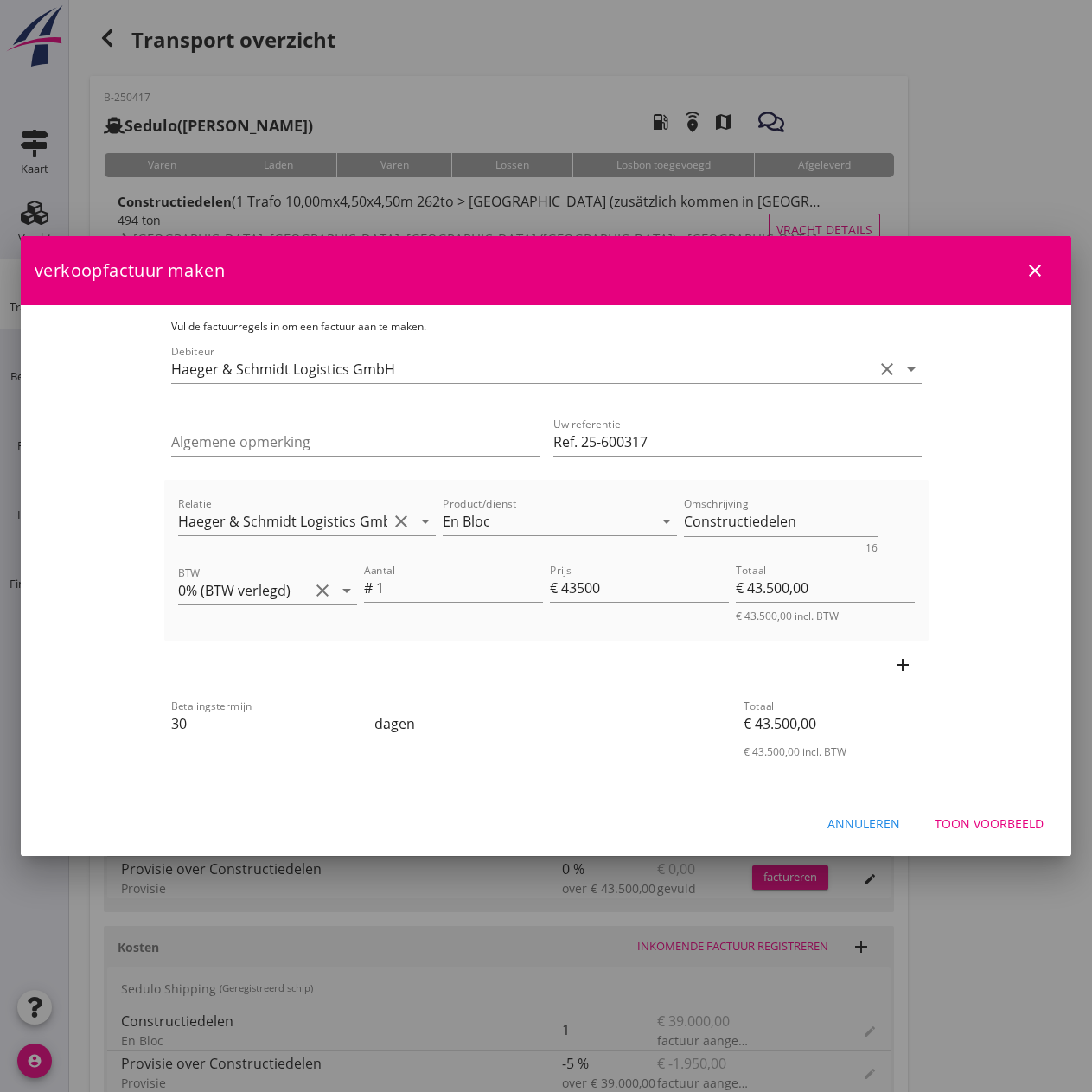
click at [190, 728] on input "30" at bounding box center [272, 724] width 201 height 28
type input "3"
type input "4"
type input "14"
click at [982, 819] on div "Toon voorbeeld" at bounding box center [989, 823] width 109 height 19
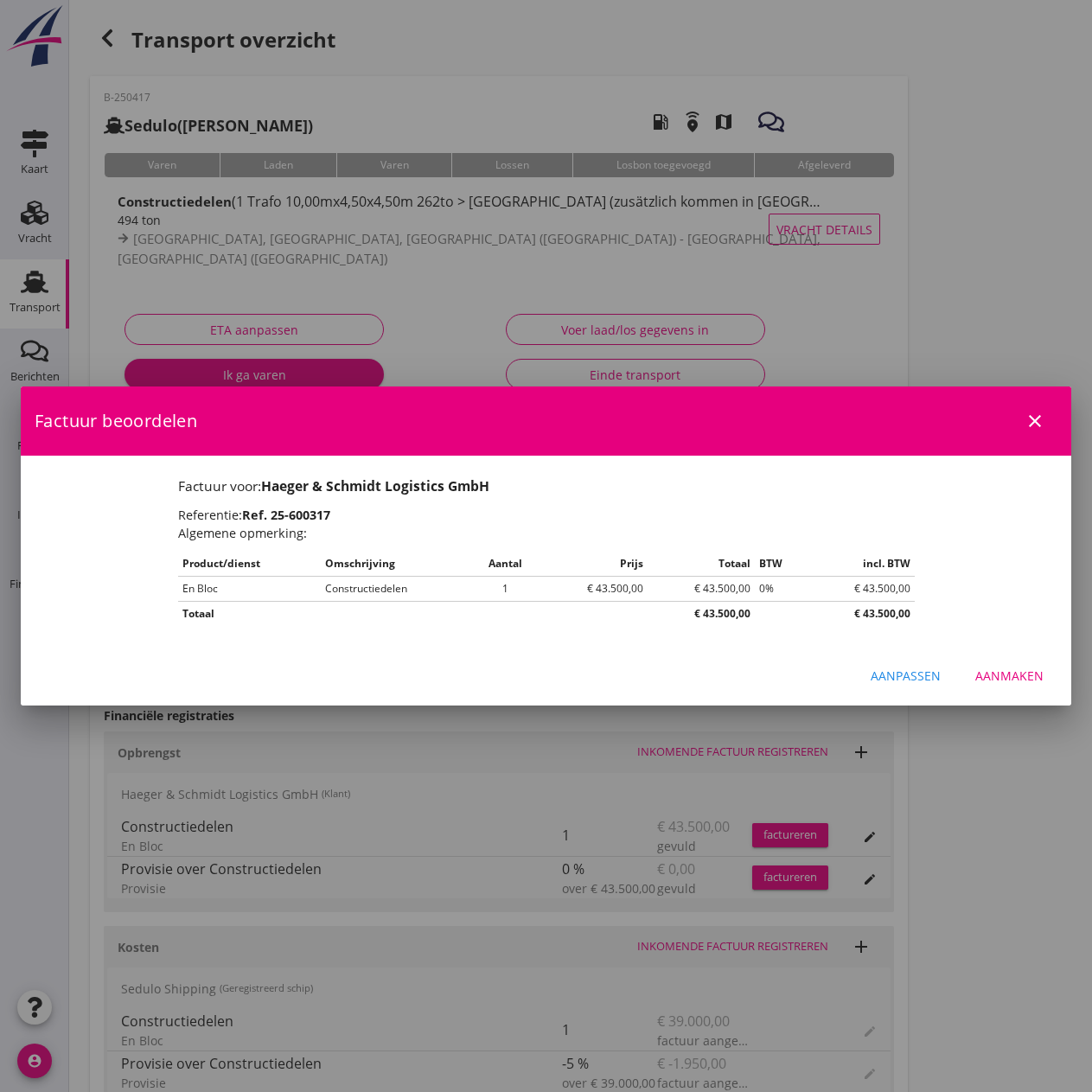
click at [1021, 666] on button "Aanmaken" at bounding box center [1008, 675] width 96 height 31
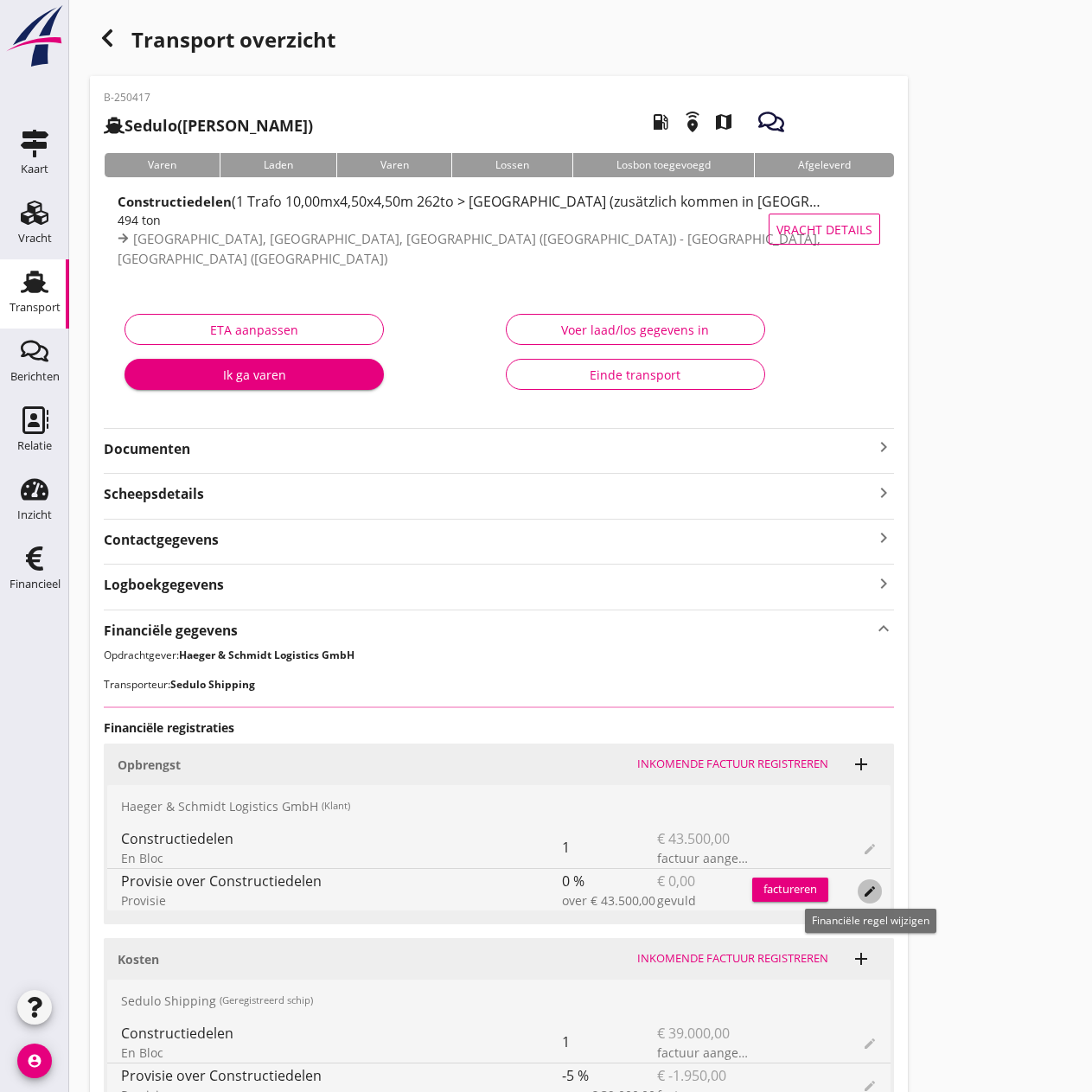
click at [872, 849] on icon "edit" at bounding box center [869, 891] width 14 height 14
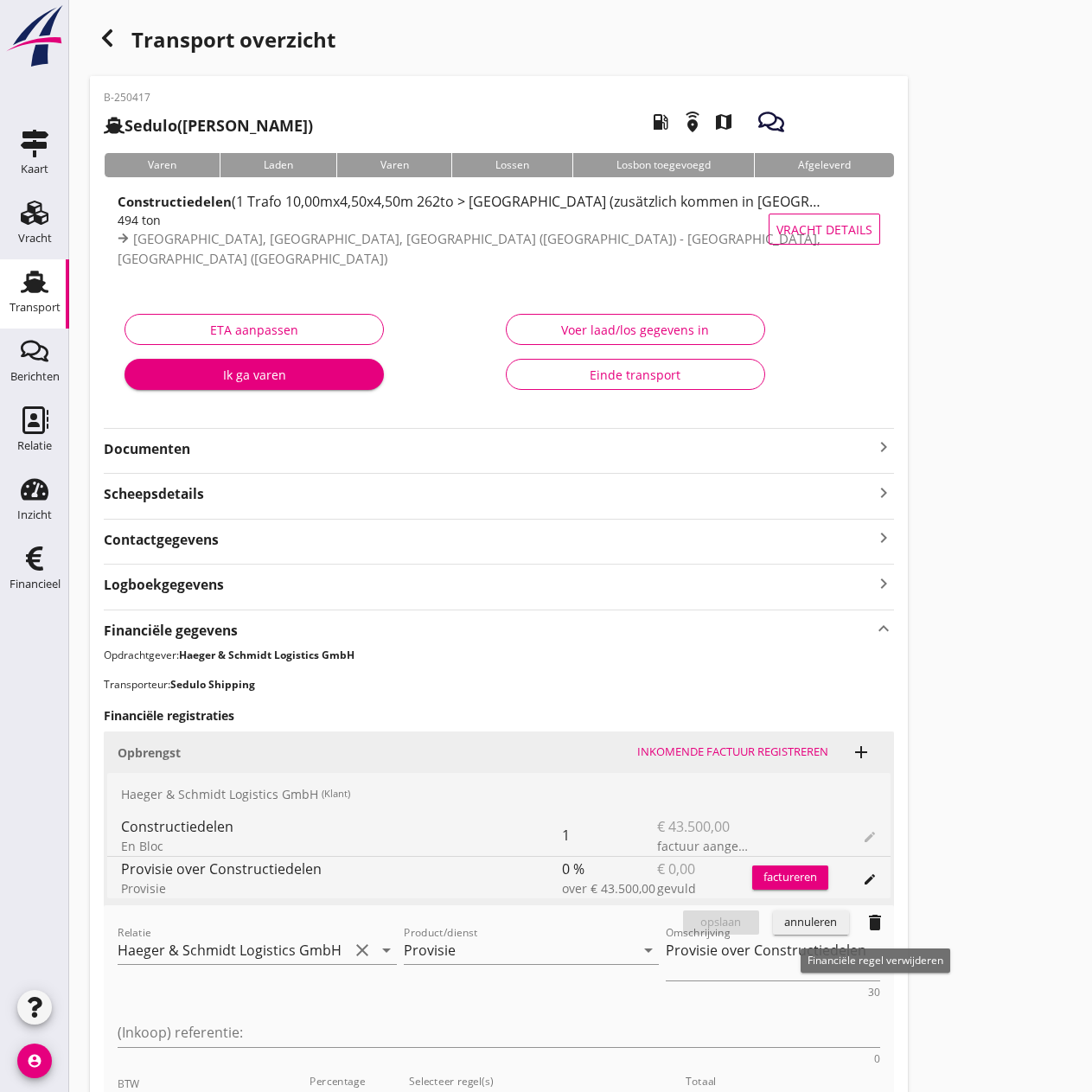
click at [875, 849] on icon "delete" at bounding box center [874, 922] width 20 height 20
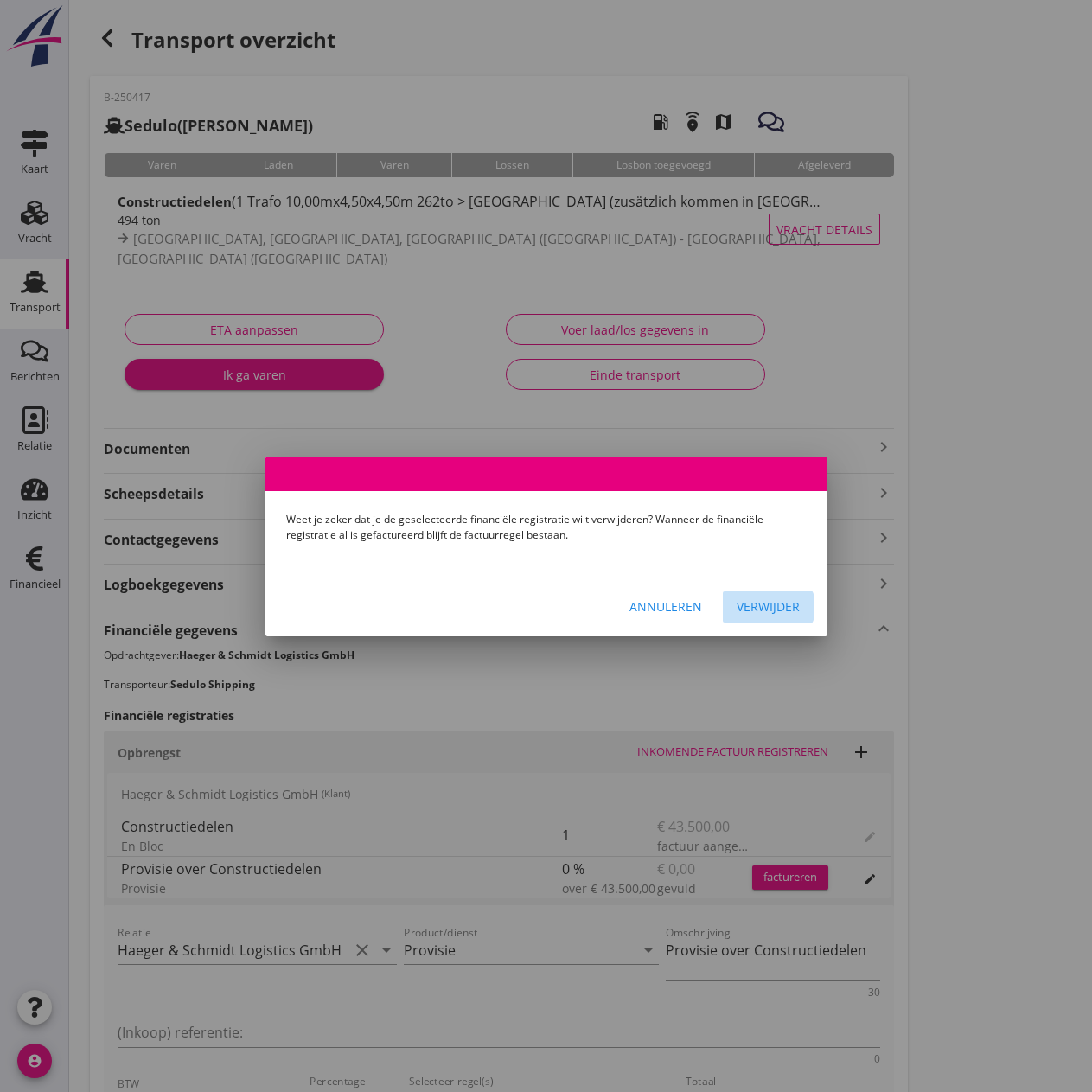
click at [755, 605] on div "Verwijder" at bounding box center [768, 606] width 63 height 19
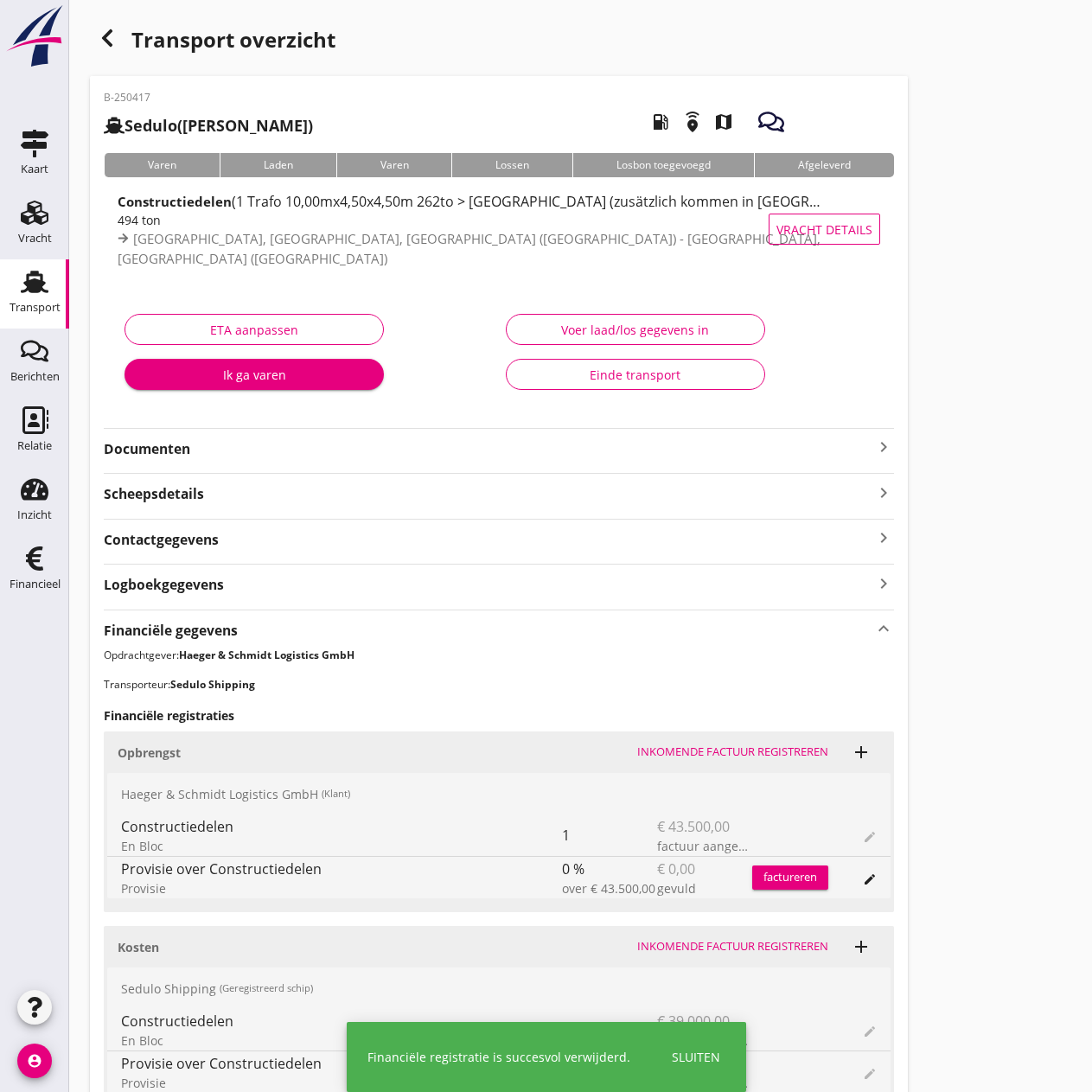
click at [661, 373] on div "Einde transport" at bounding box center [634, 375] width 230 height 19
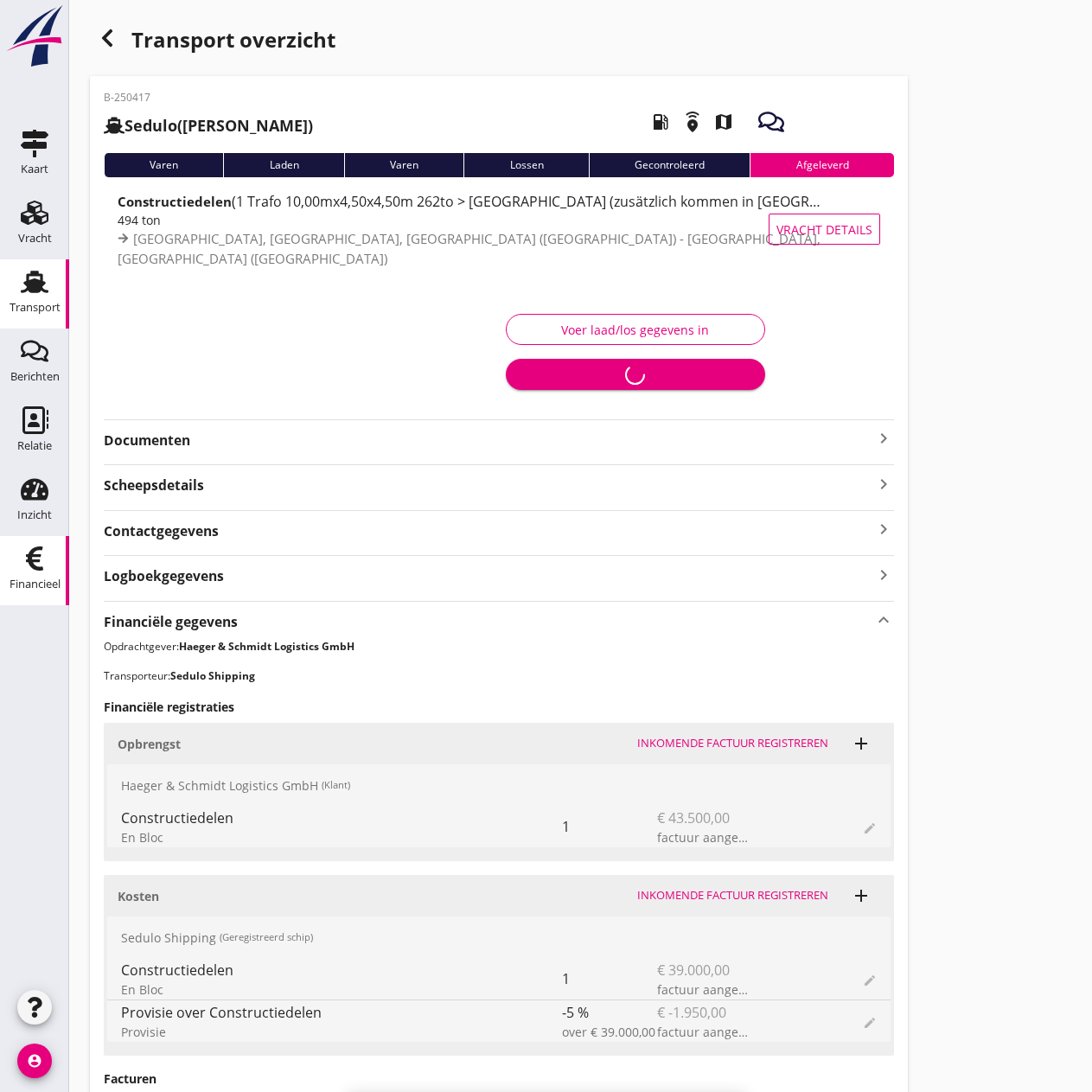
click at [40, 556] on use at bounding box center [34, 558] width 18 height 24
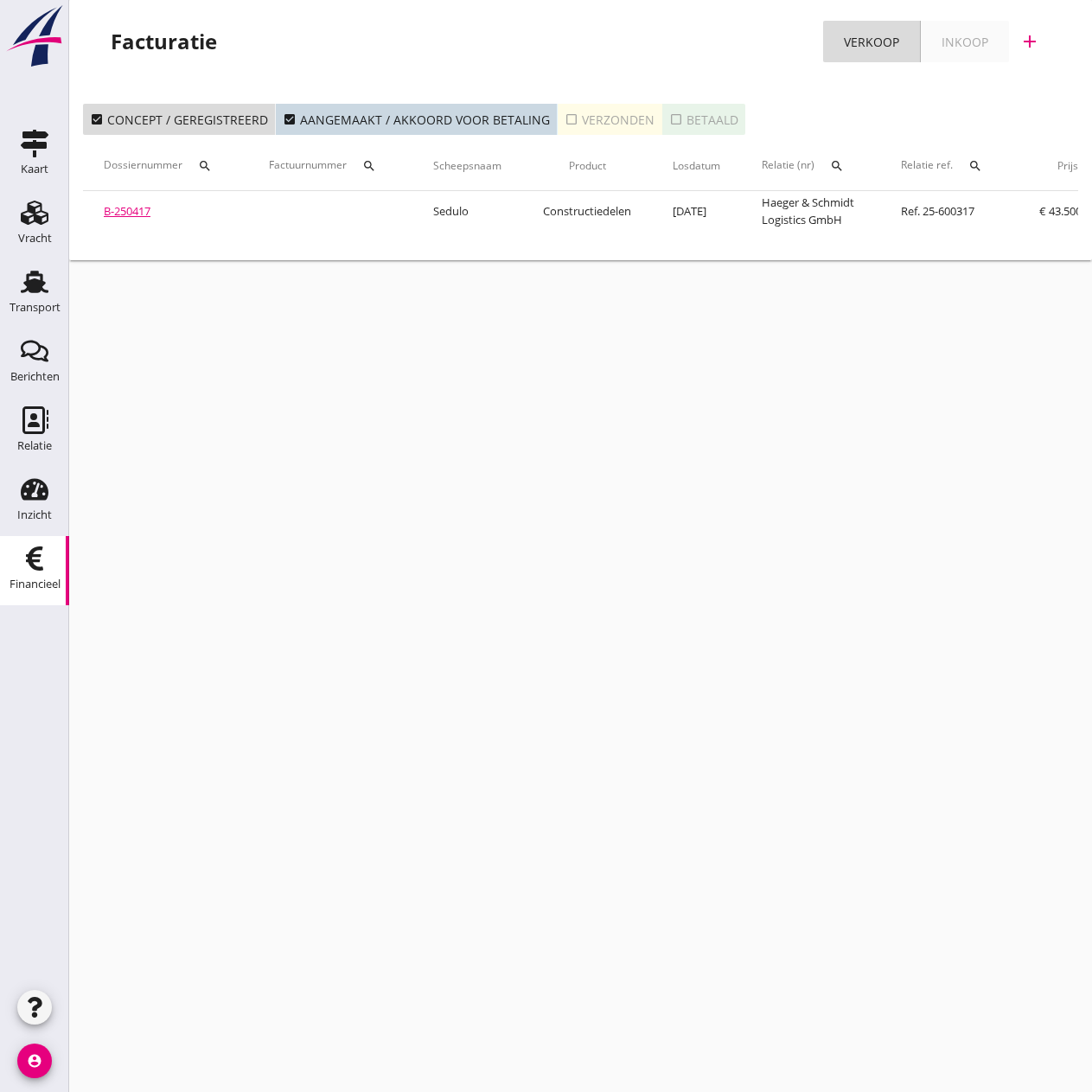
scroll to position [0, 336]
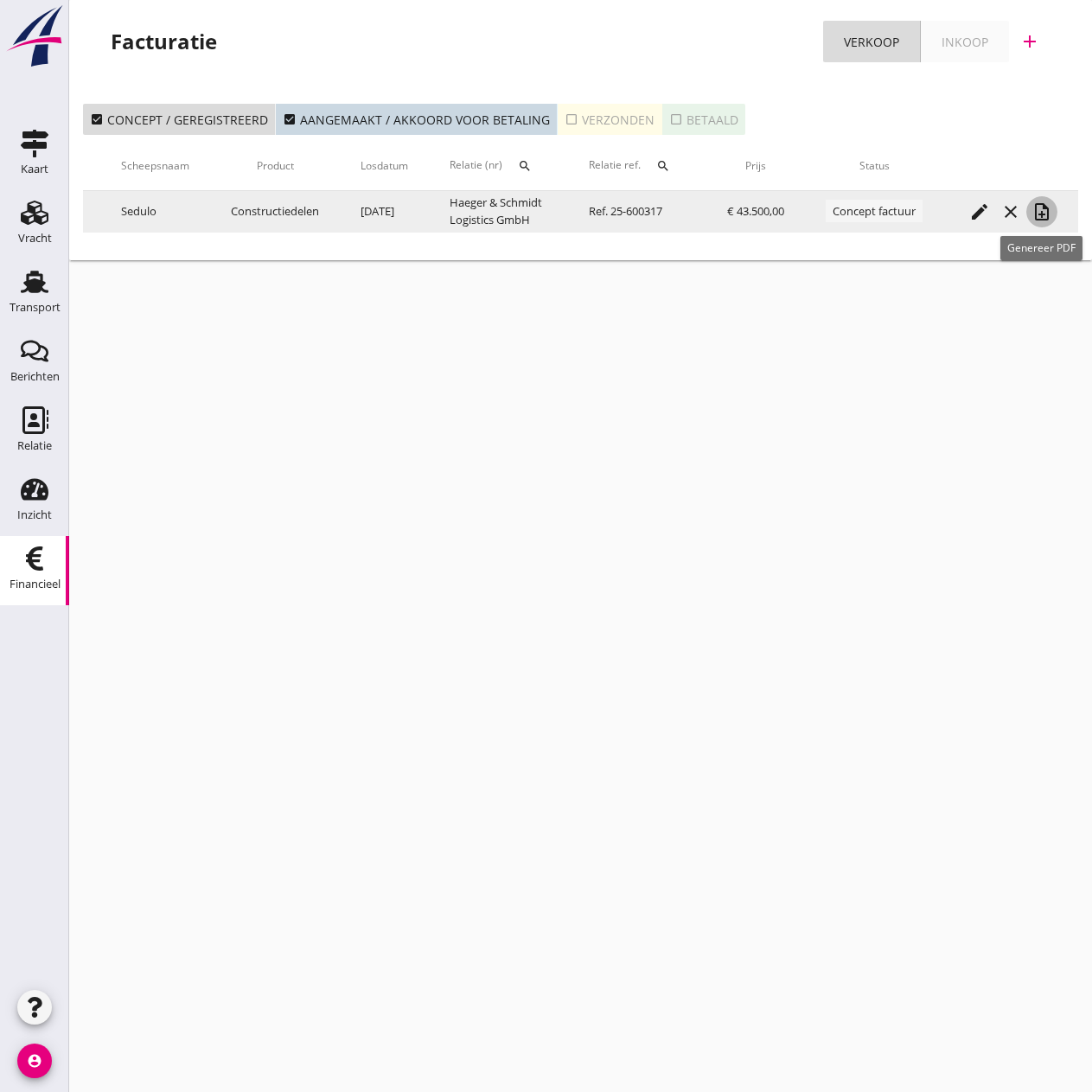
click at [1040, 212] on icon "note_add" at bounding box center [1042, 212] width 20 height 20
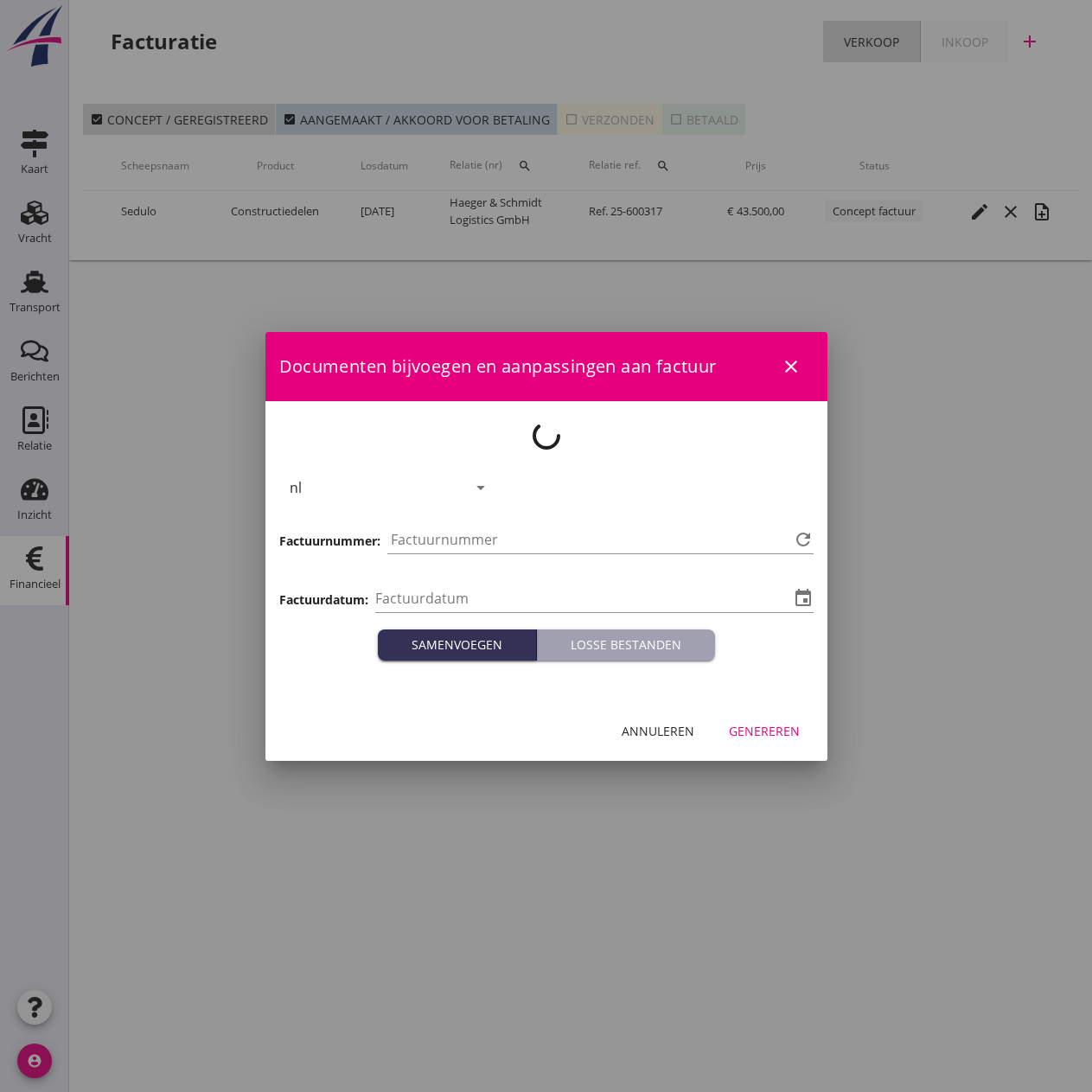
type input "2025-09-25"
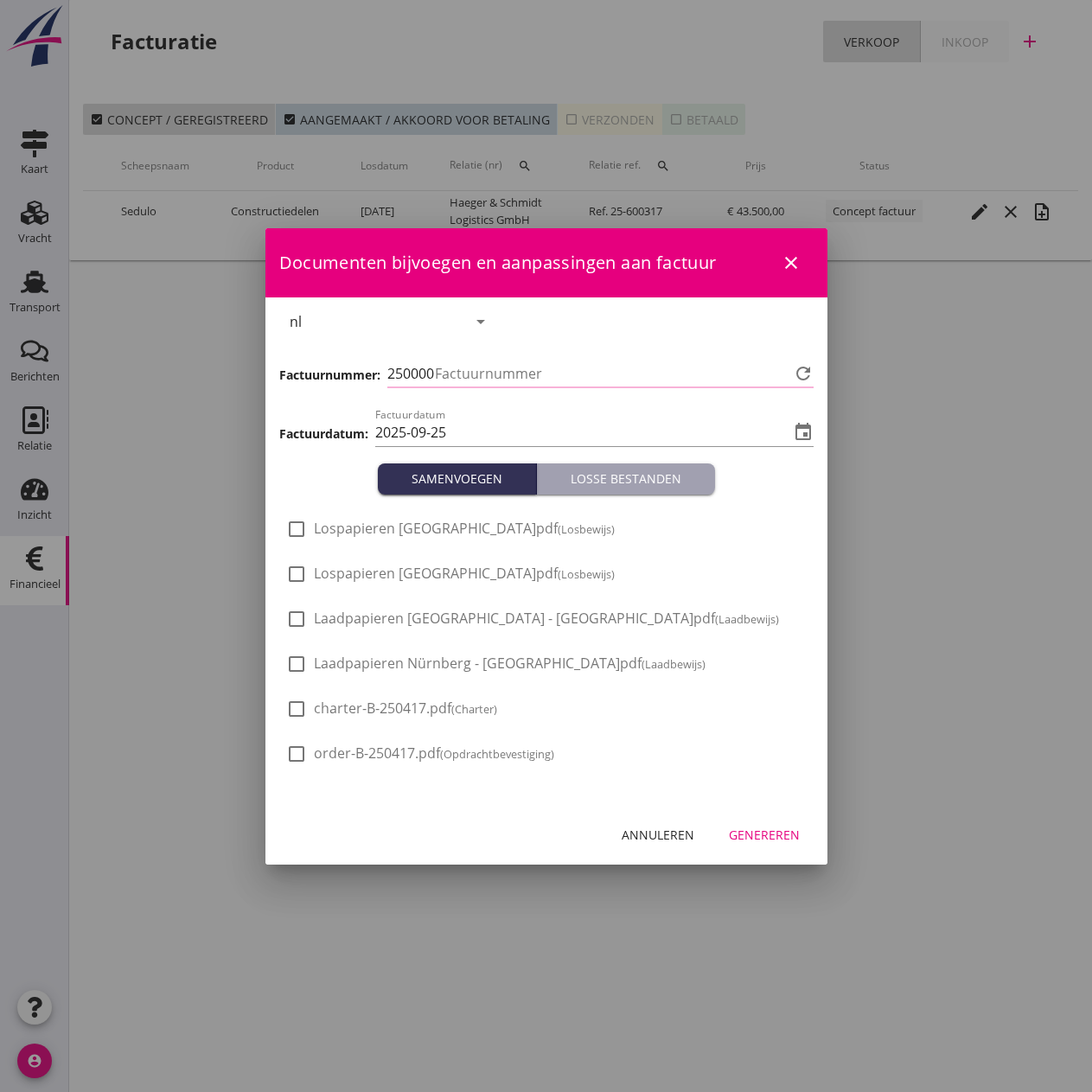
type input "527"
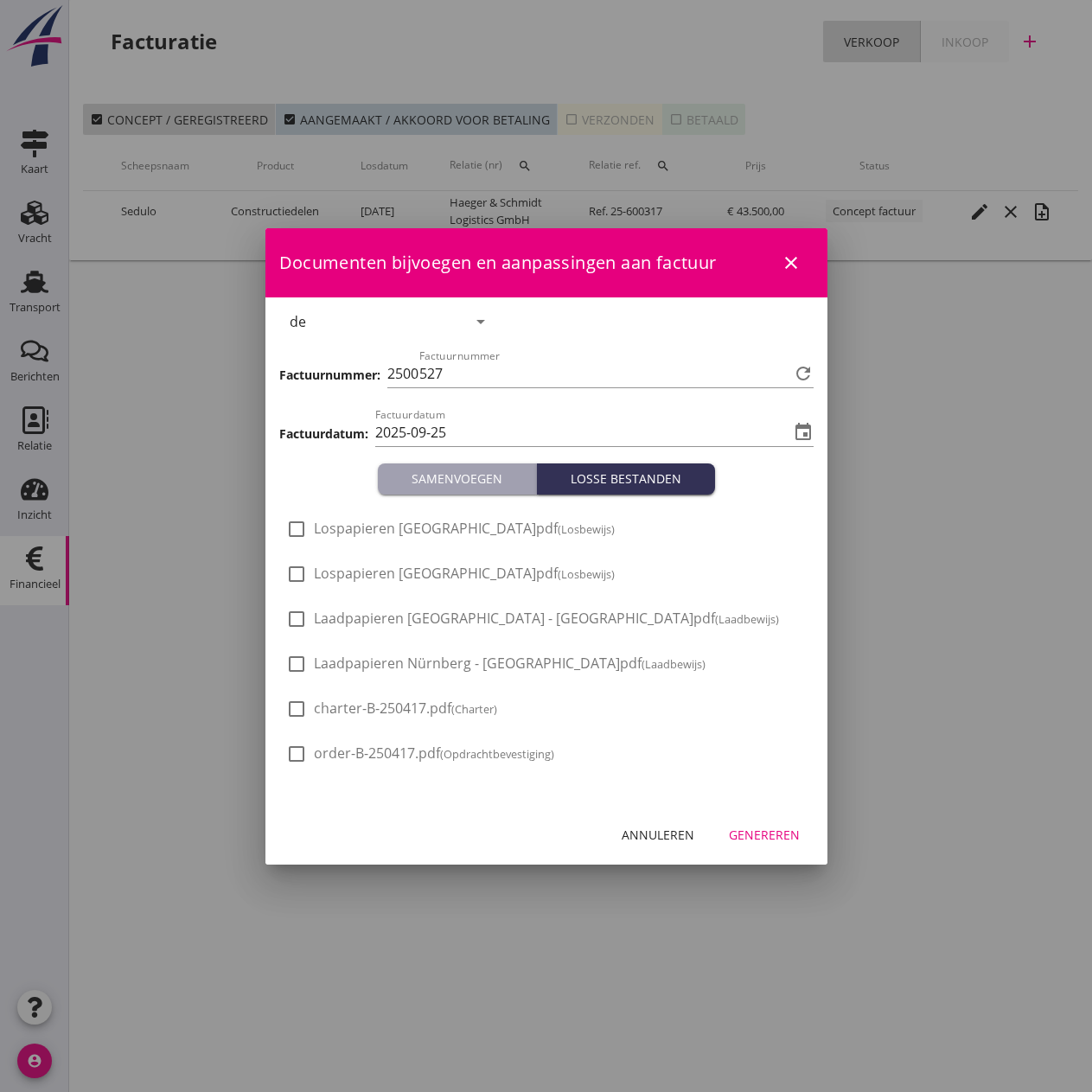
click at [343, 524] on span "Lospapieren Krefeld.pdf (Losbewijs)" at bounding box center [463, 529] width 300 height 19
checkbox input "true"
click at [341, 566] on span "Lospapieren Nürnberg.pdf (Losbewijs)" at bounding box center [463, 574] width 300 height 19
checkbox input "true"
click at [346, 614] on span "Laadpapieren [GEOGRAPHIC_DATA] - [GEOGRAPHIC_DATA]pdf (Laadbewijs)" at bounding box center [546, 619] width 465 height 19
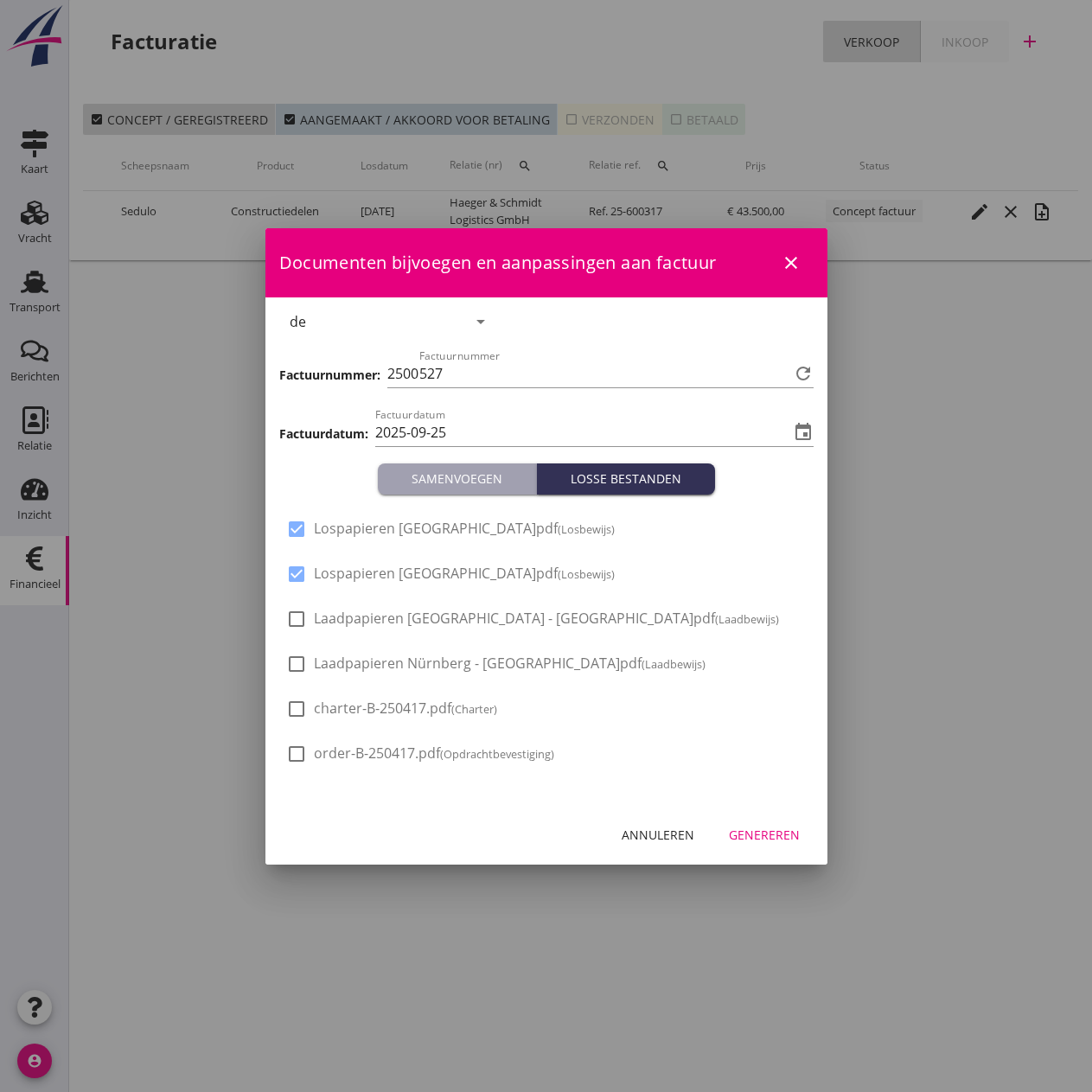
checkbox input "true"
click at [347, 657] on span "Laadpapieren Nürnberg - [GEOGRAPHIC_DATA]pdf (Laadbewijs)" at bounding box center [509, 663] width 392 height 19
checkbox input "true"
click at [761, 837] on div "Genereren" at bounding box center [764, 834] width 71 height 19
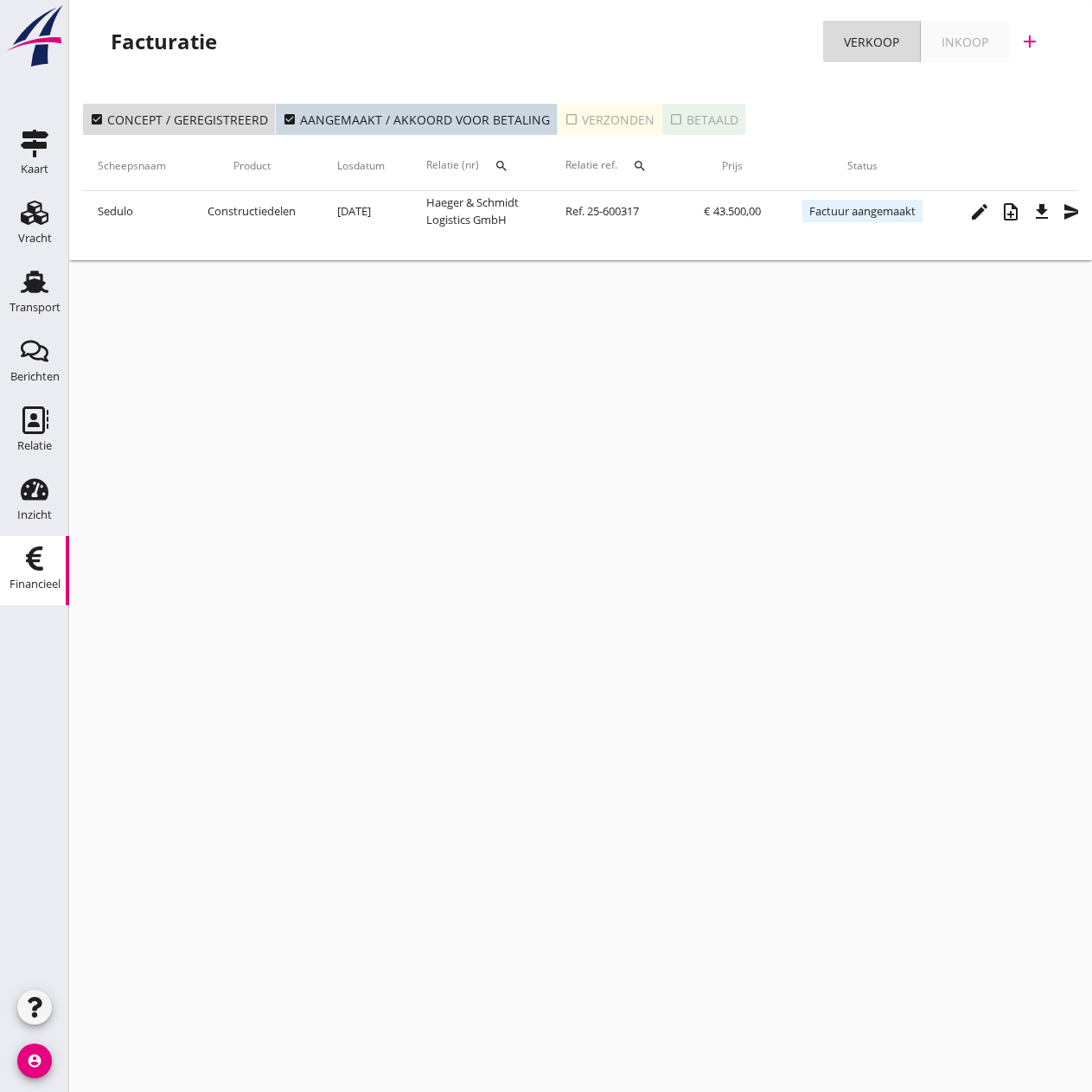
scroll to position [0, 390]
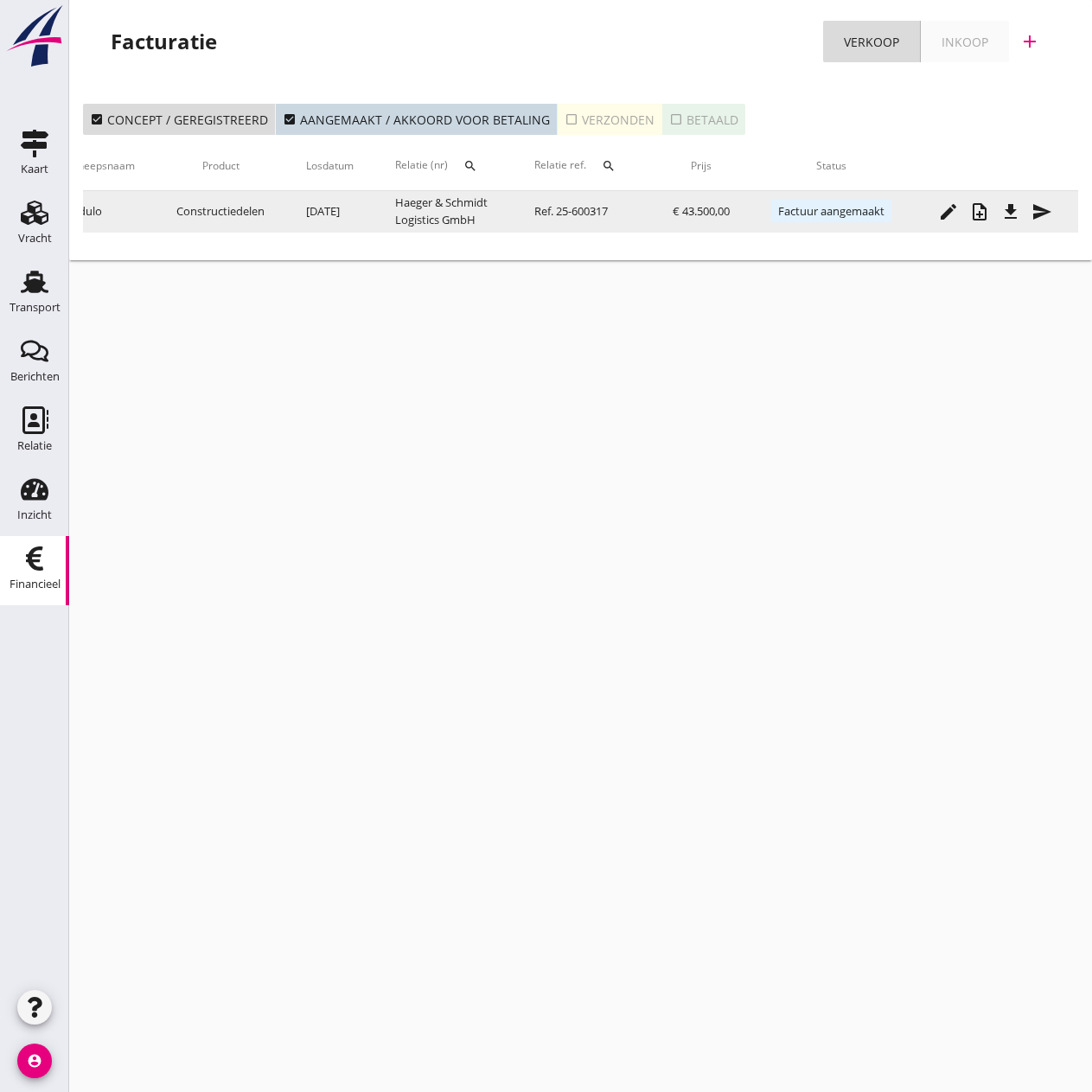
click at [1045, 215] on icon "send" at bounding box center [1042, 212] width 20 height 20
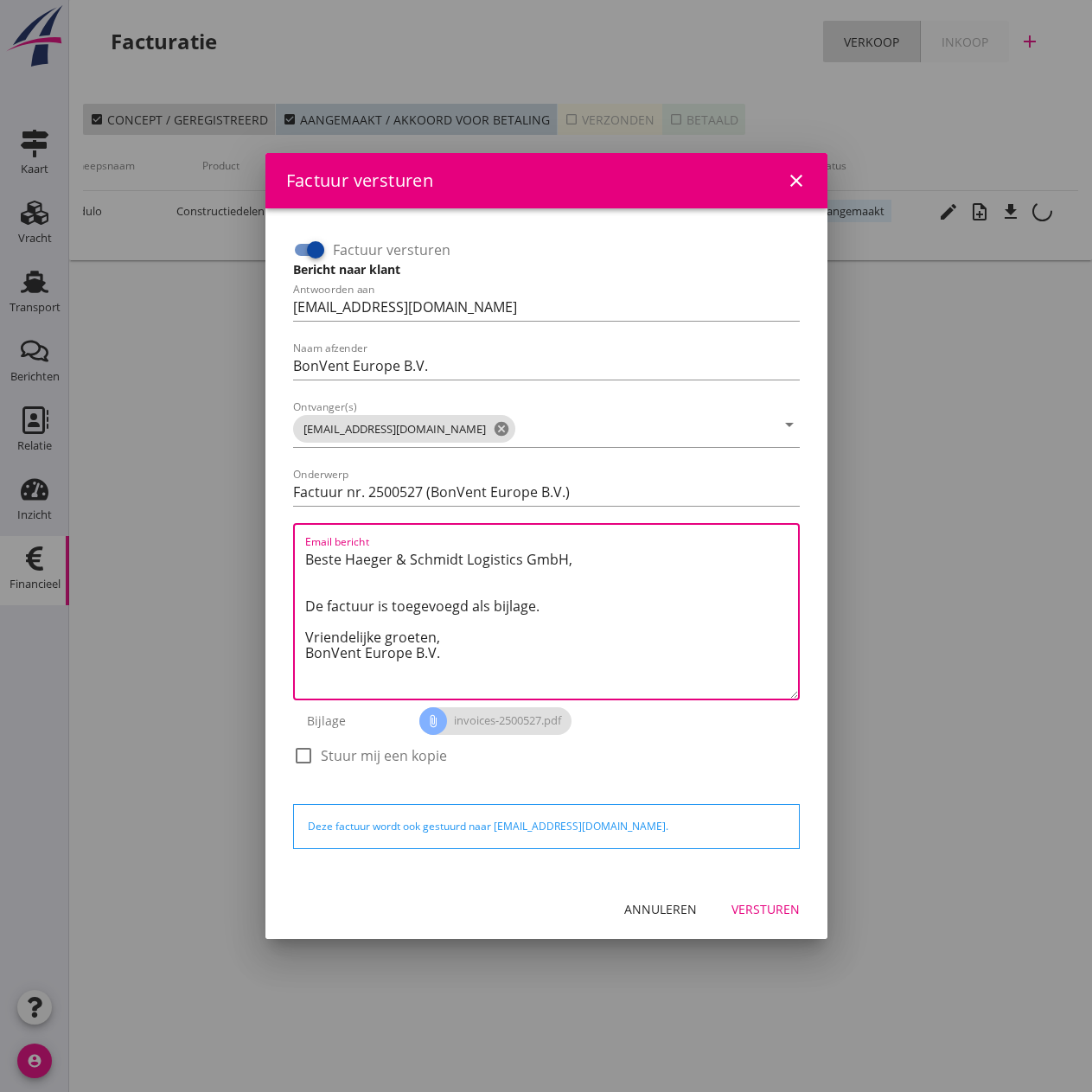
drag, startPoint x: 470, startPoint y: 635, endPoint x: 234, endPoint y: 534, distance: 256.7
click at [234, 534] on div "Factuur versturen close Factuur versturen Bericht naar klant Antwoorden aan [EM…" at bounding box center [546, 546] width 1092 height 1092
paste textarea "Guten Tag, Im Anhang finden Sie die Abrechnung für die Reise der MS [PERSON_NAM…"
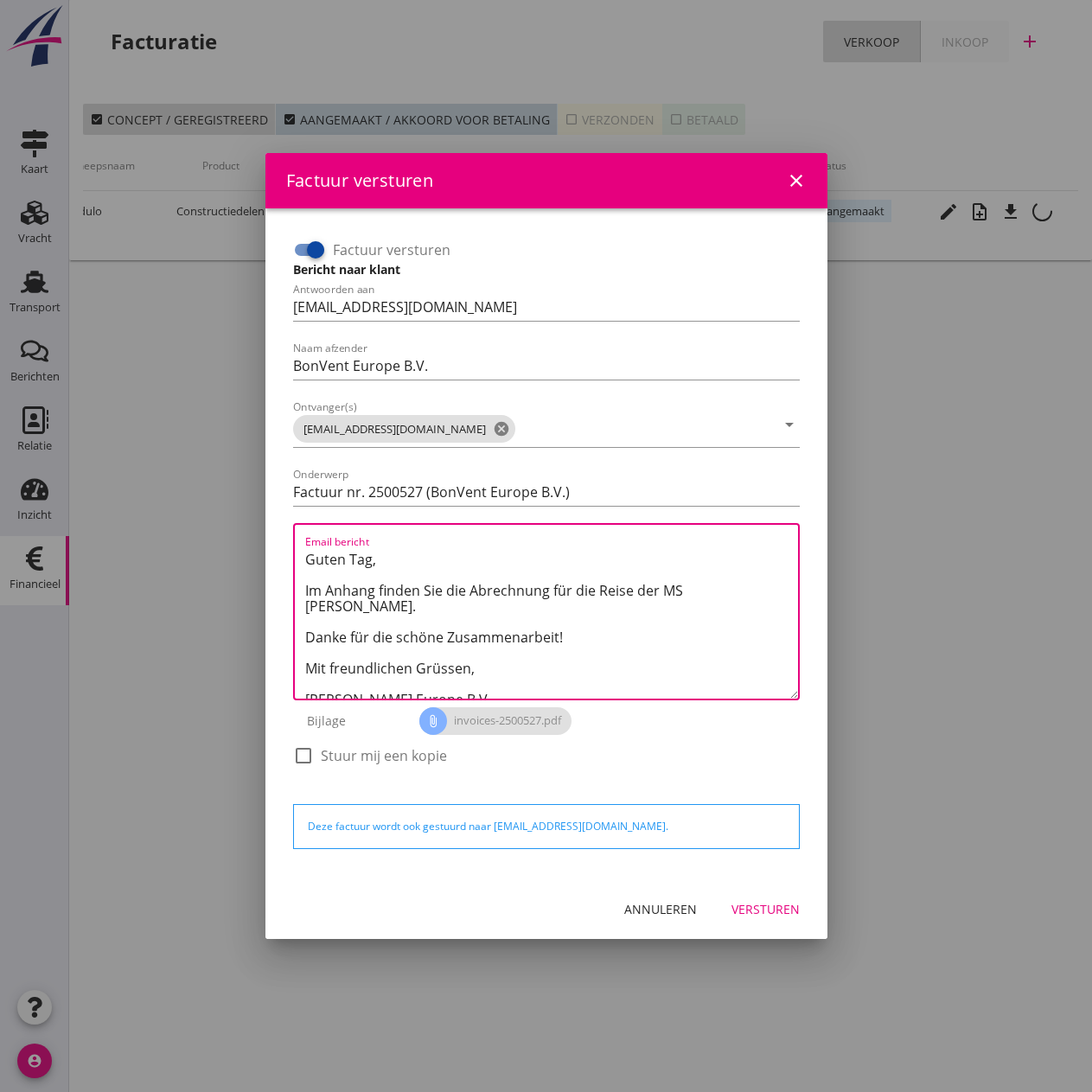
click at [685, 588] on textarea "Guten Tag, Im Anhang finden Sie die Abrechnung für die Reise der MS [PERSON_NAM…" at bounding box center [552, 621] width 493 height 153
type textarea "Guten Tag, Im Anhang finden Sie die Abrechnung für die Reise der MS [PERSON_NAM…"
click at [769, 849] on div "Versturen" at bounding box center [765, 909] width 68 height 19
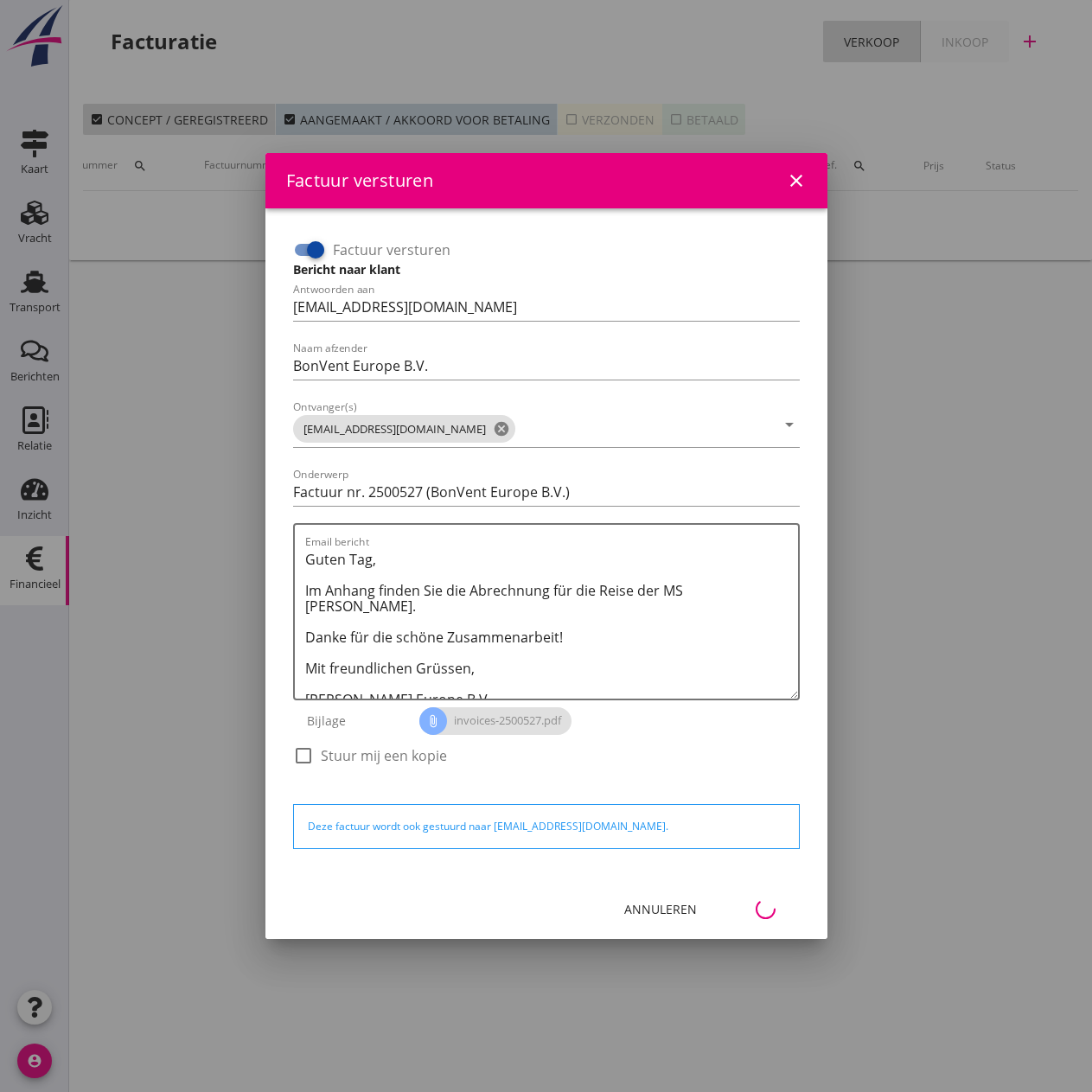
scroll to position [0, 77]
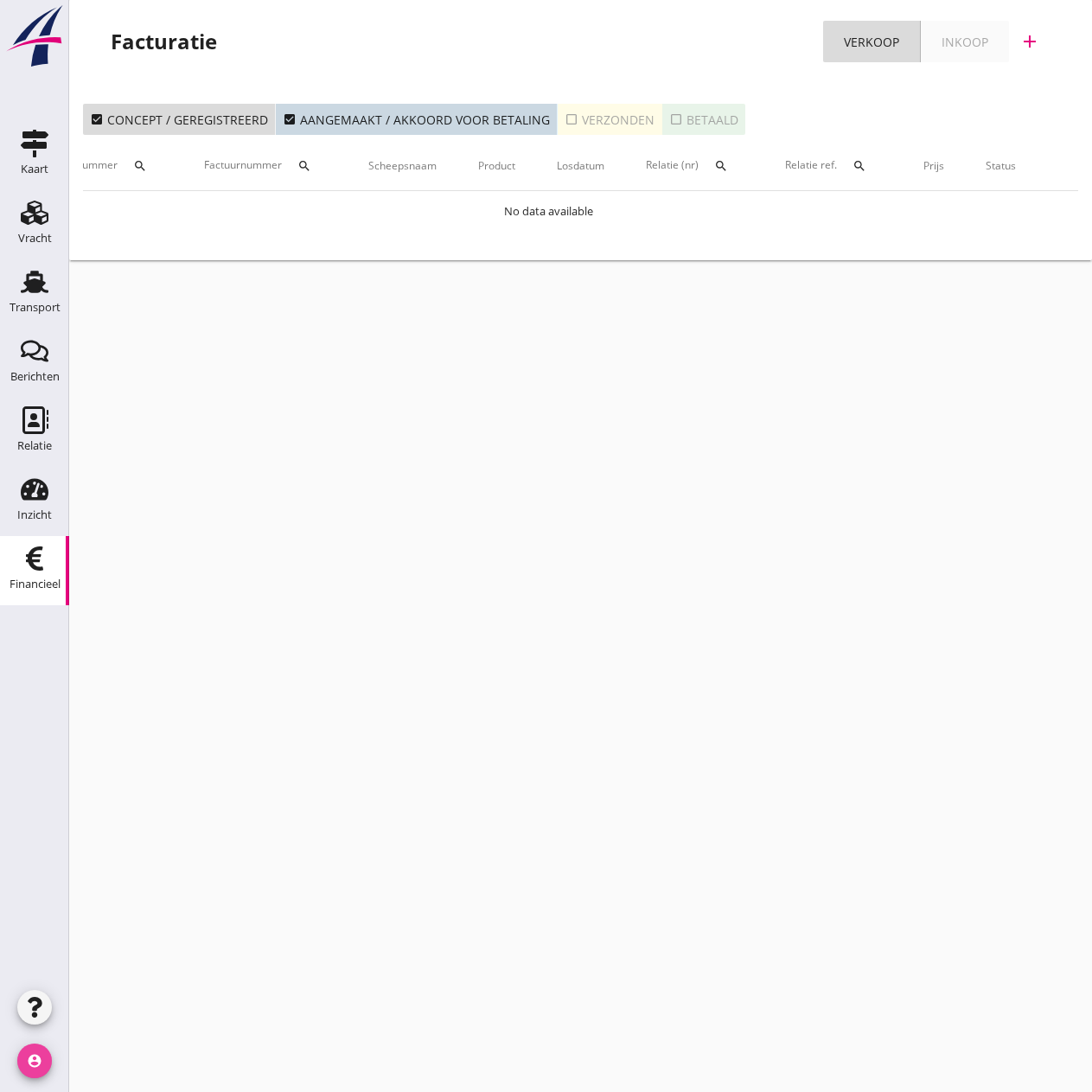
click at [35, 849] on icon "account_circle" at bounding box center [34, 1060] width 34 height 34
click at [148, 849] on div "Uitloggen" at bounding box center [129, 1054] width 73 height 20
